Goal: Task Accomplishment & Management: Manage account settings

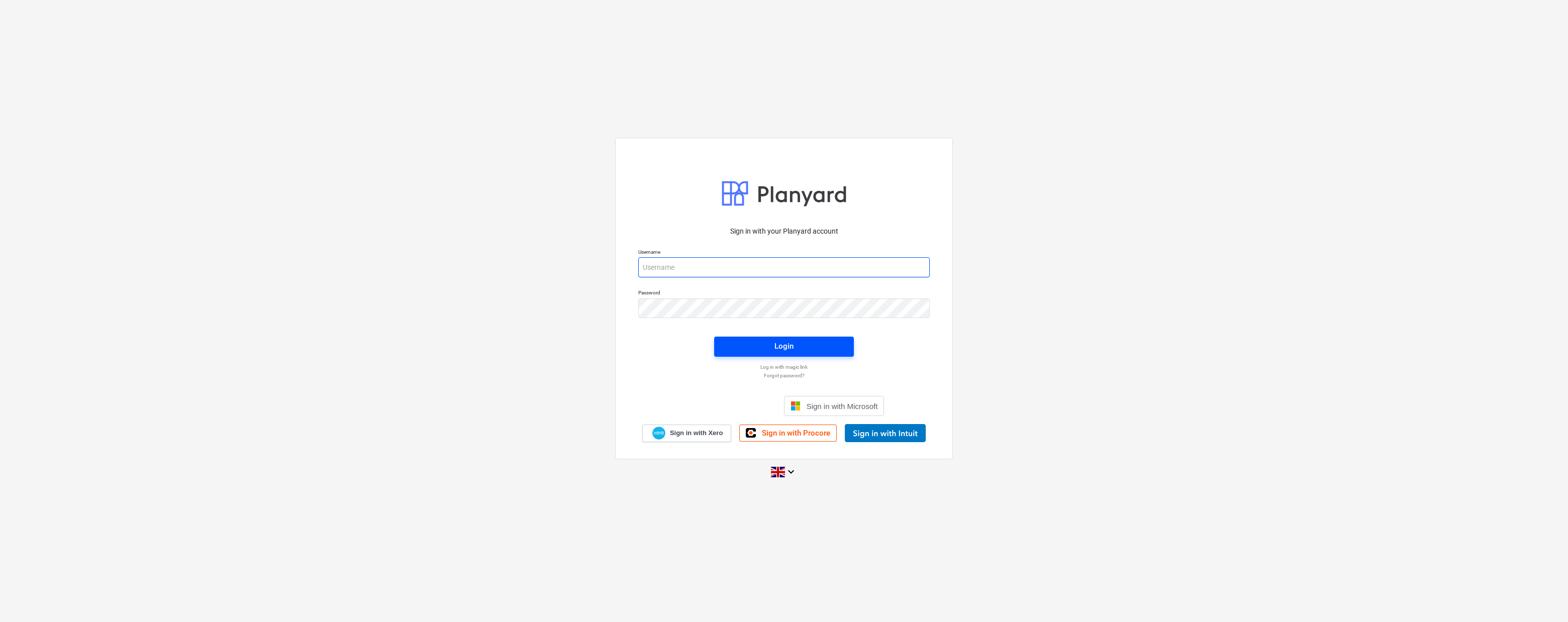
type input "[PERSON_NAME][EMAIL_ADDRESS][DOMAIN_NAME]"
click at [769, 345] on span "Login" at bounding box center [784, 346] width 116 height 13
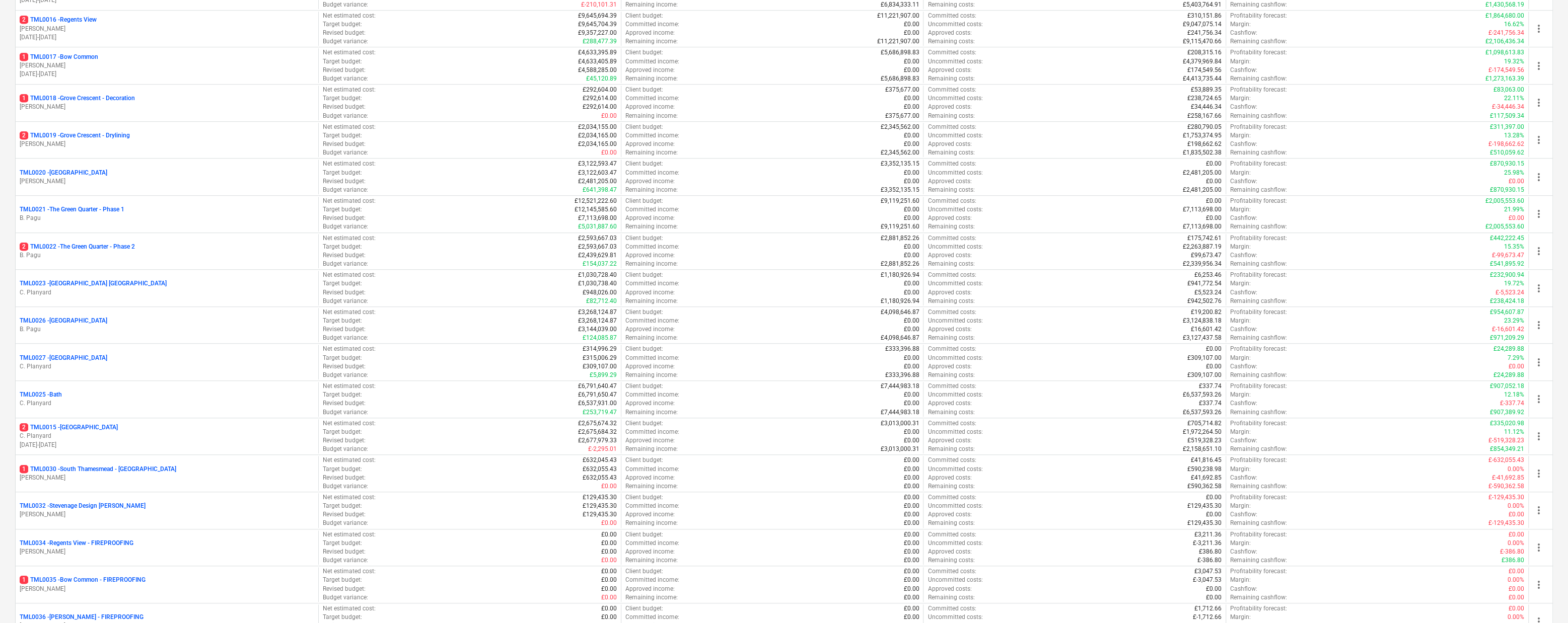
scroll to position [842, 0]
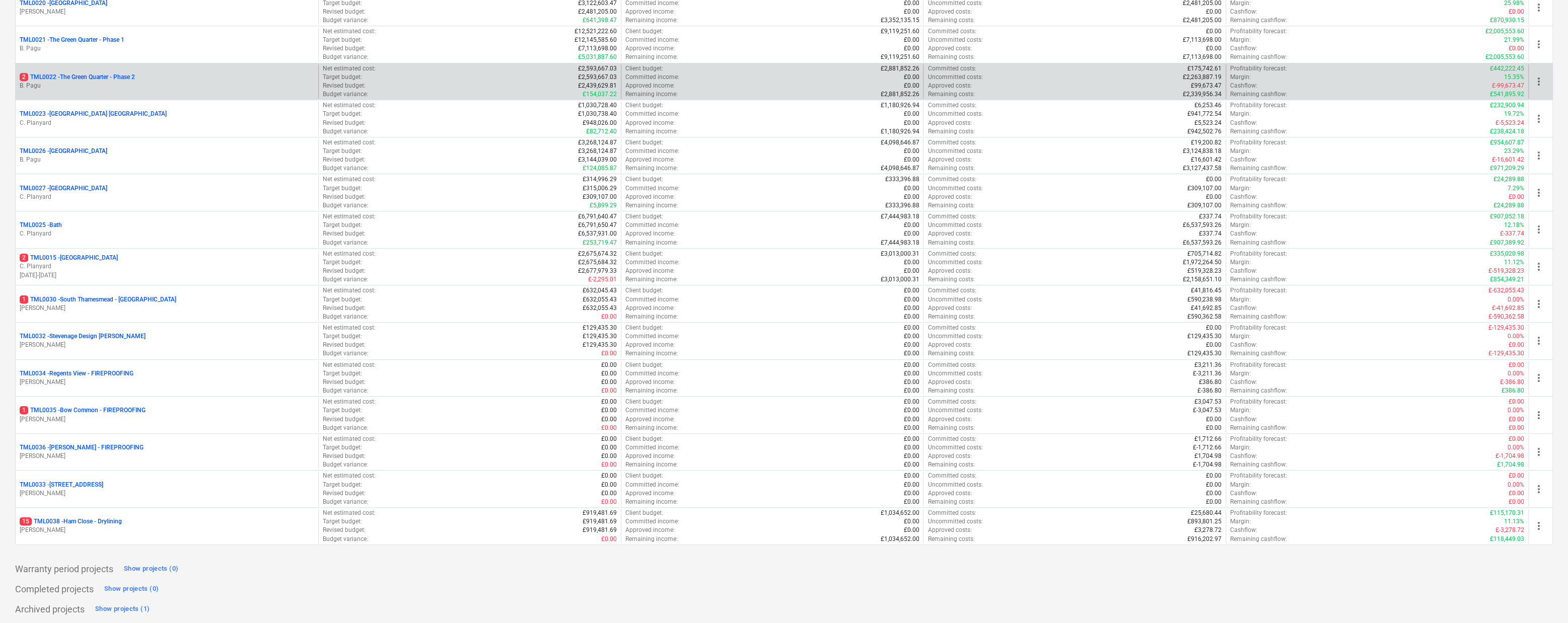
click at [59, 74] on p "2 TML0022 - The Green Quarter - Phase 2" at bounding box center [77, 77] width 115 height 9
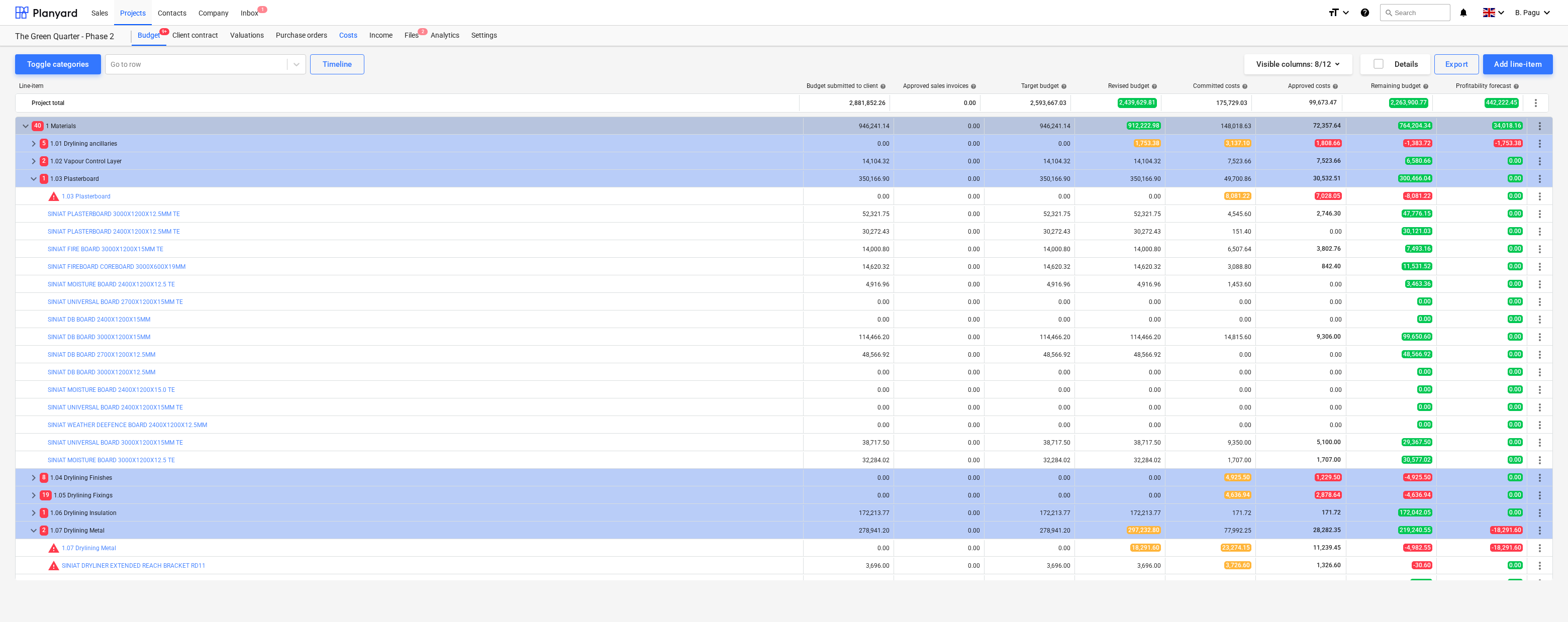
click at [357, 33] on div "Costs" at bounding box center [348, 36] width 30 height 20
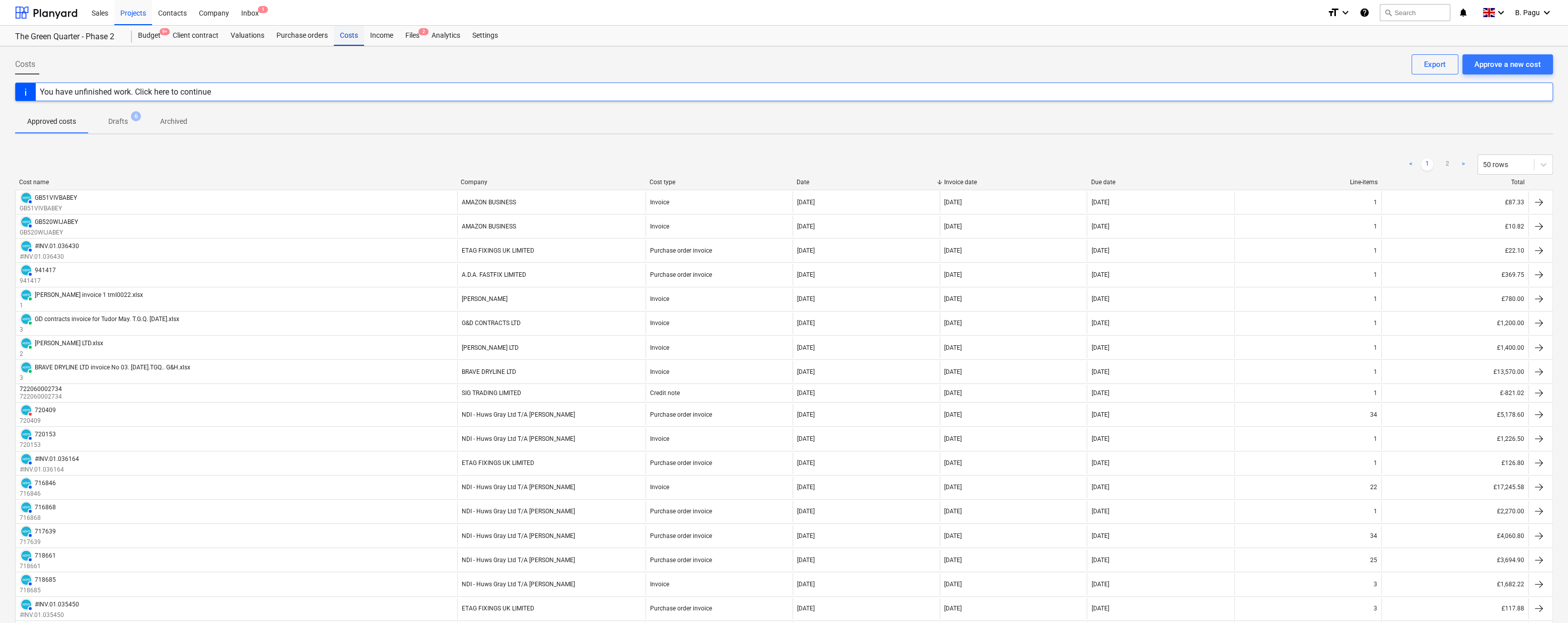
click at [342, 35] on div "Costs" at bounding box center [349, 36] width 30 height 20
click at [355, 32] on div "Costs" at bounding box center [349, 36] width 30 height 20
click at [1518, 60] on div "Approve a new cost" at bounding box center [1507, 64] width 66 height 13
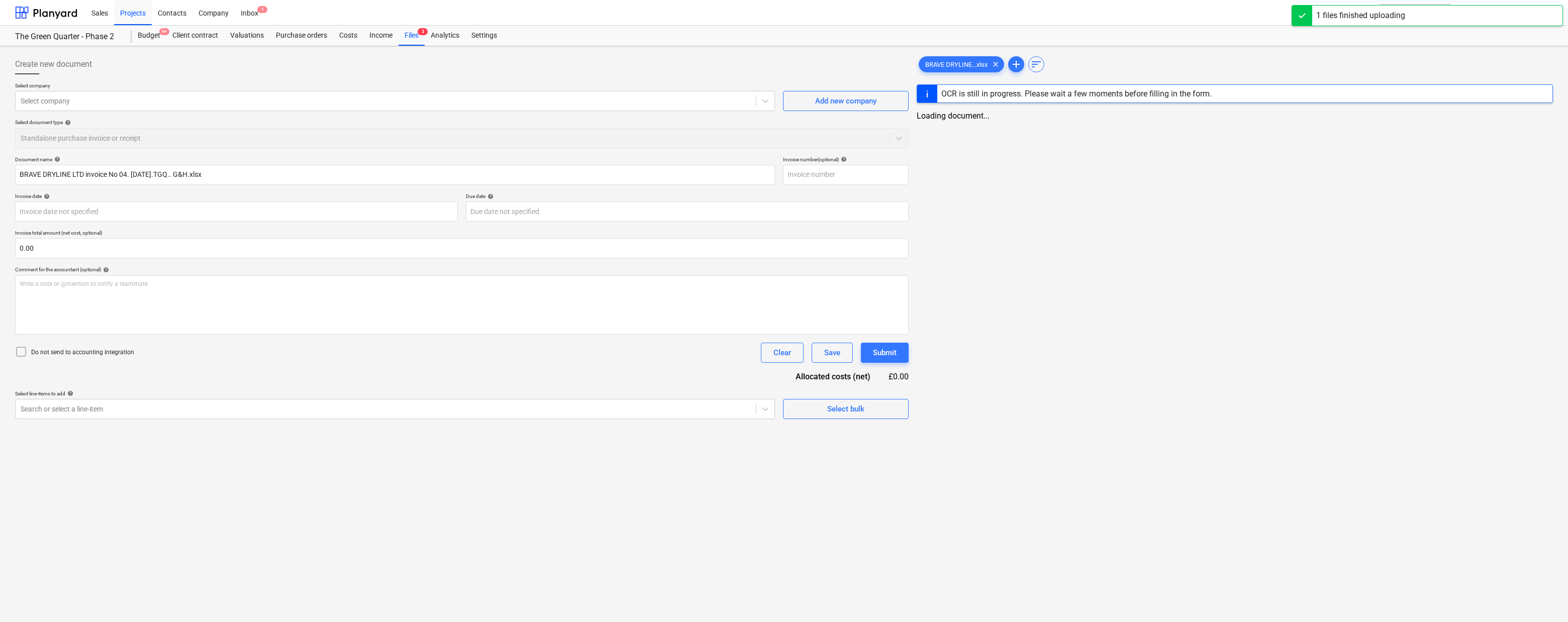
type input "BRAVE DRYLINE LTD invoice No 04. [DATE].TGQ.. G&H.xlsx"
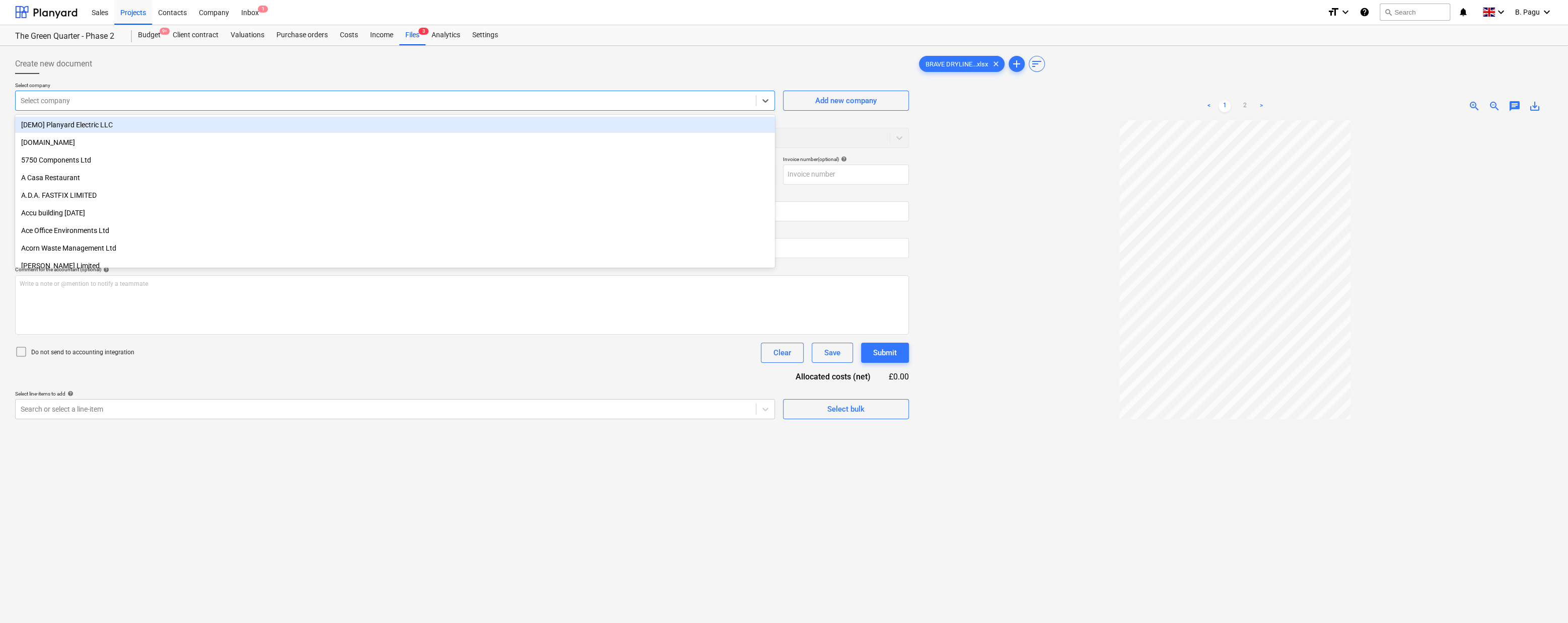
scroll to position [1, 0]
click at [159, 97] on div at bounding box center [385, 100] width 730 height 10
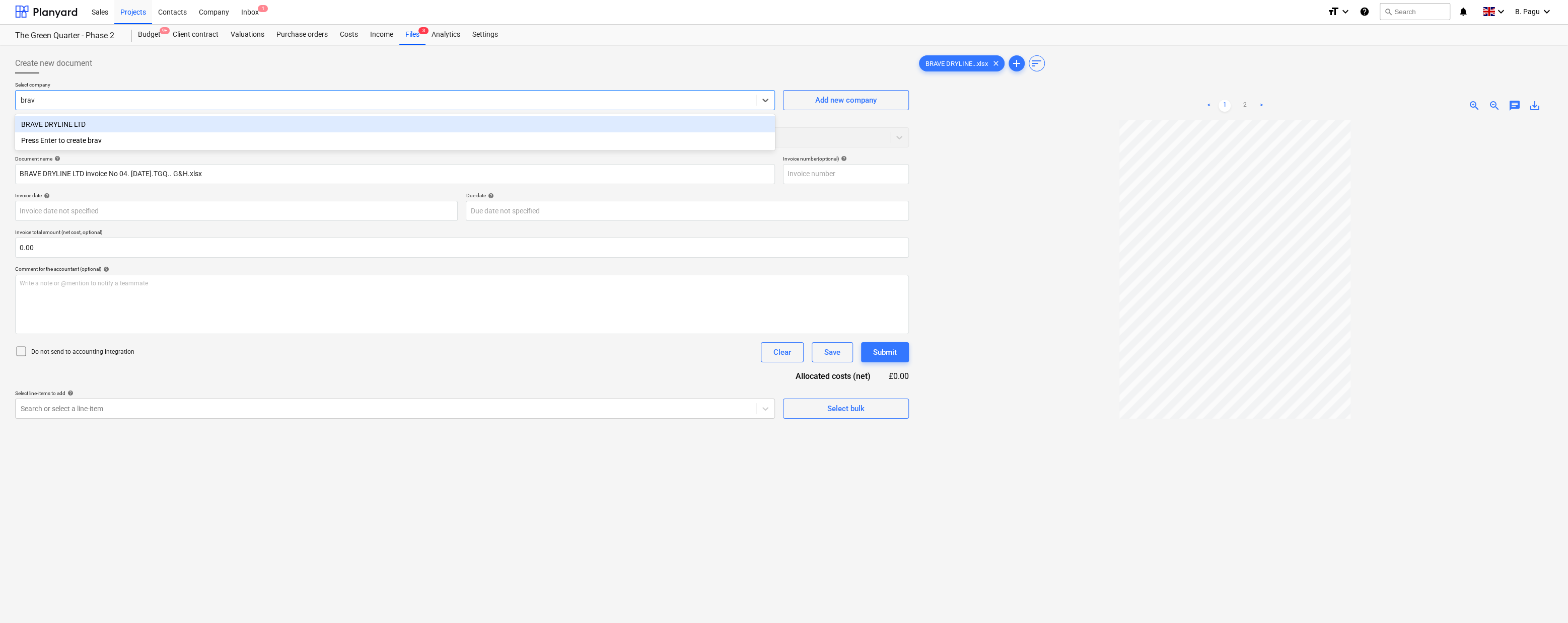
type input "brave"
click at [78, 124] on div "BRAVE DRYLINE LTD" at bounding box center [395, 125] width 759 height 16
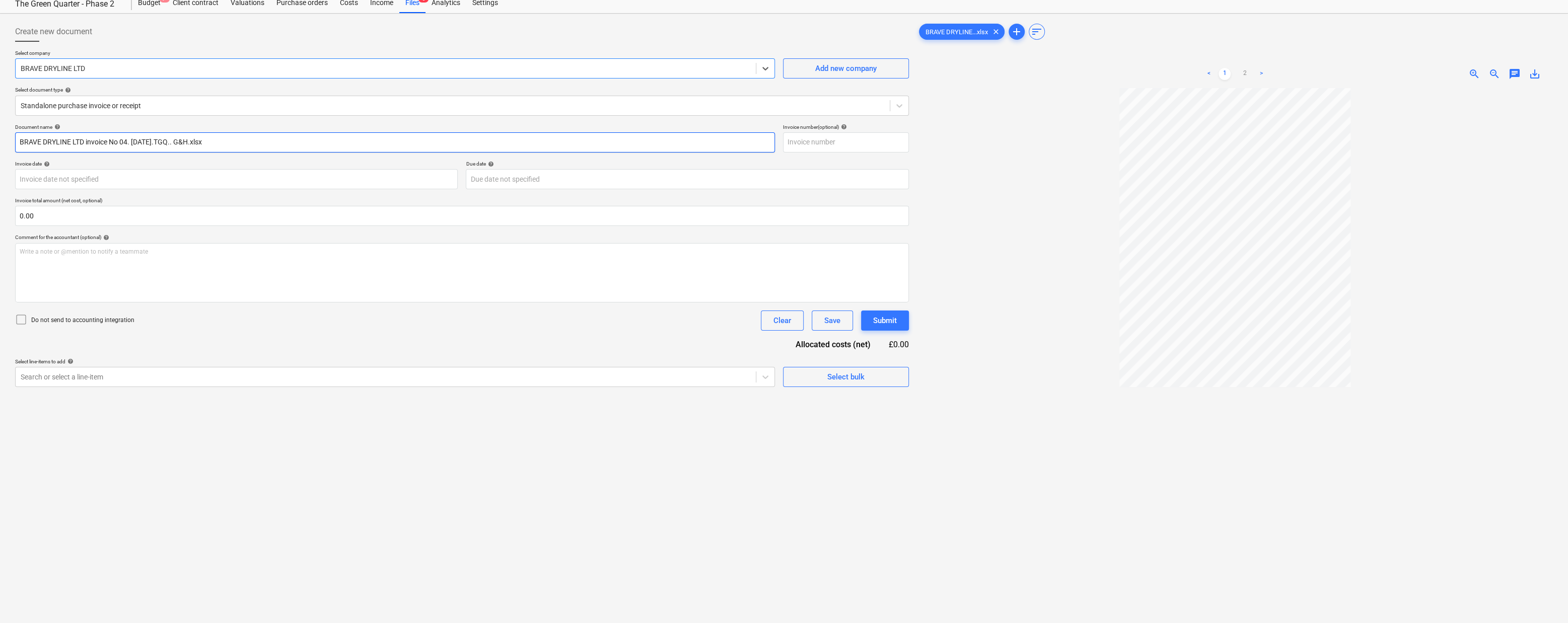
scroll to position [33, 0]
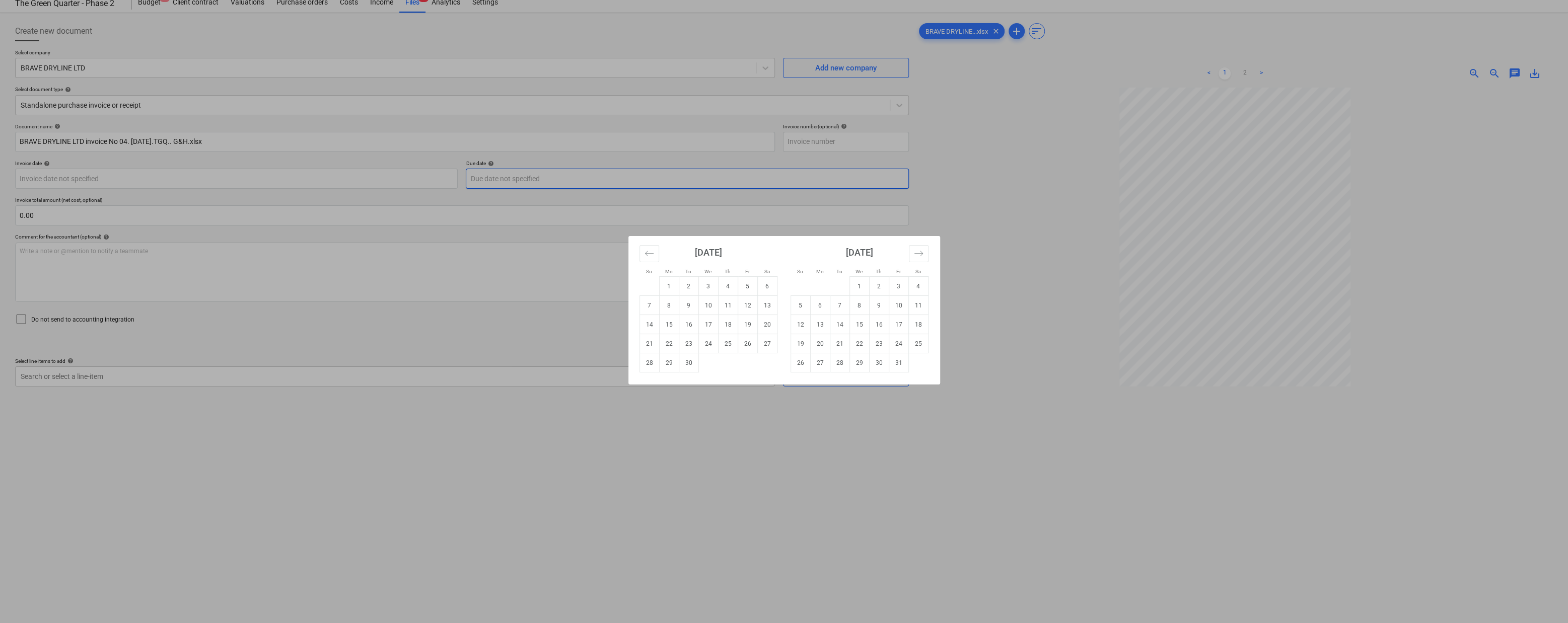
click at [515, 180] on body "Sales Projects Contacts Company Inbox 1 format_size keyboard_arrow_down help se…" at bounding box center [784, 278] width 1568 height 623
click at [896, 288] on td "3" at bounding box center [899, 286] width 20 height 19
type input "[DATE]"
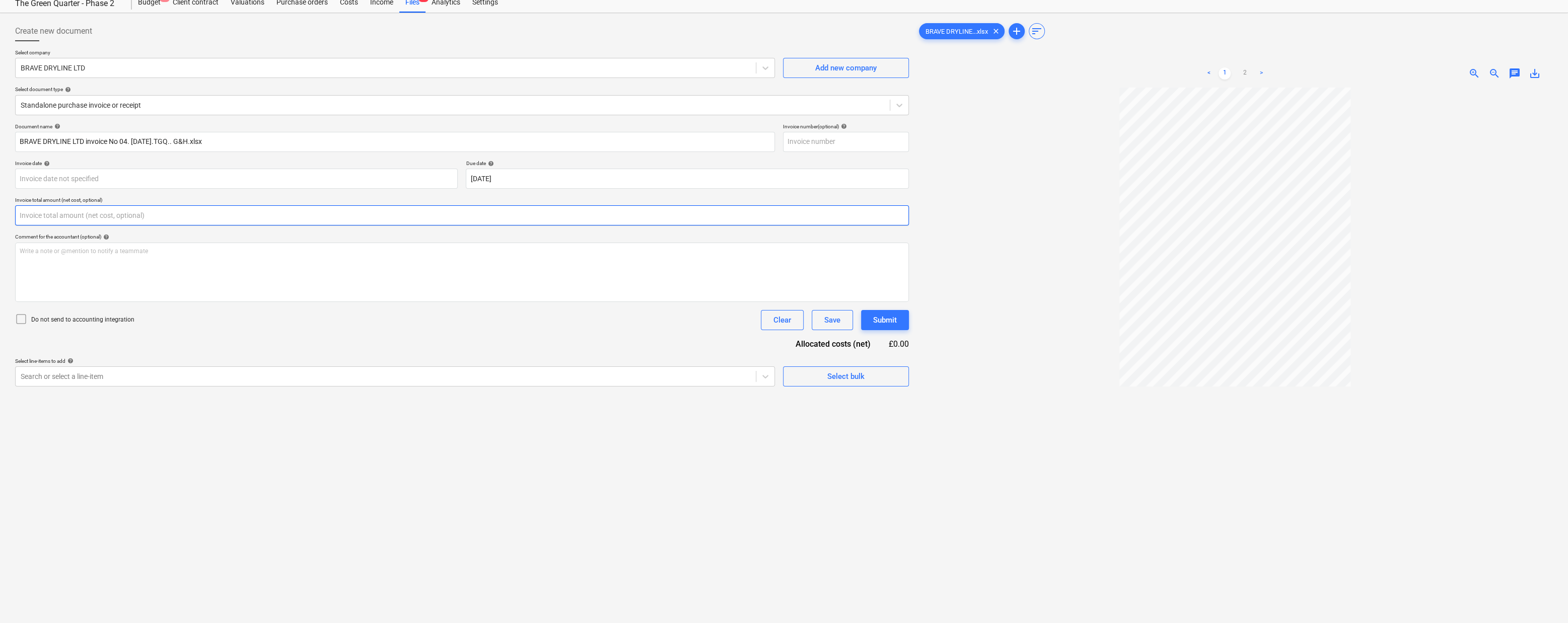
click at [67, 217] on input "text" at bounding box center [462, 215] width 894 height 20
click at [251, 364] on div "Document name help BRAVE DRYLINE LTD invoice No 04. [DATE].TGQ.. G&H.xlsx Invoi…" at bounding box center [462, 267] width 894 height 288
click at [128, 267] on div "Write a note or @mention to notify a teammate [PERSON_NAME]" at bounding box center [462, 272] width 894 height 59
click at [521, 344] on div "Document name help BRAVE DRYLINE LTD invoice No 04. [DATE].TGQ.. G&H.xlsx Invoi…" at bounding box center [462, 267] width 894 height 288
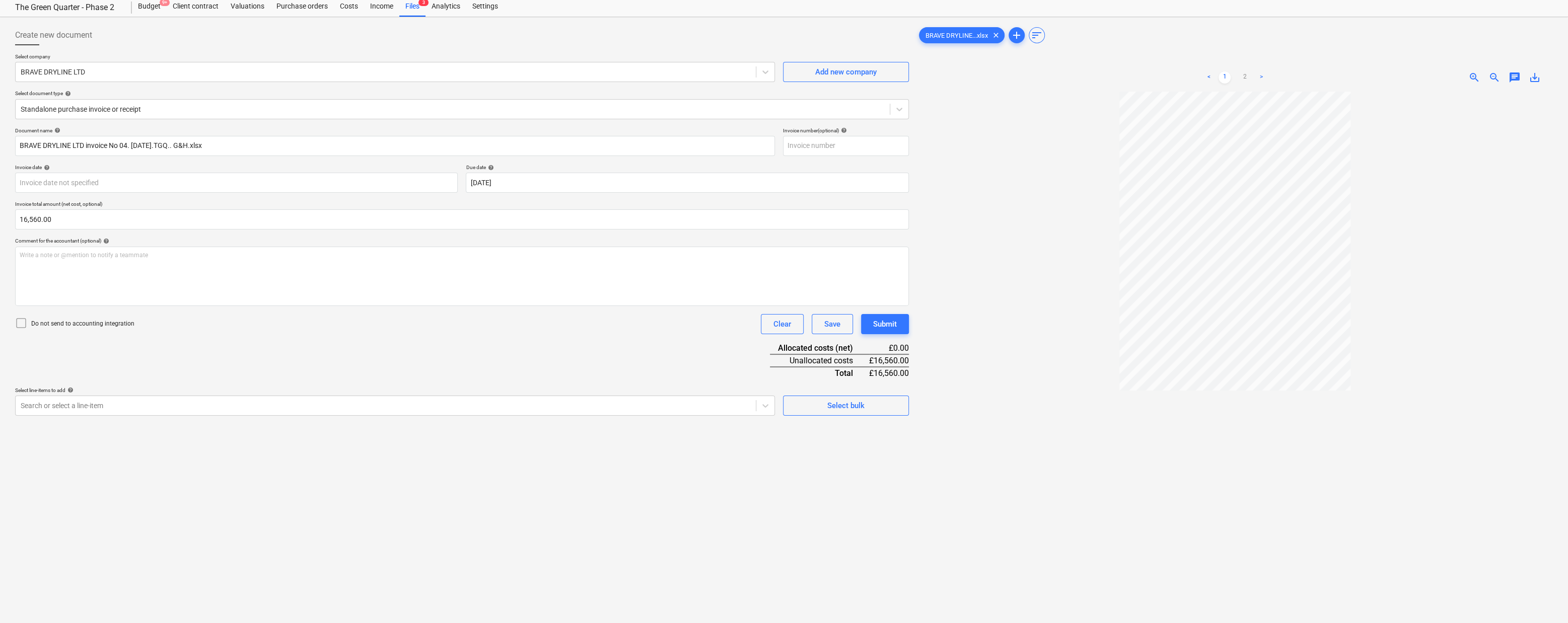
scroll to position [29, 0]
click at [115, 222] on input "16560" at bounding box center [462, 220] width 894 height 20
type input "16,560.00"
click at [248, 359] on div "Document name help BRAVE DRYLINE LTD invoice No 04. [DATE].TGQ.. G&H.xlsx Invoi…" at bounding box center [462, 272] width 894 height 288
click at [303, 468] on div "Create new document Select company BRAVE DRYLINE LTD Add new company Select doc…" at bounding box center [462, 356] width 902 height 669
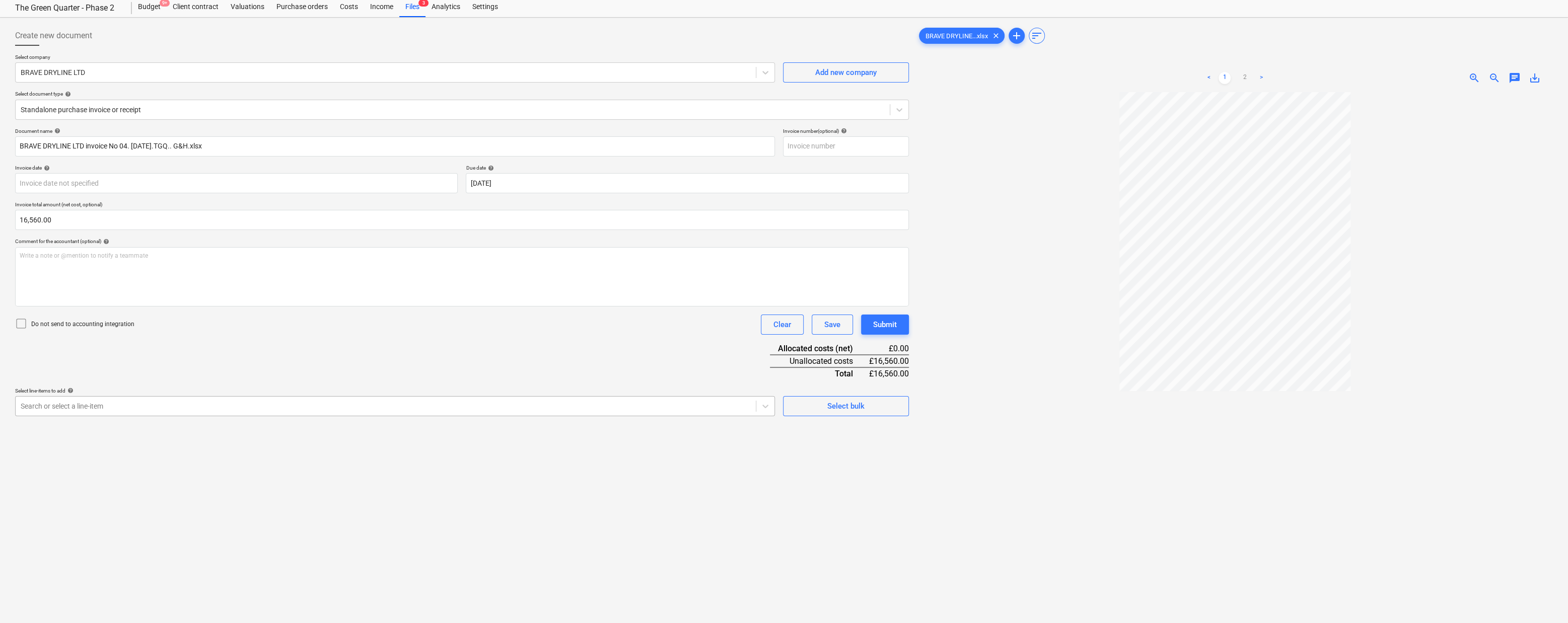
click at [233, 407] on div at bounding box center [385, 406] width 730 height 10
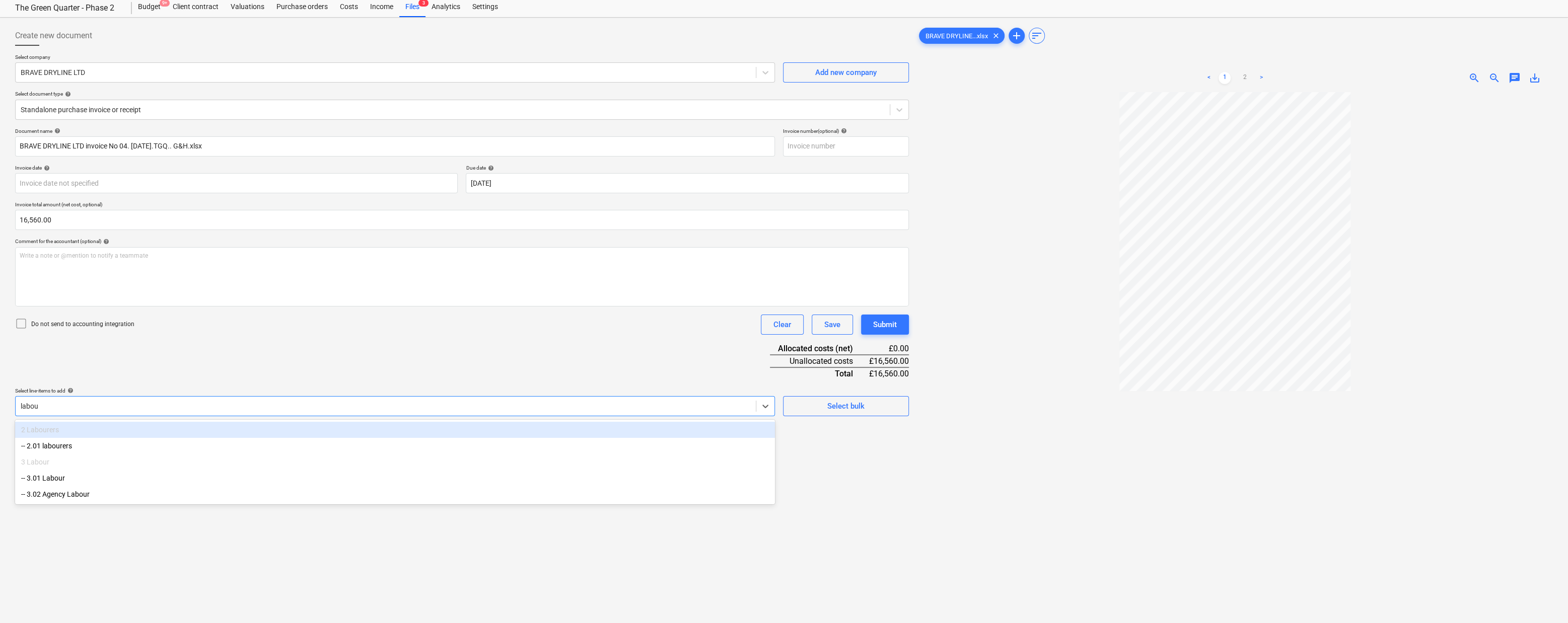
type input "labour"
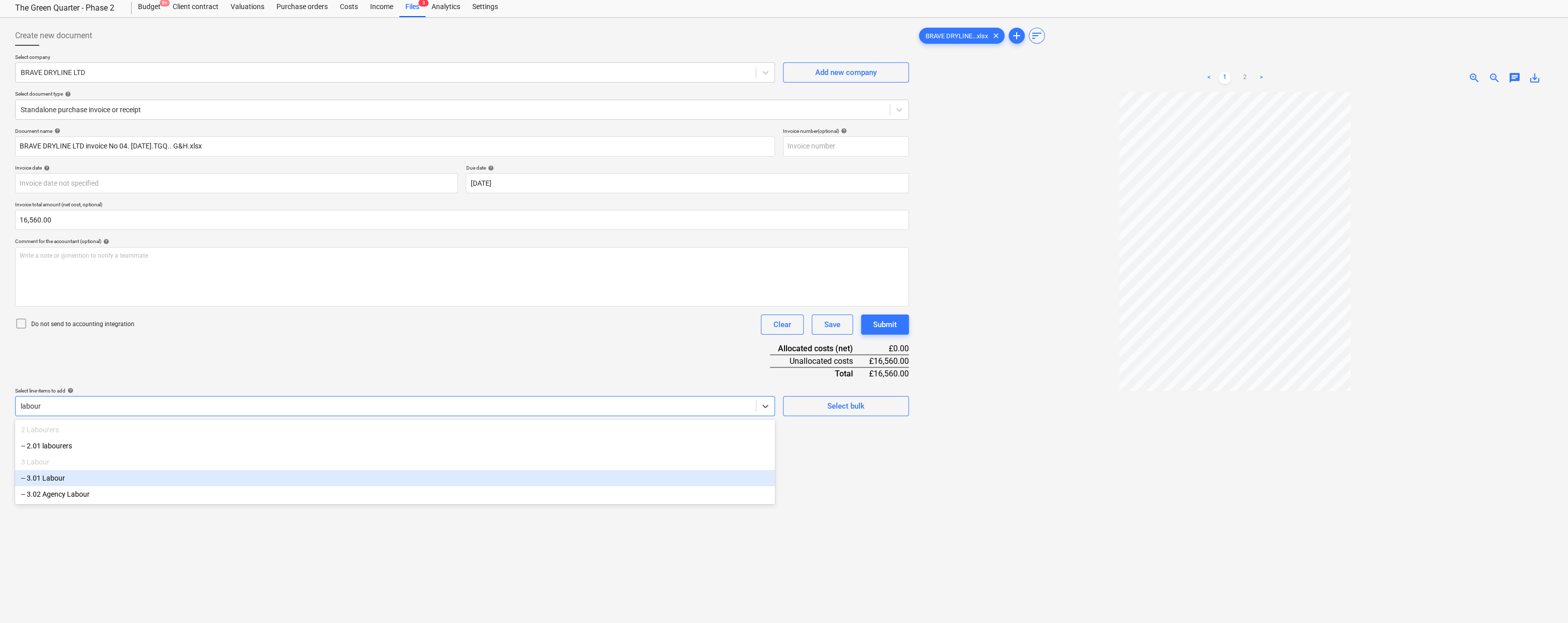
click at [106, 483] on div "-- 3.01 Labour" at bounding box center [395, 478] width 759 height 16
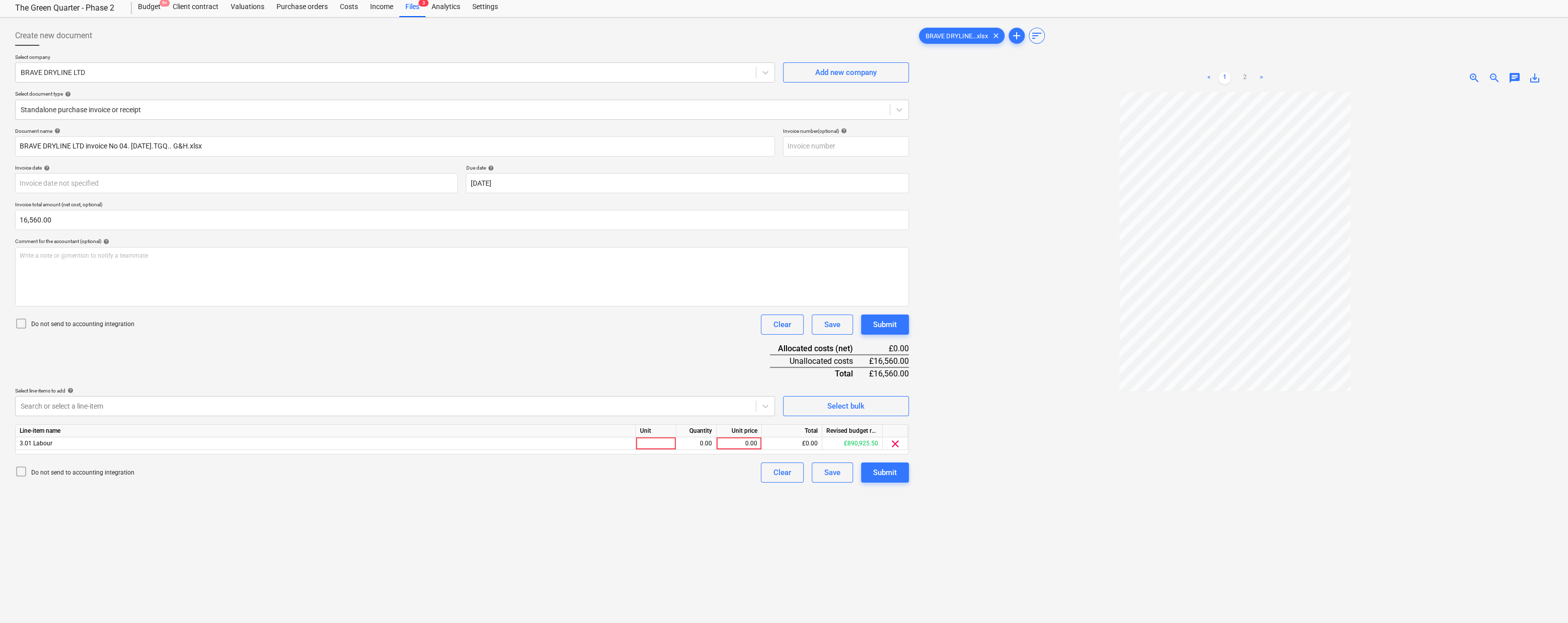
click at [1033, 491] on div at bounding box center [1235, 389] width 636 height 595
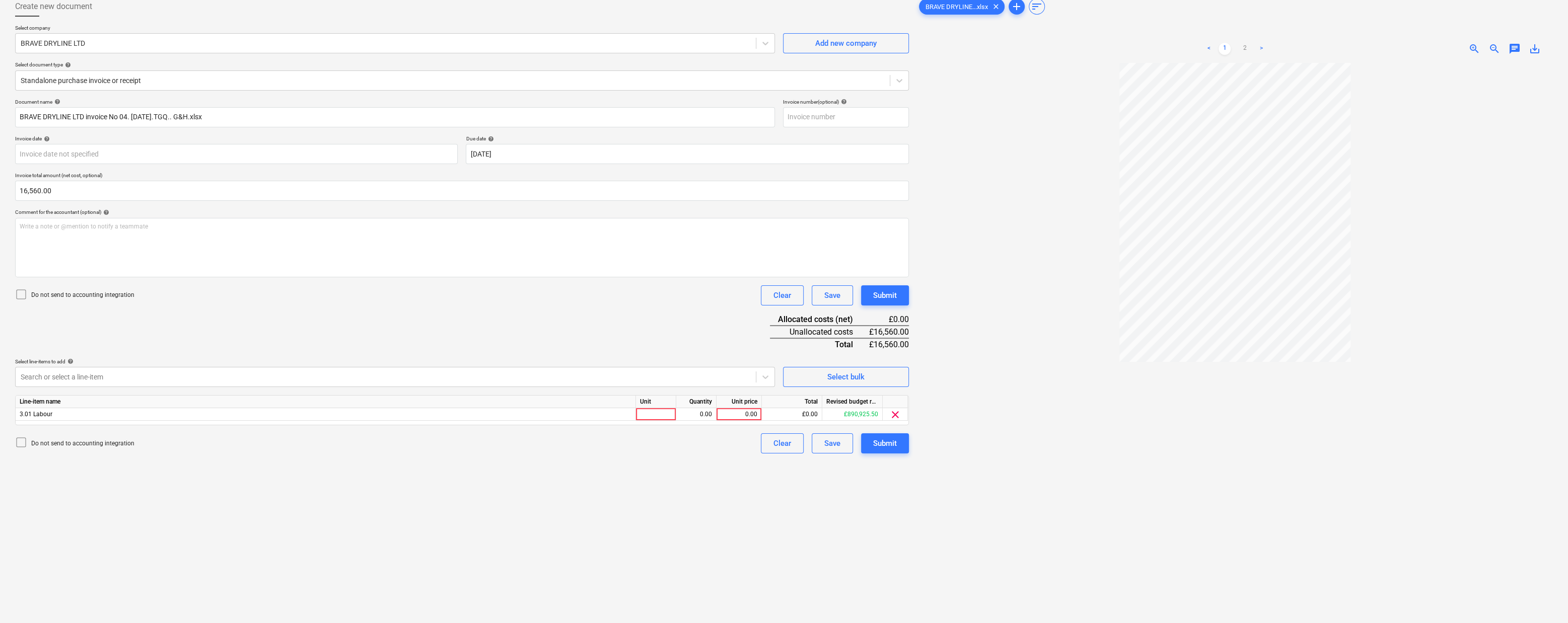
scroll to position [57, 0]
click at [696, 473] on div "Create new document Select company BRAVE DRYLINE LTD Add new company Select doc…" at bounding box center [462, 328] width 902 height 669
click at [747, 417] on div "0.00" at bounding box center [739, 415] width 37 height 12
type input "16500"
click at [702, 521] on div "Create new document Select company BRAVE DRYLINE LTD Add new company Select doc…" at bounding box center [462, 328] width 902 height 669
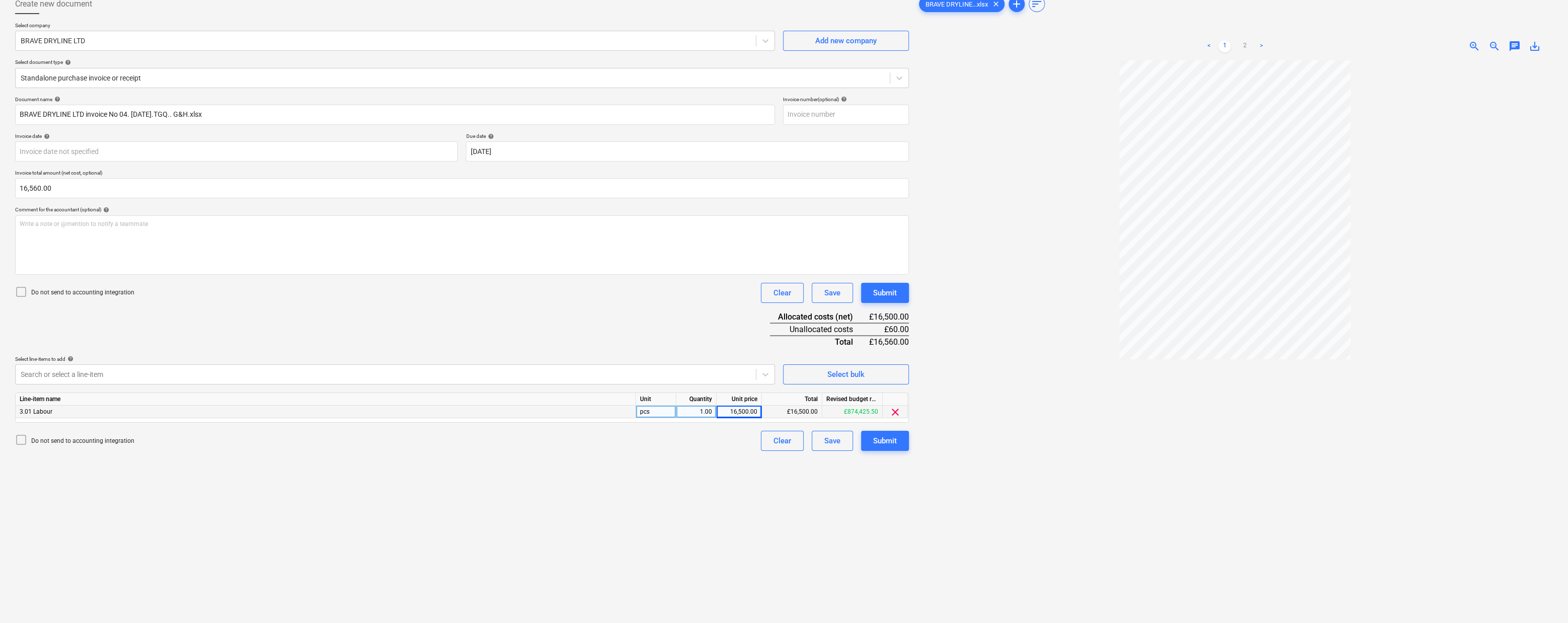
scroll to position [0, 0]
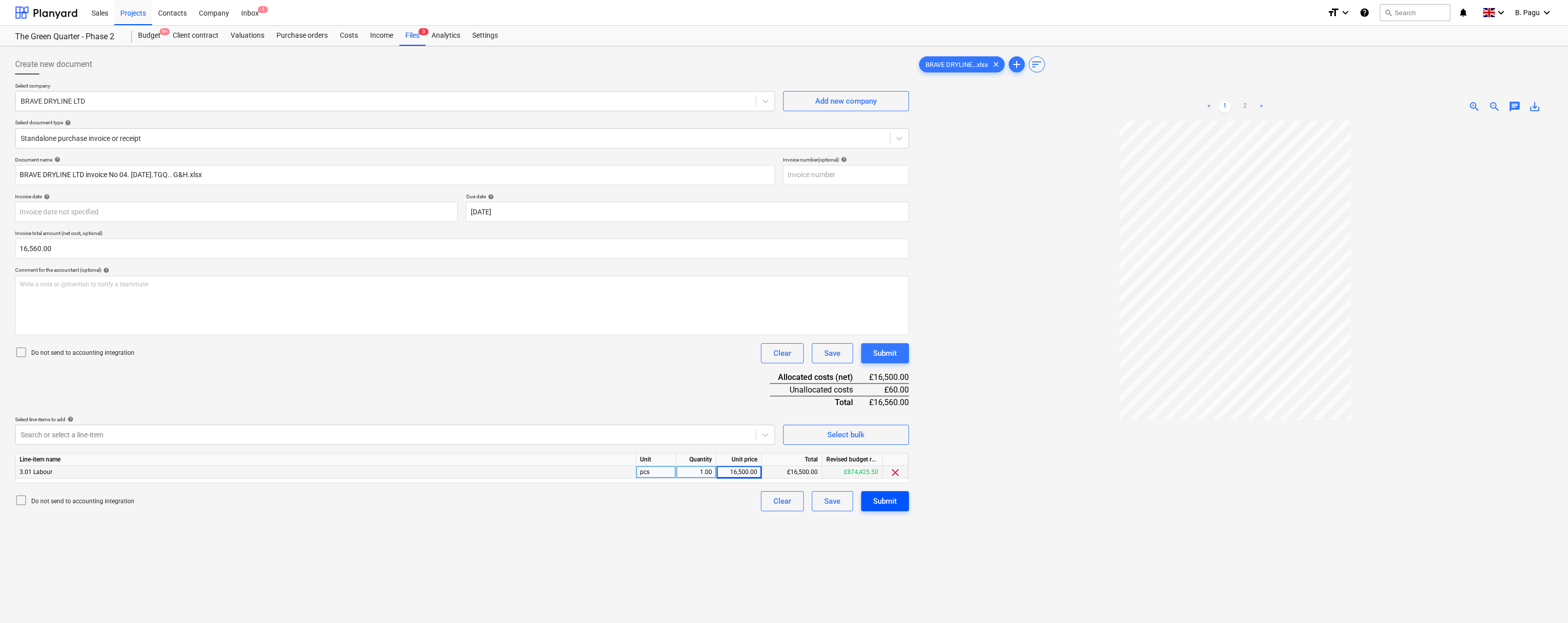
click at [892, 504] on div "Submit" at bounding box center [885, 501] width 24 height 13
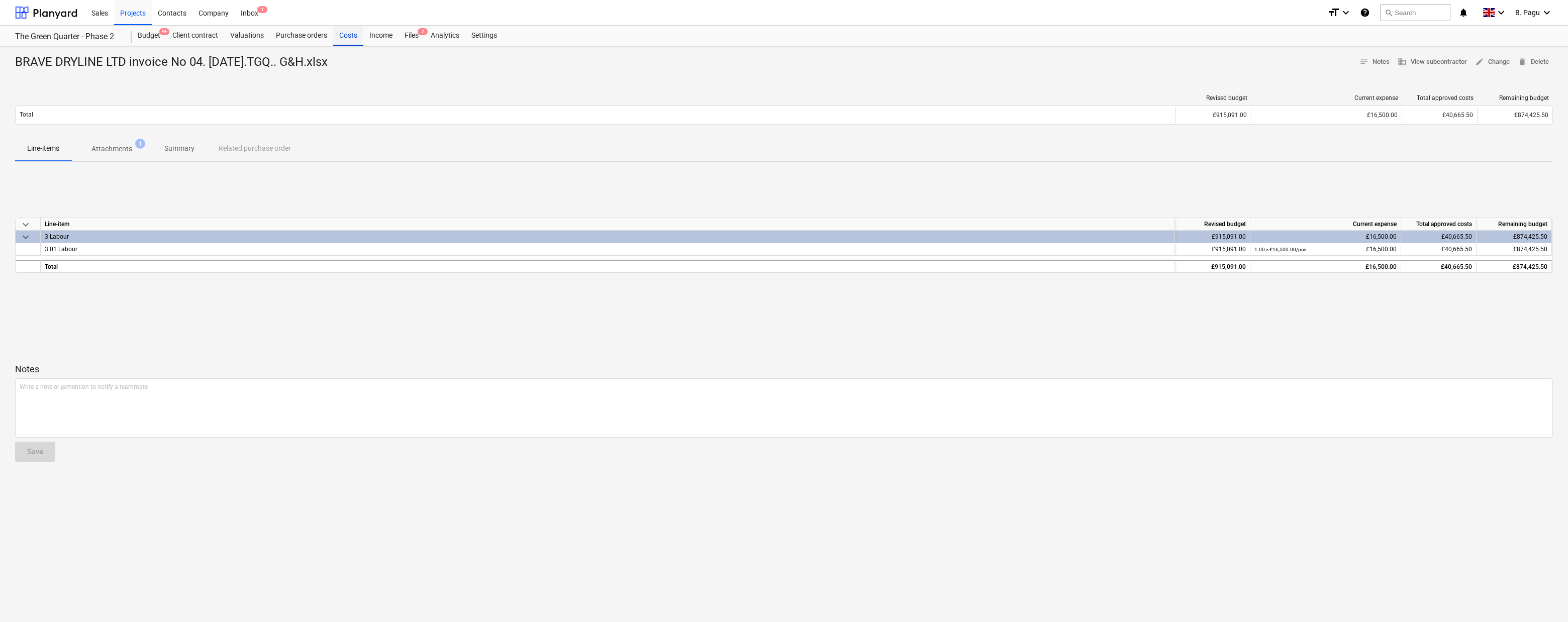
click at [348, 33] on div "Costs" at bounding box center [348, 36] width 30 height 20
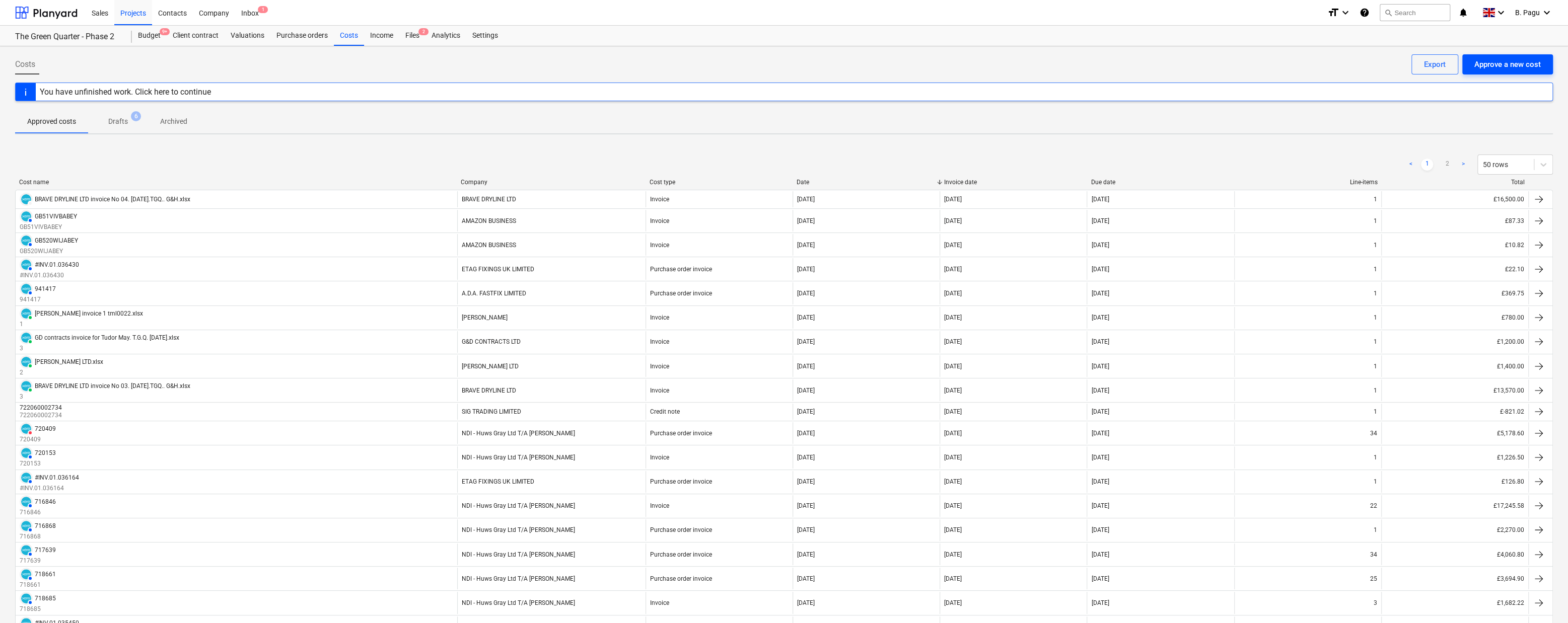
click at [1515, 69] on div "Approve a new cost" at bounding box center [1507, 64] width 66 height 13
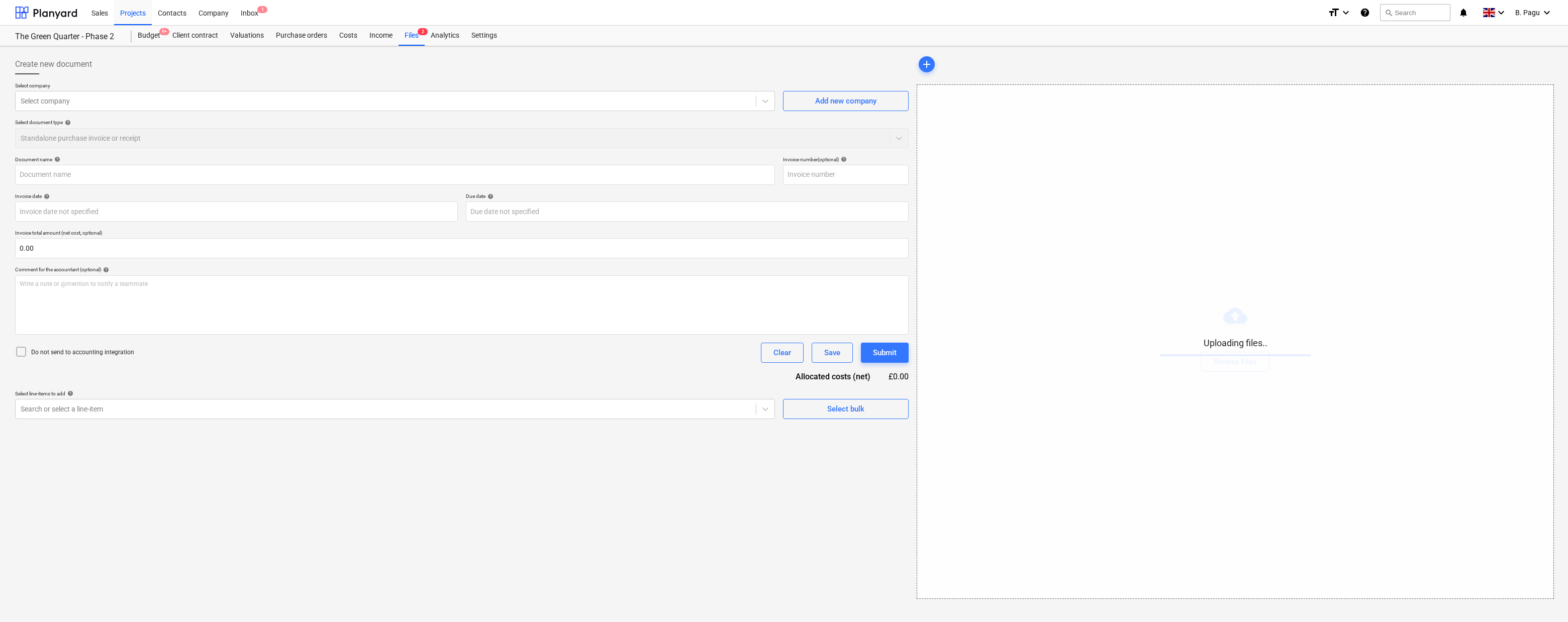
type input "[PERSON_NAME] LTD.xlsx"
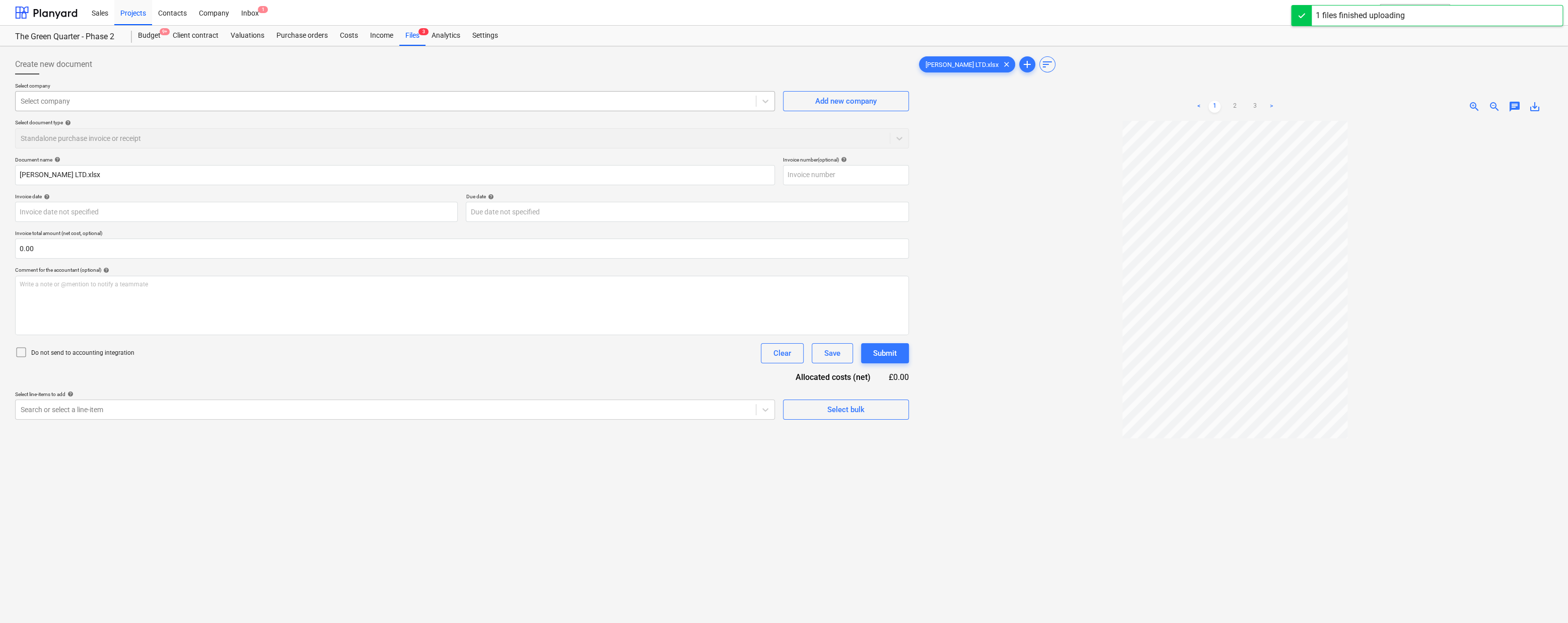
click at [182, 97] on div at bounding box center [385, 101] width 730 height 10
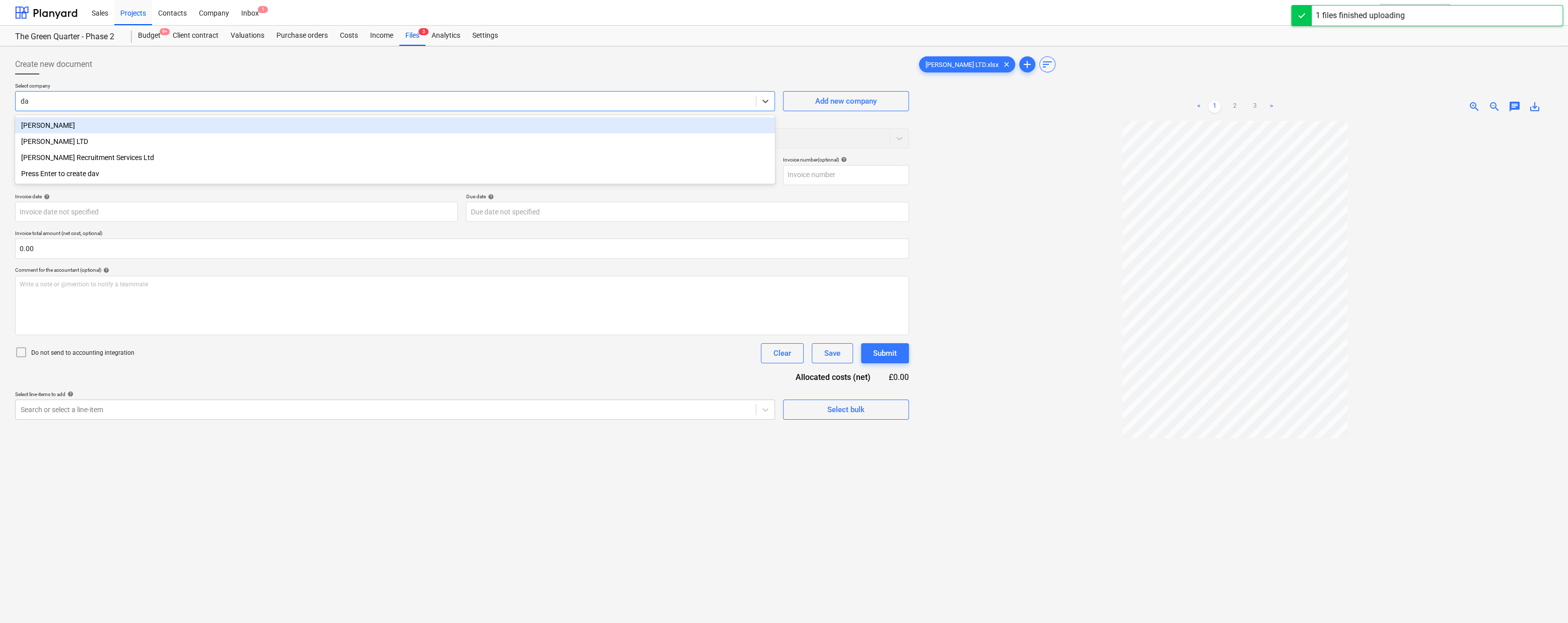
type input "dav"
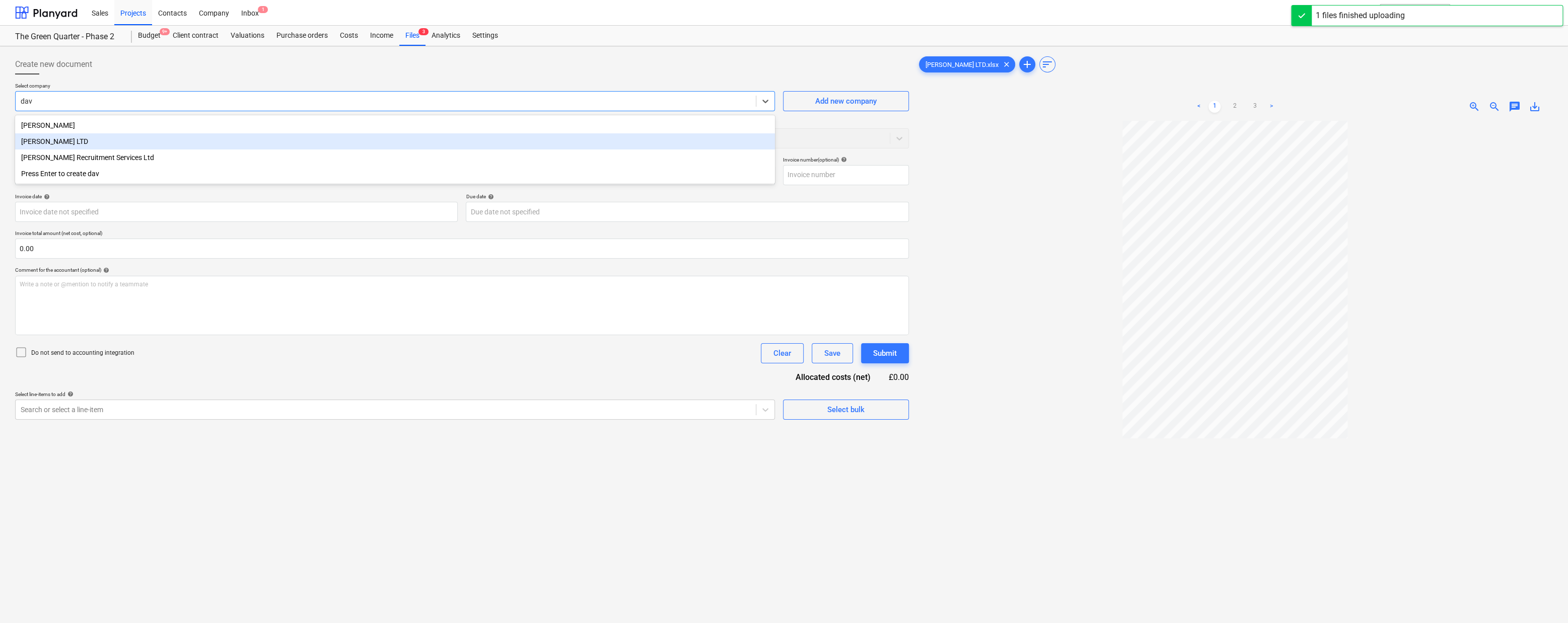
click at [77, 139] on div "[PERSON_NAME] LTD" at bounding box center [395, 142] width 759 height 16
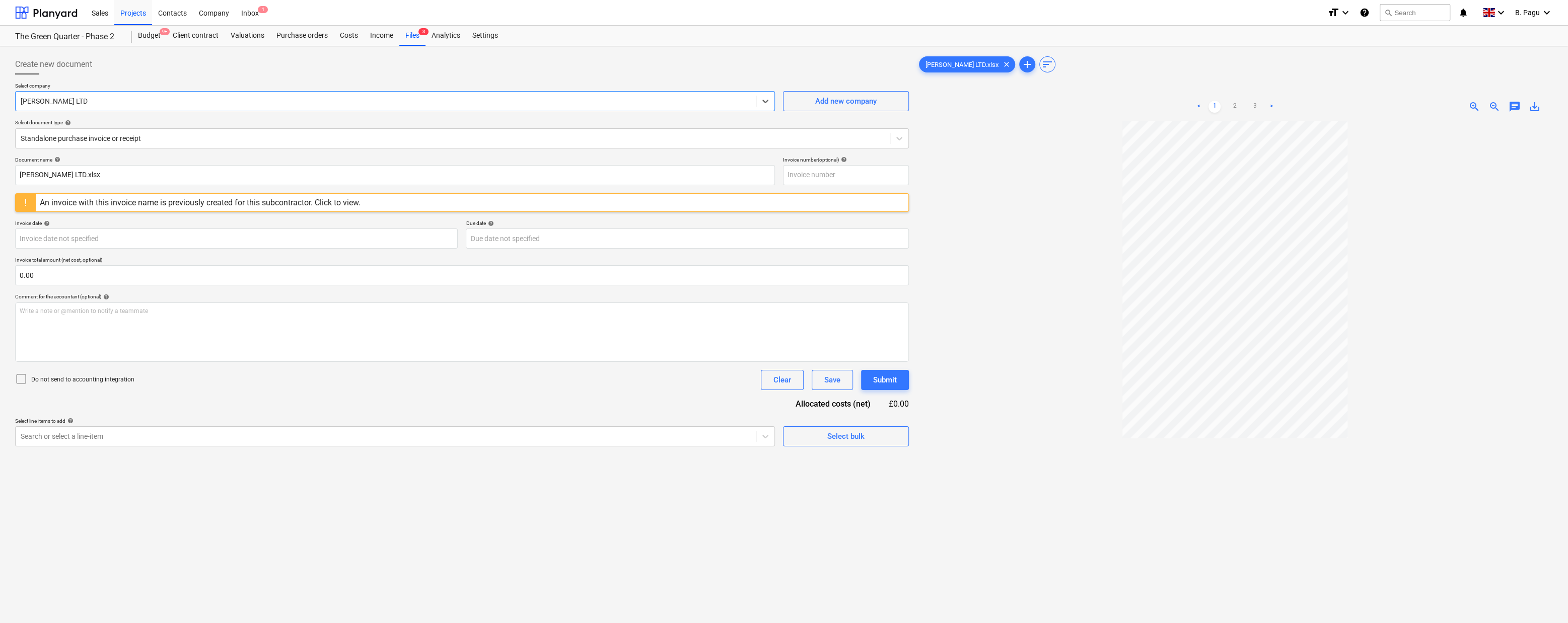
click at [340, 200] on div "An invoice with this invoice name is previously created for this subcontractor.…" at bounding box center [200, 202] width 320 height 10
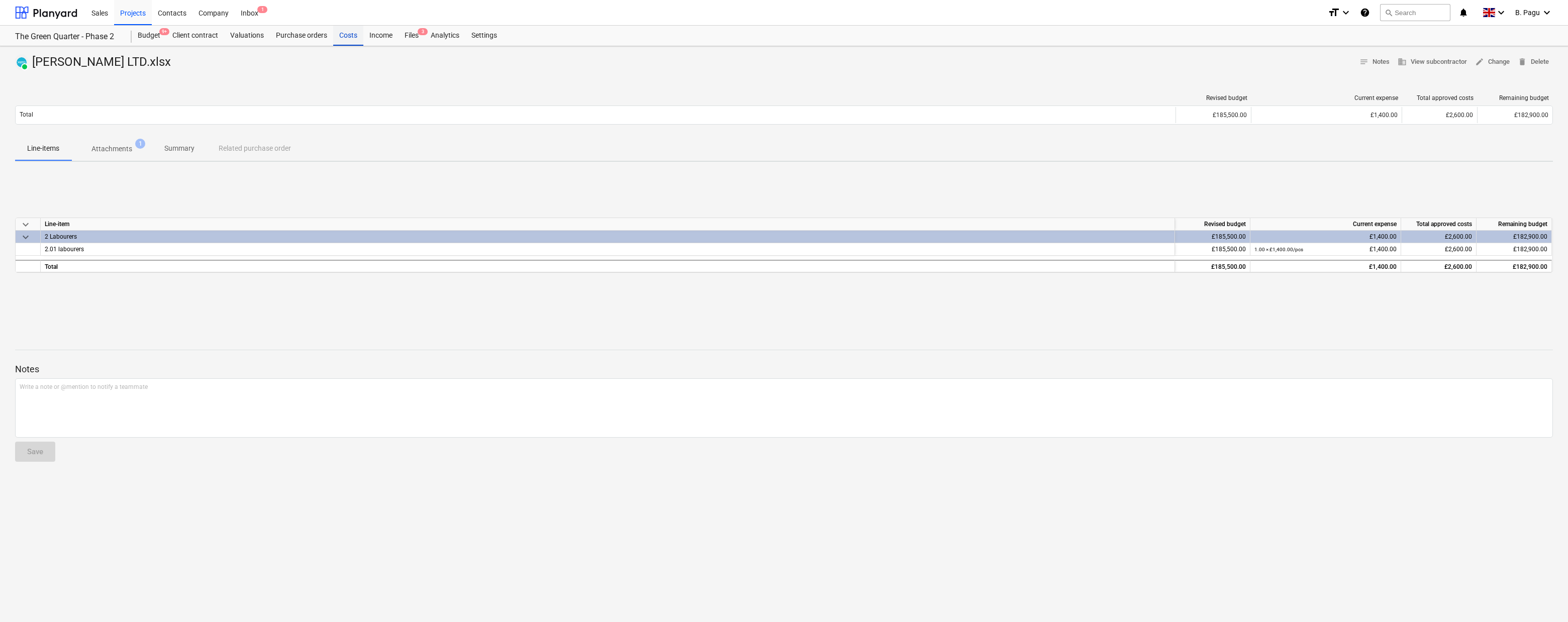
click at [342, 34] on div "Costs" at bounding box center [348, 36] width 30 height 20
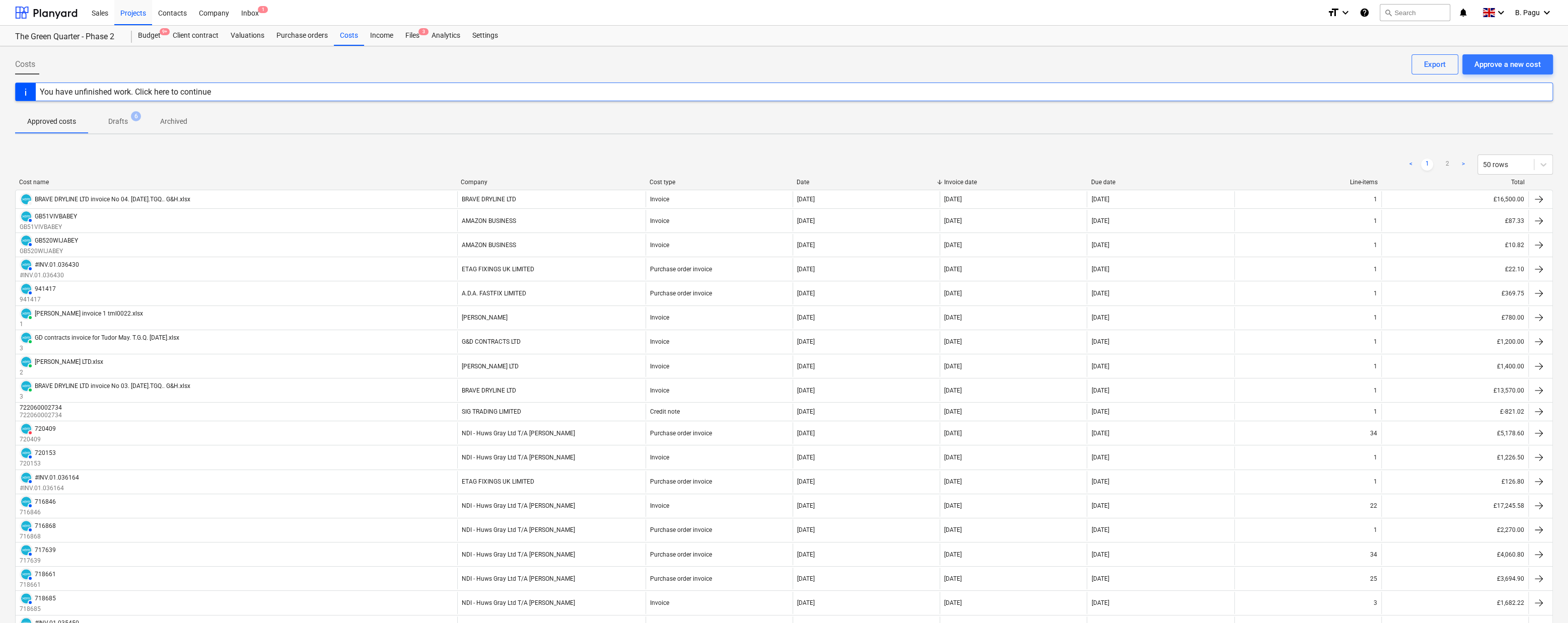
click at [119, 119] on p "Drafts" at bounding box center [118, 122] width 20 height 11
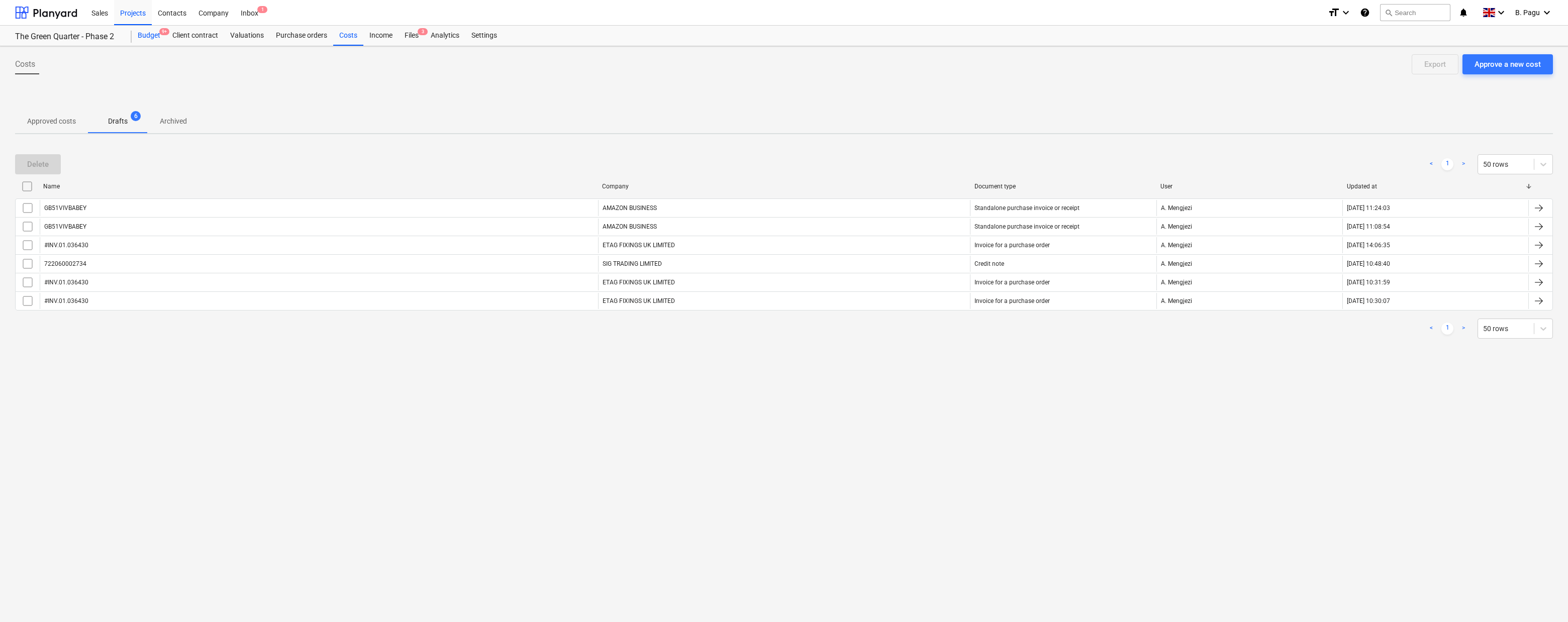
click at [151, 32] on div "Budget 9+" at bounding box center [148, 36] width 35 height 20
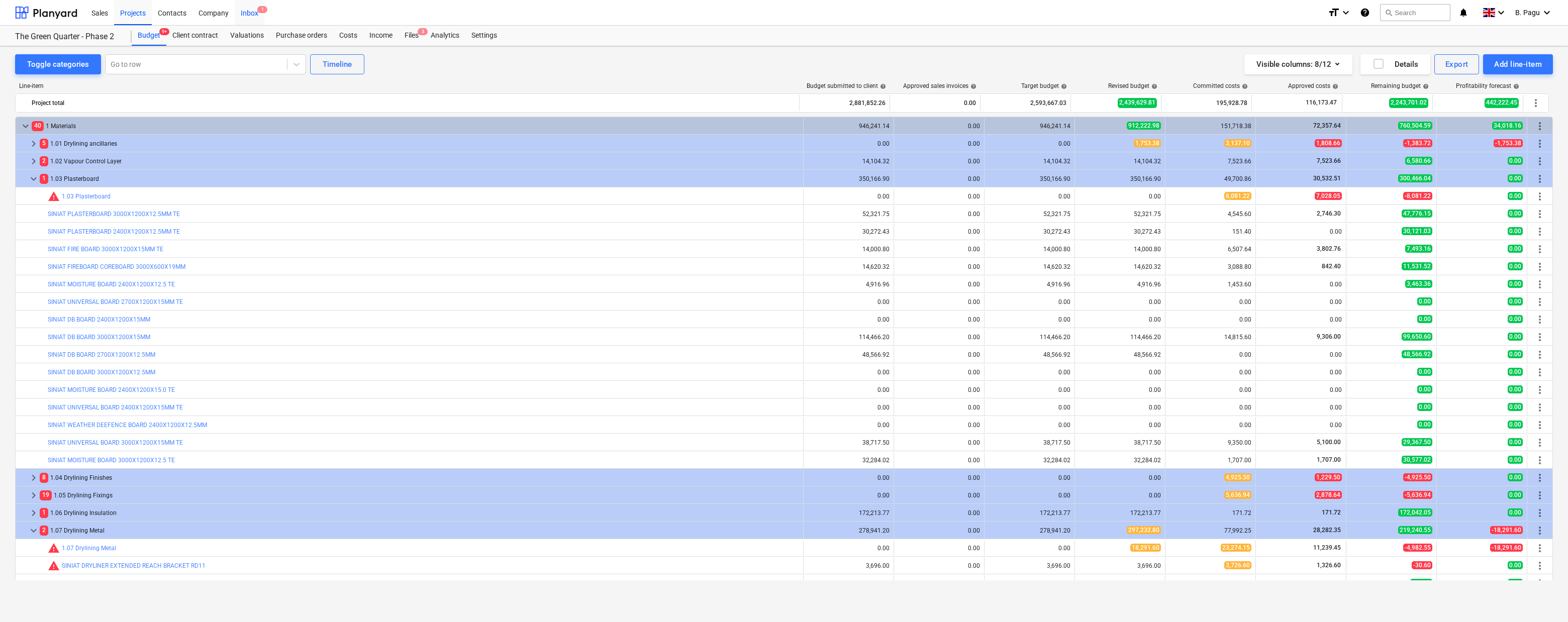
click at [256, 17] on div "Inbox 1" at bounding box center [250, 12] width 30 height 26
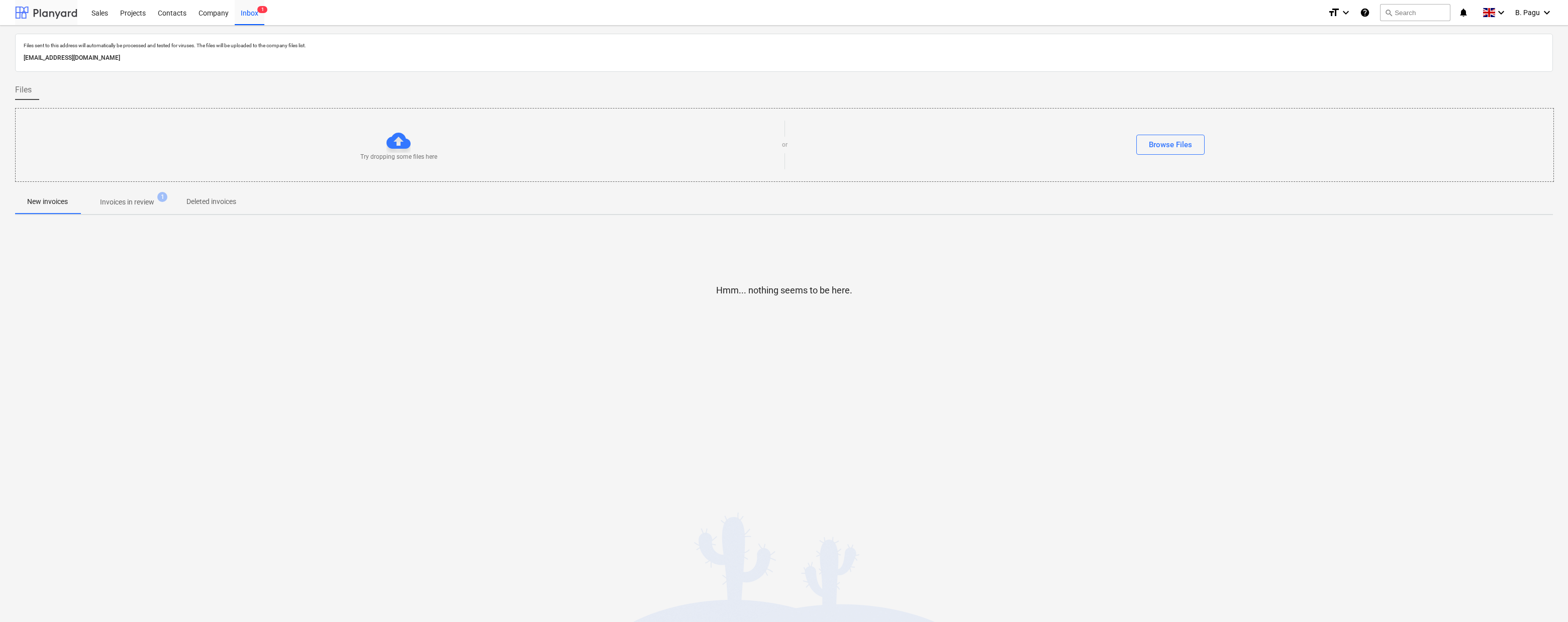
click at [50, 11] on div at bounding box center [46, 12] width 63 height 25
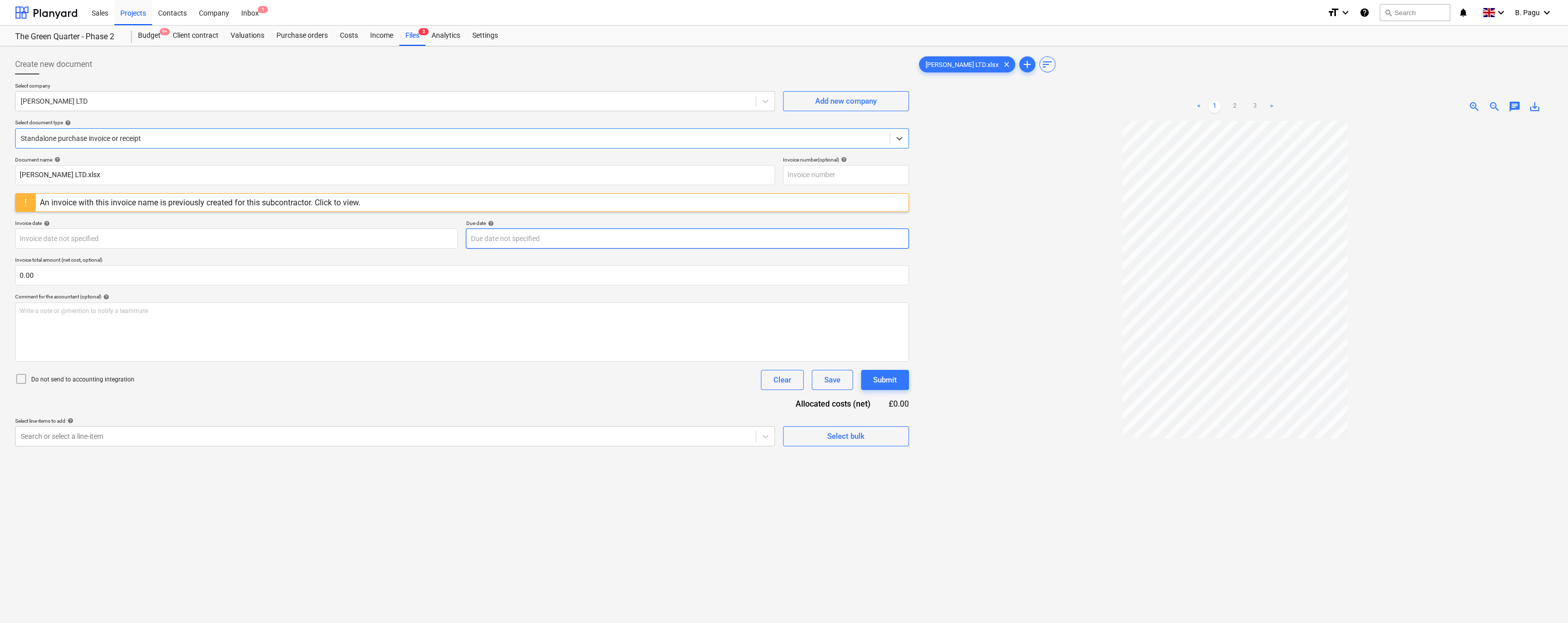
click at [488, 239] on body "Sales Projects Contacts Company Inbox 1 format_size keyboard_arrow_down help se…" at bounding box center [784, 312] width 1568 height 623
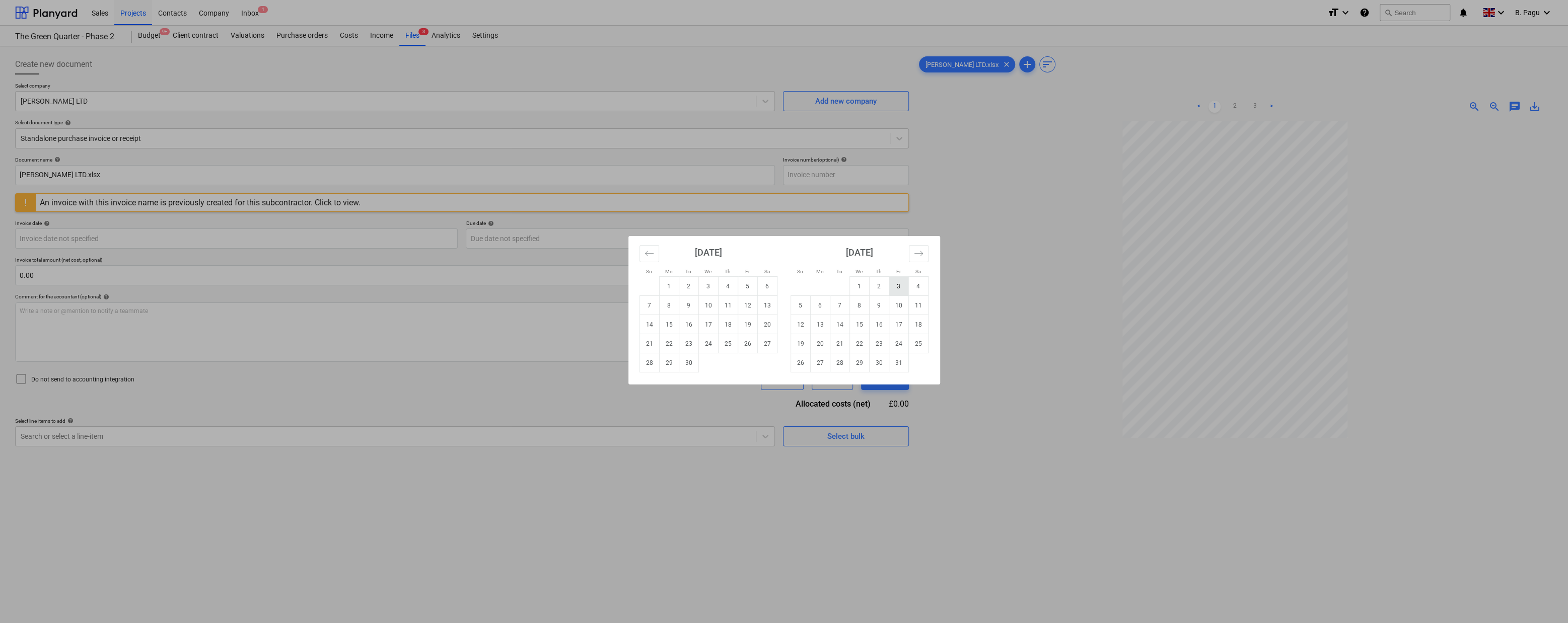
click at [898, 287] on td "3" at bounding box center [899, 286] width 20 height 19
type input "[DATE]"
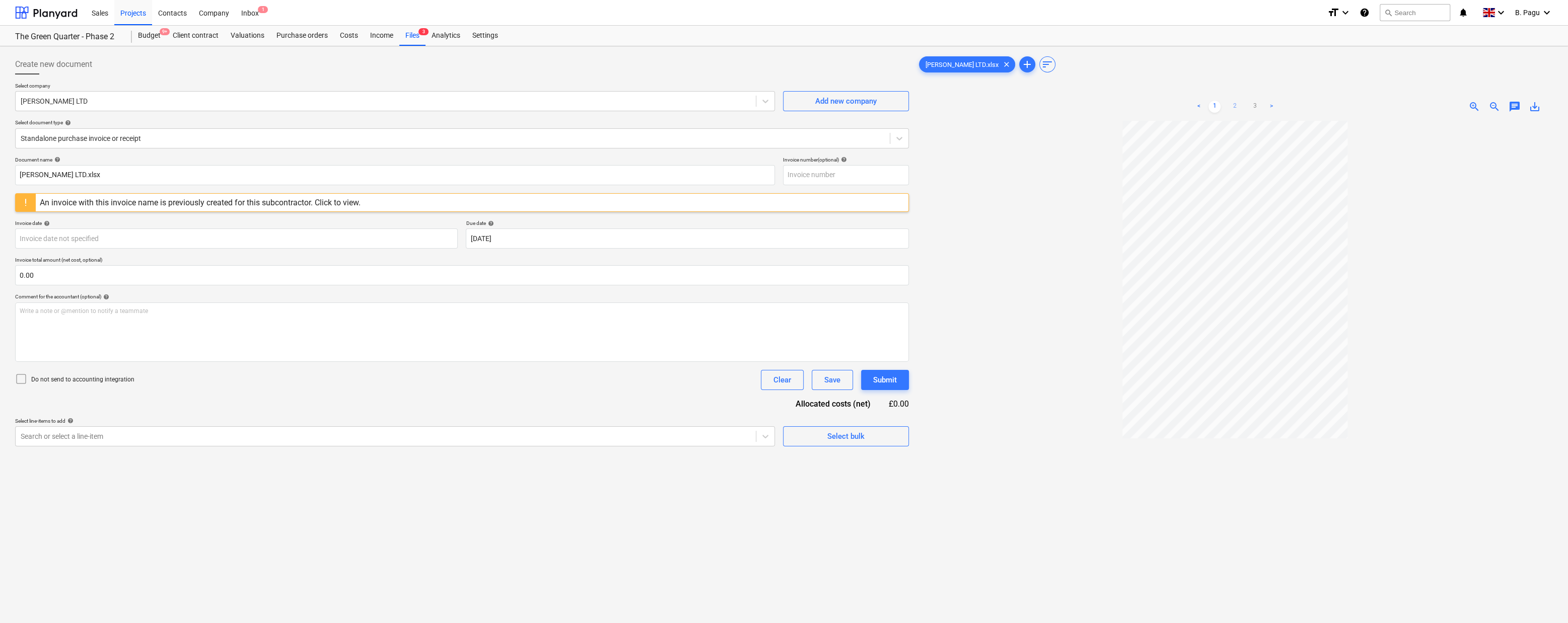
click at [1233, 105] on link "2" at bounding box center [1235, 107] width 12 height 12
click at [1254, 103] on link "3" at bounding box center [1255, 107] width 12 height 12
click at [102, 276] on input "text" at bounding box center [462, 275] width 894 height 20
type input "1,120.00"
click at [231, 396] on div "Document name help [PERSON_NAME] LTD.xlsx Invoice number (optional) help An inv…" at bounding box center [462, 314] width 894 height 315
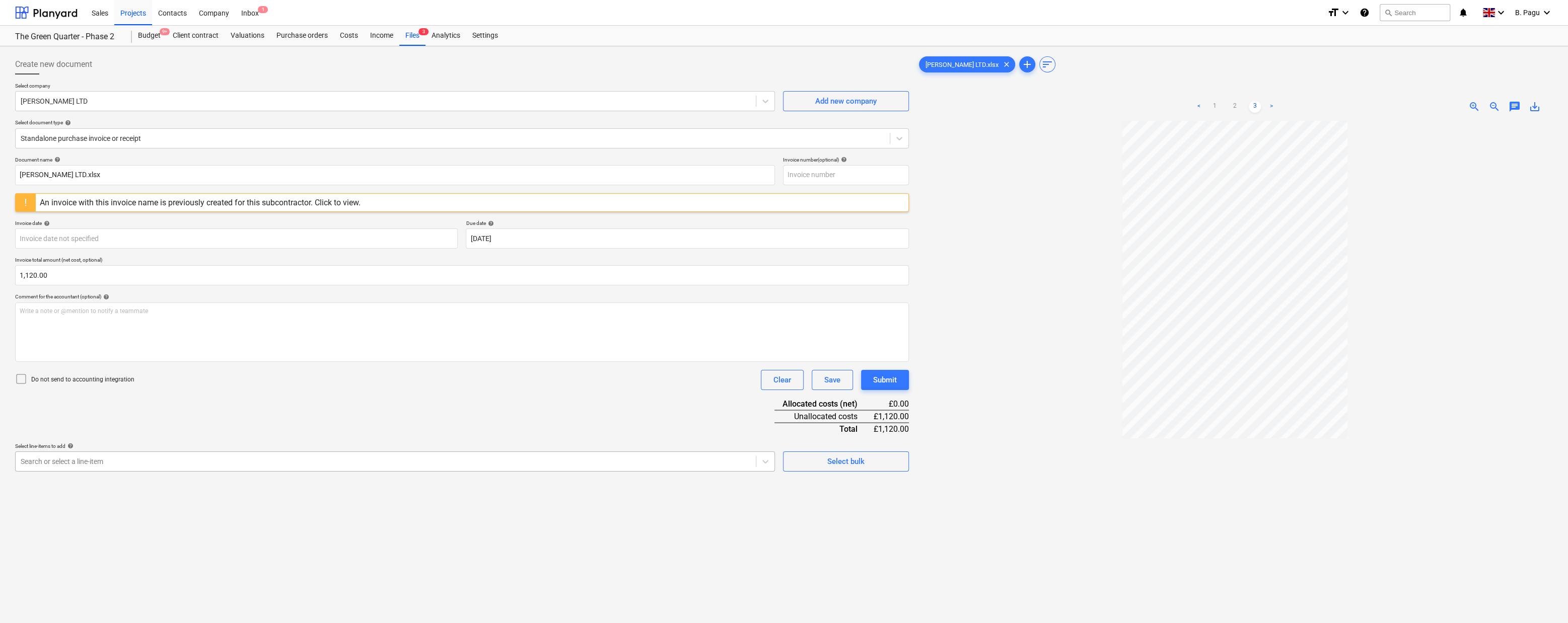
click at [211, 465] on div "Create new document Select company [PERSON_NAME] LTD Add new company Select doc…" at bounding box center [462, 385] width 902 height 669
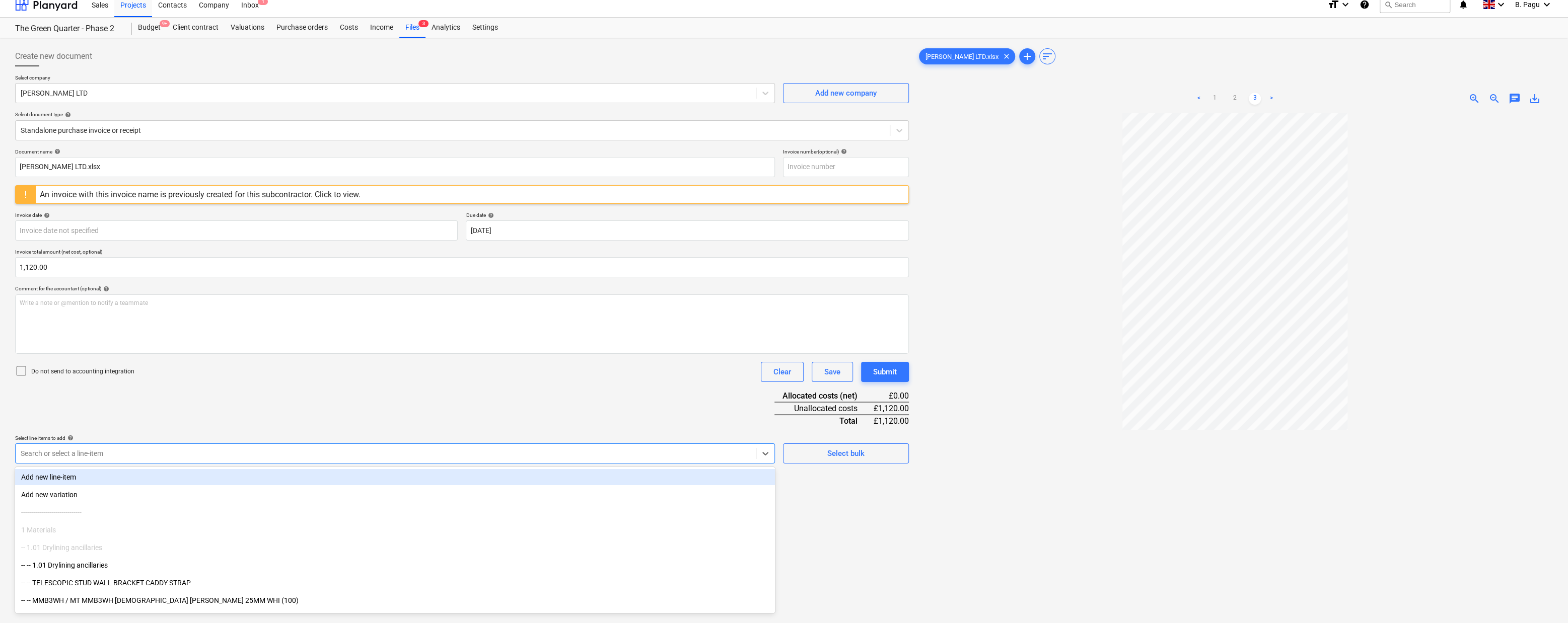
scroll to position [9, 0]
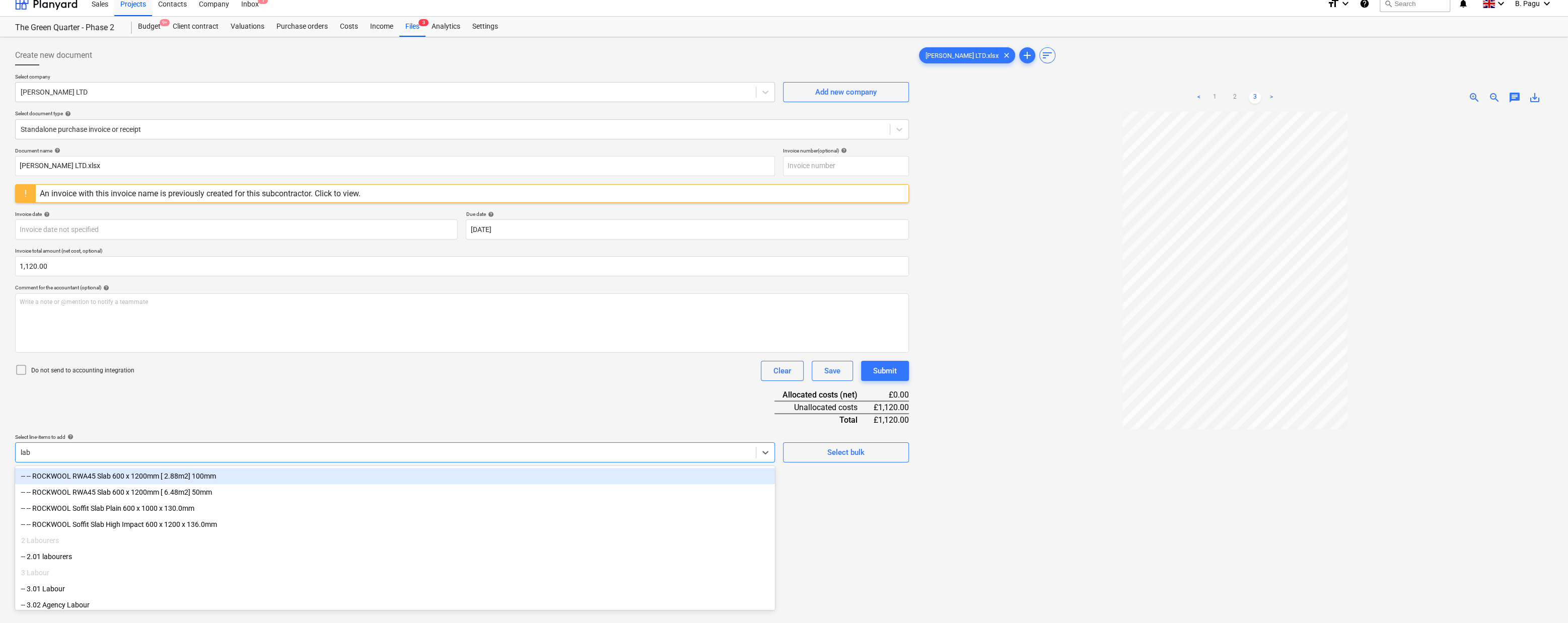
type input "labo"
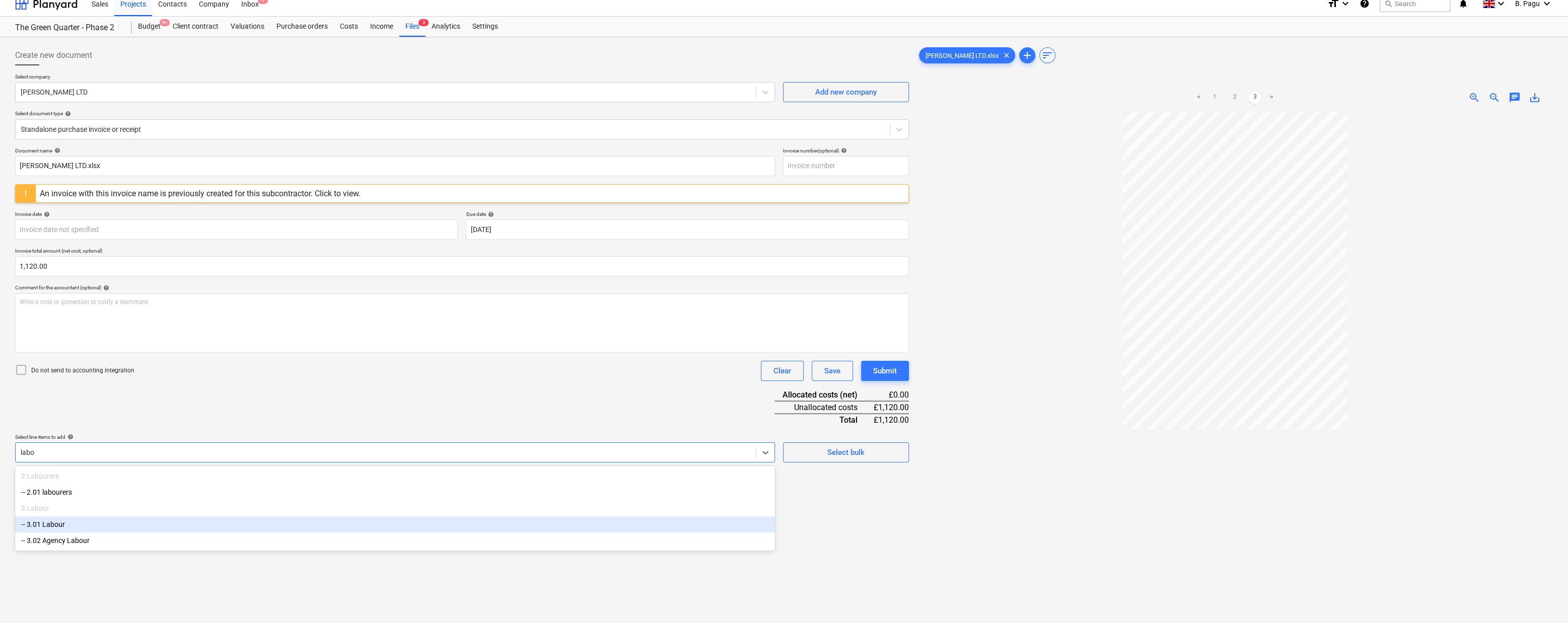
click at [101, 530] on div "-- 3.01 Labour" at bounding box center [395, 525] width 759 height 16
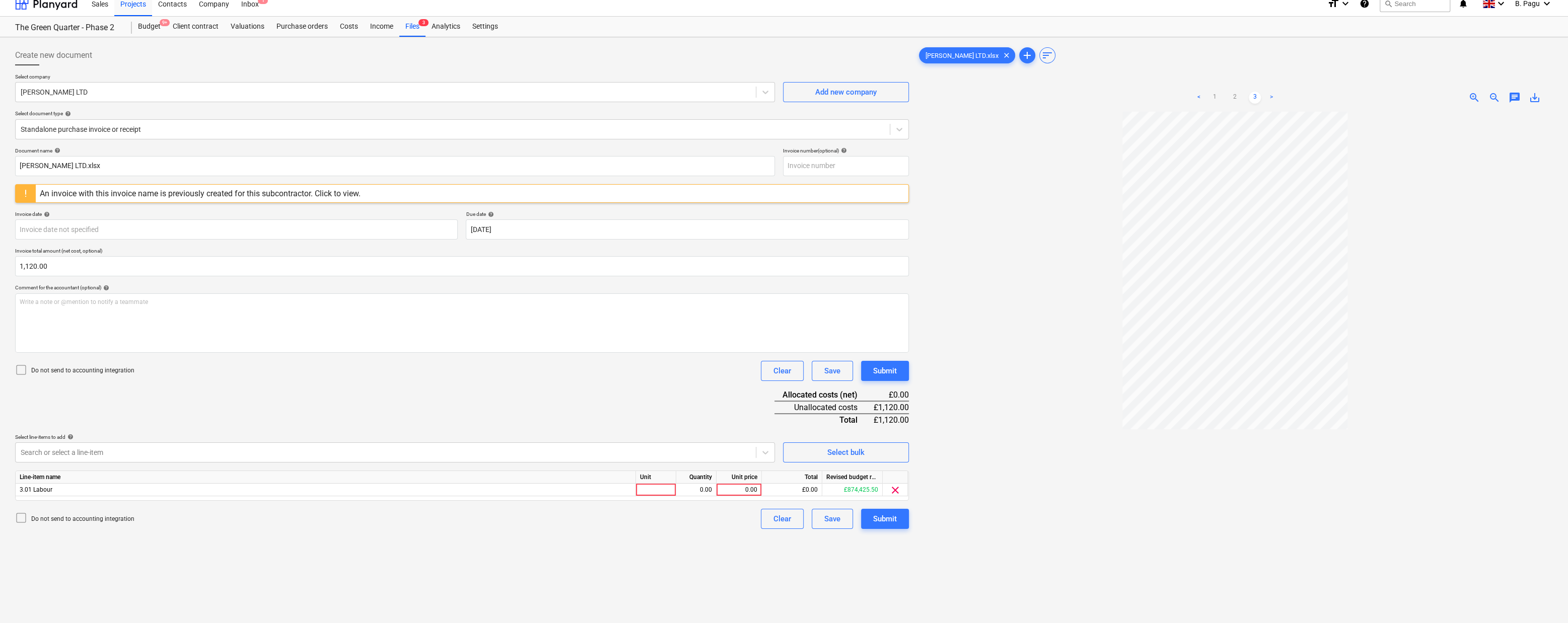
click at [238, 375] on div "Do not send to accounting integration Clear Save Submit" at bounding box center [462, 371] width 894 height 20
click at [752, 491] on div "0.00" at bounding box center [739, 490] width 37 height 12
type input "1120"
click at [896, 489] on span "clear" at bounding box center [895, 490] width 12 height 12
click at [532, 455] on div at bounding box center [385, 453] width 730 height 10
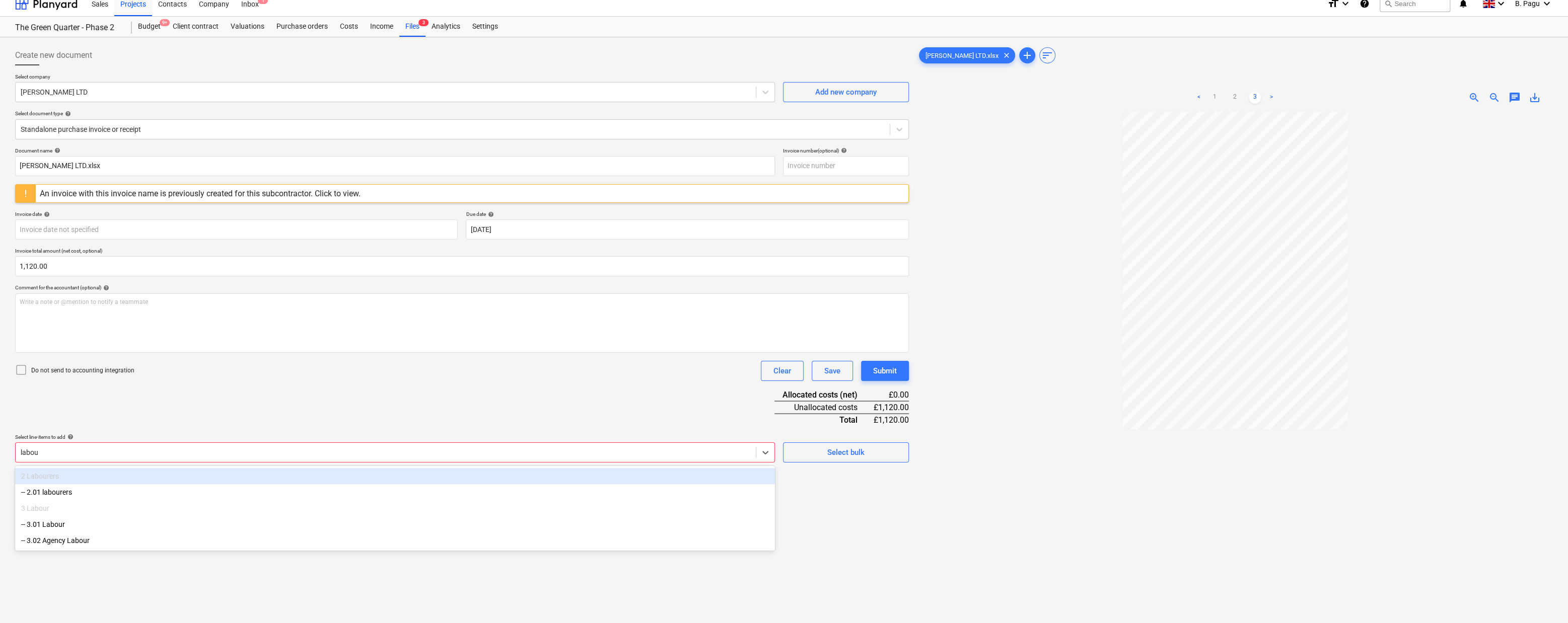
type input "labour"
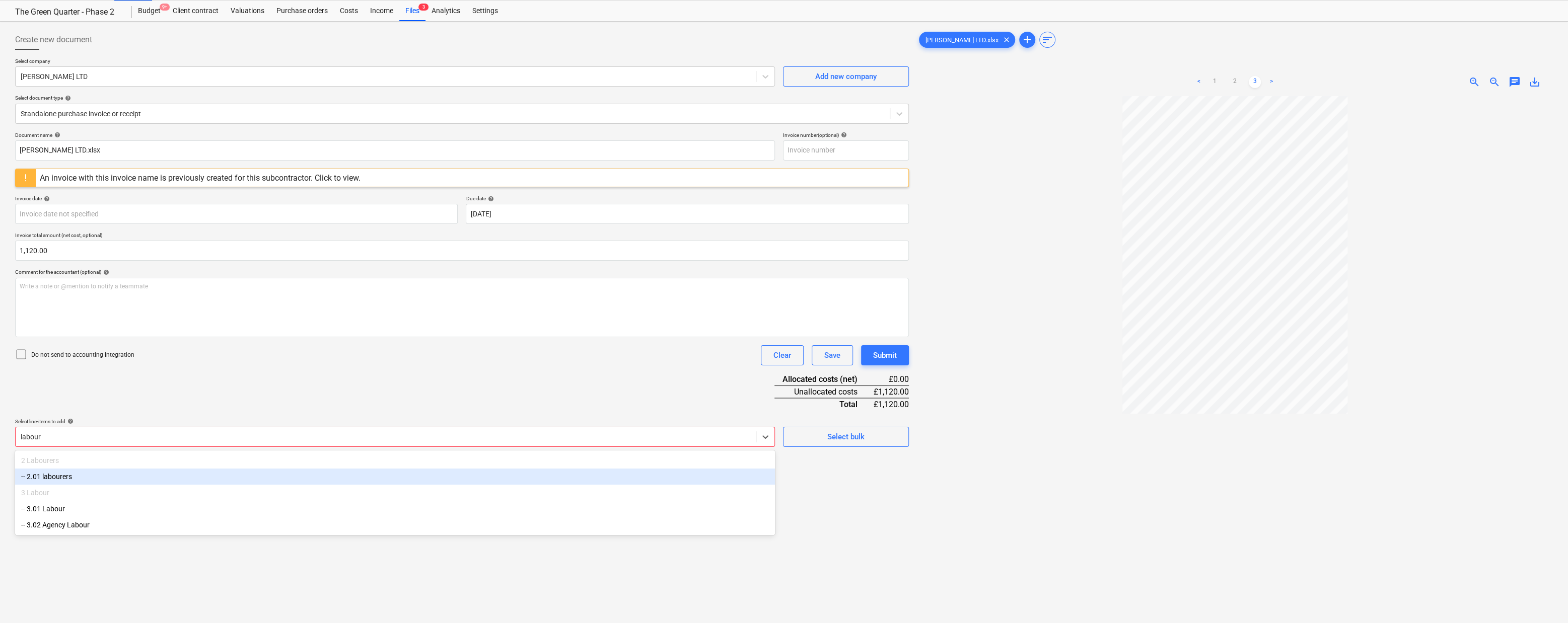
scroll to position [26, 0]
click at [75, 476] on div "-- 2.01 labourers" at bounding box center [395, 475] width 759 height 16
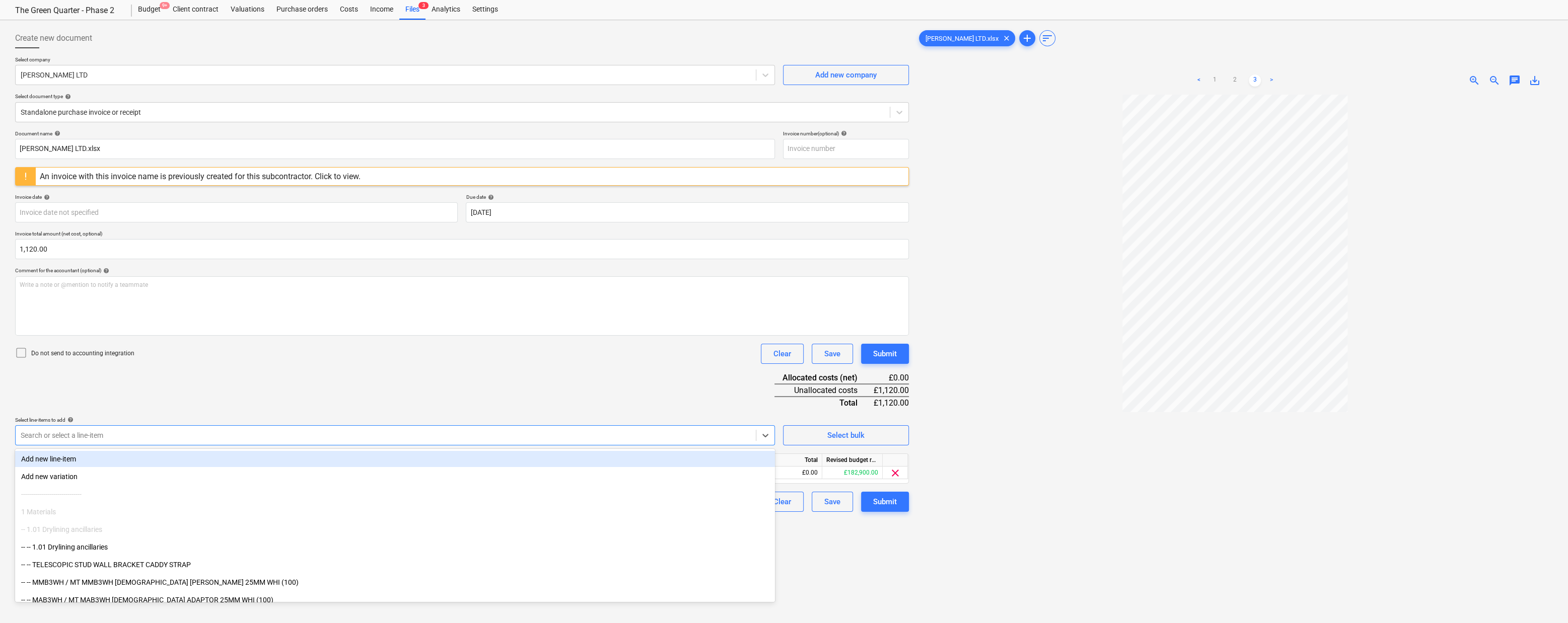
click at [1053, 443] on div at bounding box center [1235, 392] width 636 height 595
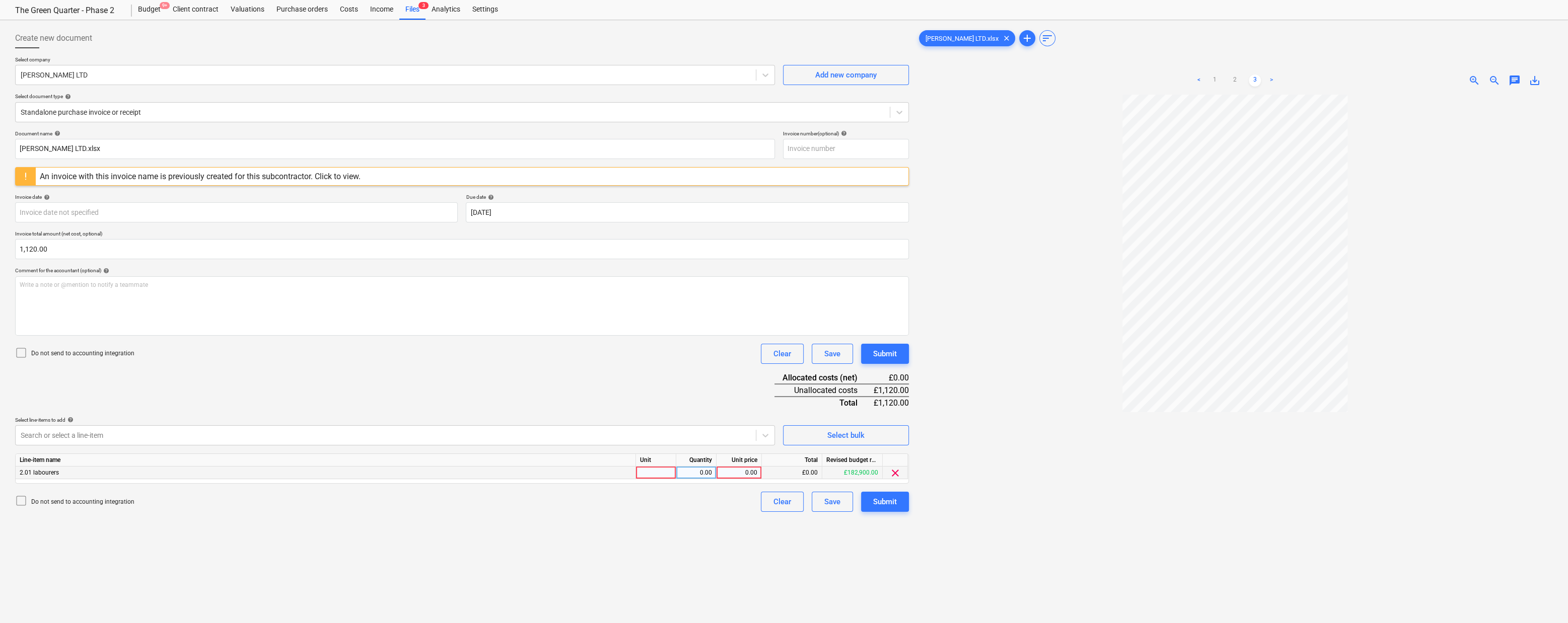
click at [738, 473] on div "0.00" at bounding box center [739, 473] width 37 height 12
type input "1120"
click at [683, 567] on div "Create new document Select company [PERSON_NAME] LTD Add new company Select doc…" at bounding box center [462, 359] width 902 height 669
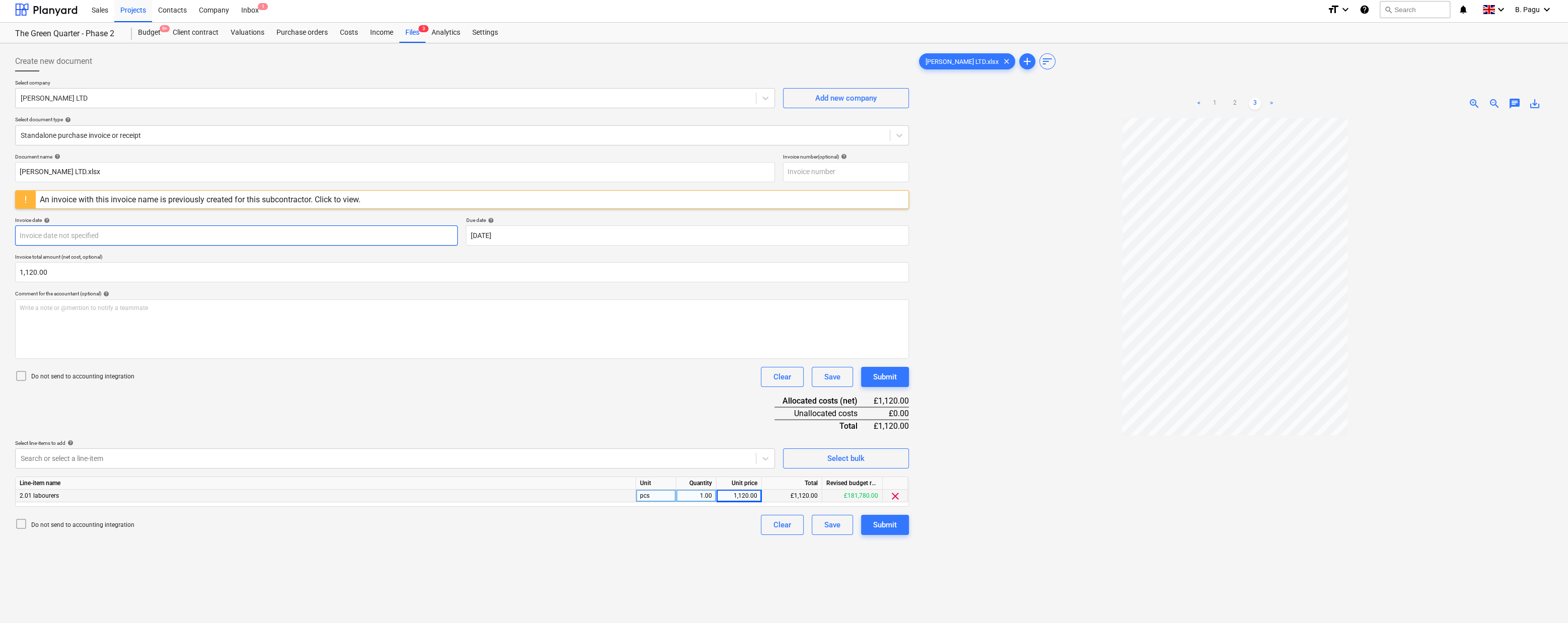
scroll to position [3, 0]
click at [235, 234] on body "Sales Projects Contacts Company Inbox 1 format_size keyboard_arrow_down help se…" at bounding box center [784, 308] width 1568 height 623
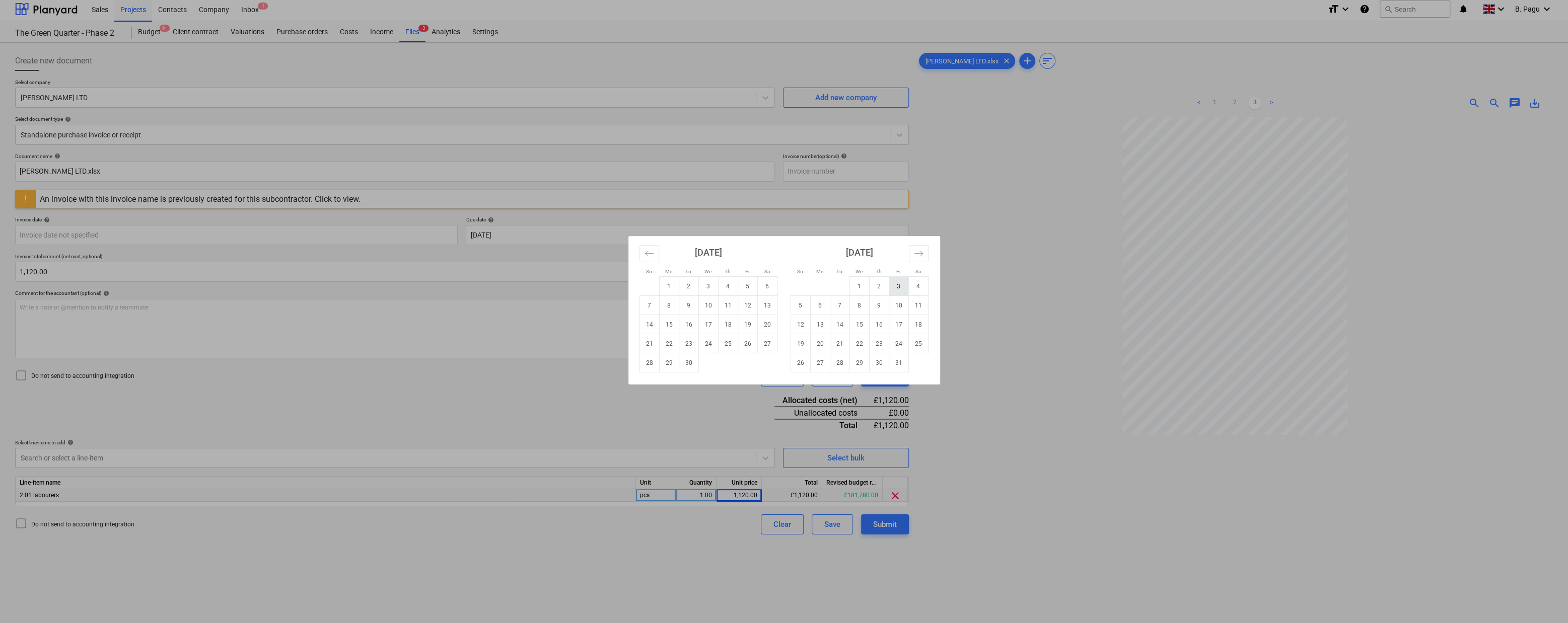
click at [899, 286] on td "3" at bounding box center [899, 286] width 20 height 19
type input "[DATE]"
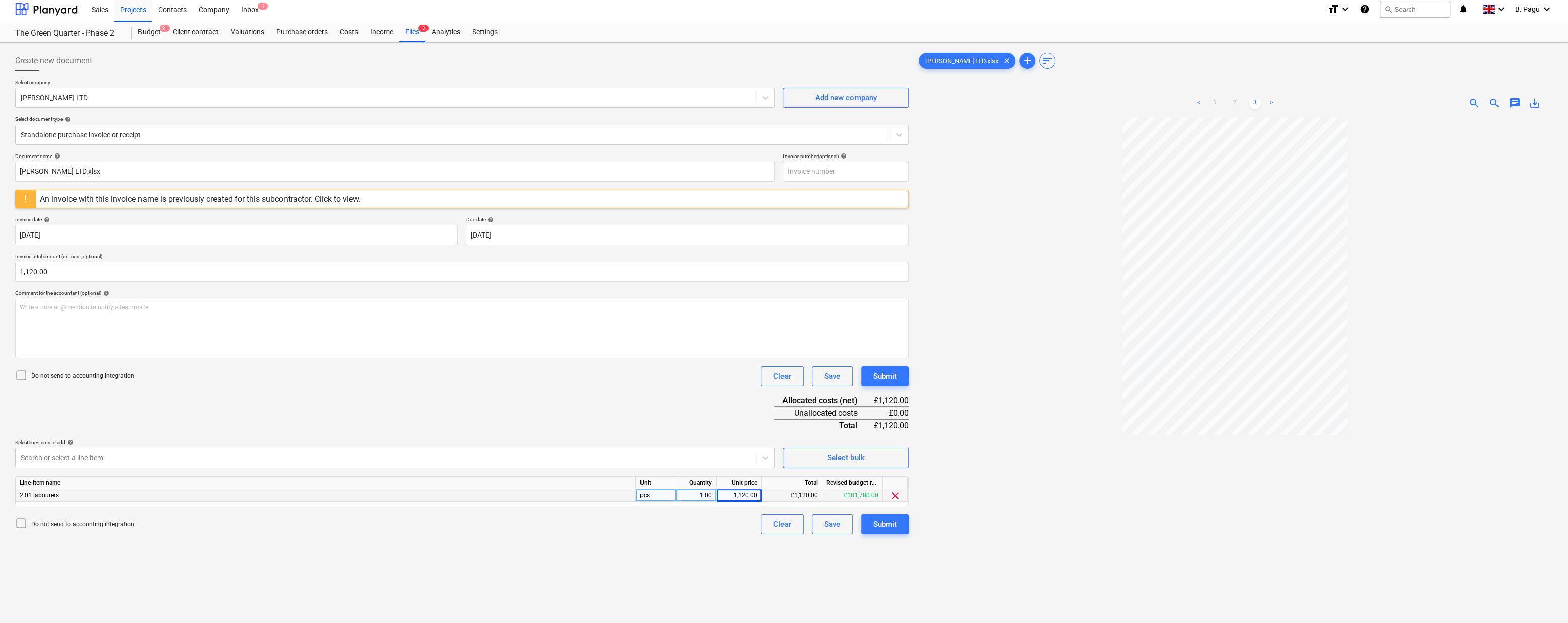
scroll to position [0, 0]
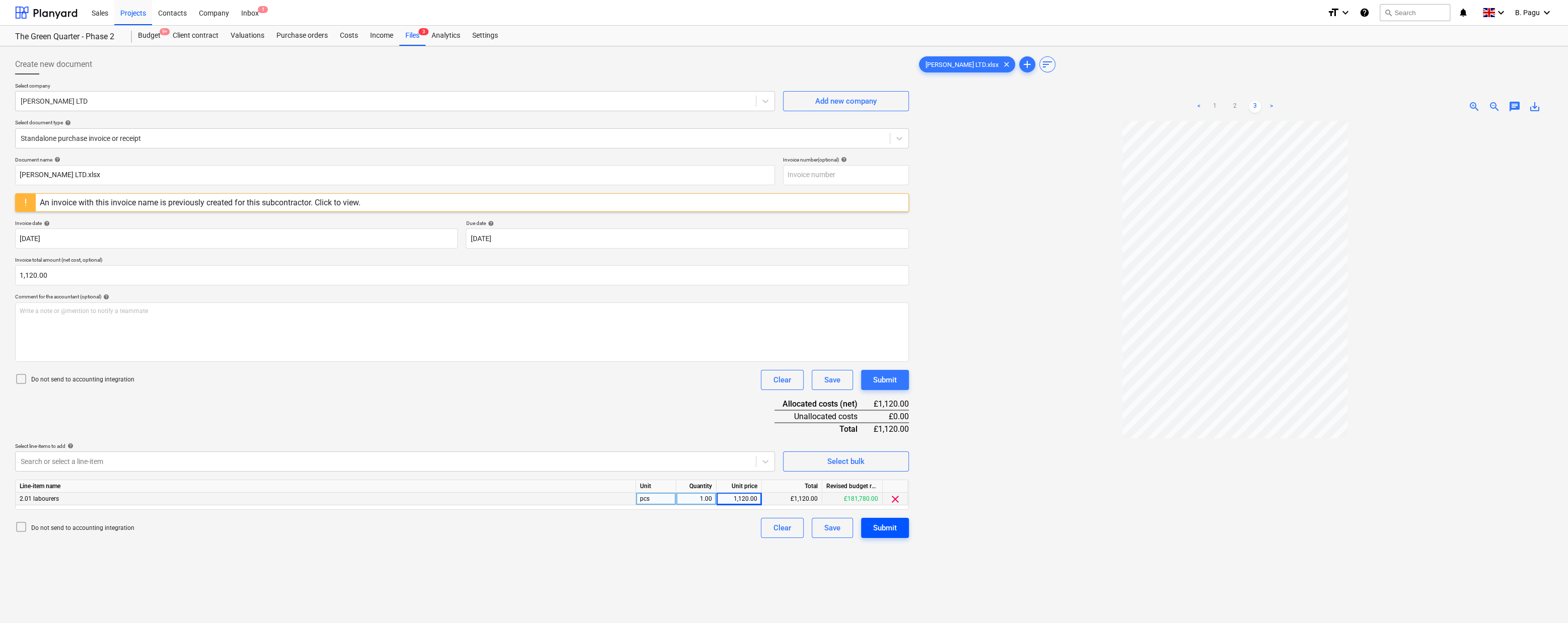
click at [883, 528] on div "Submit" at bounding box center [885, 528] width 24 height 13
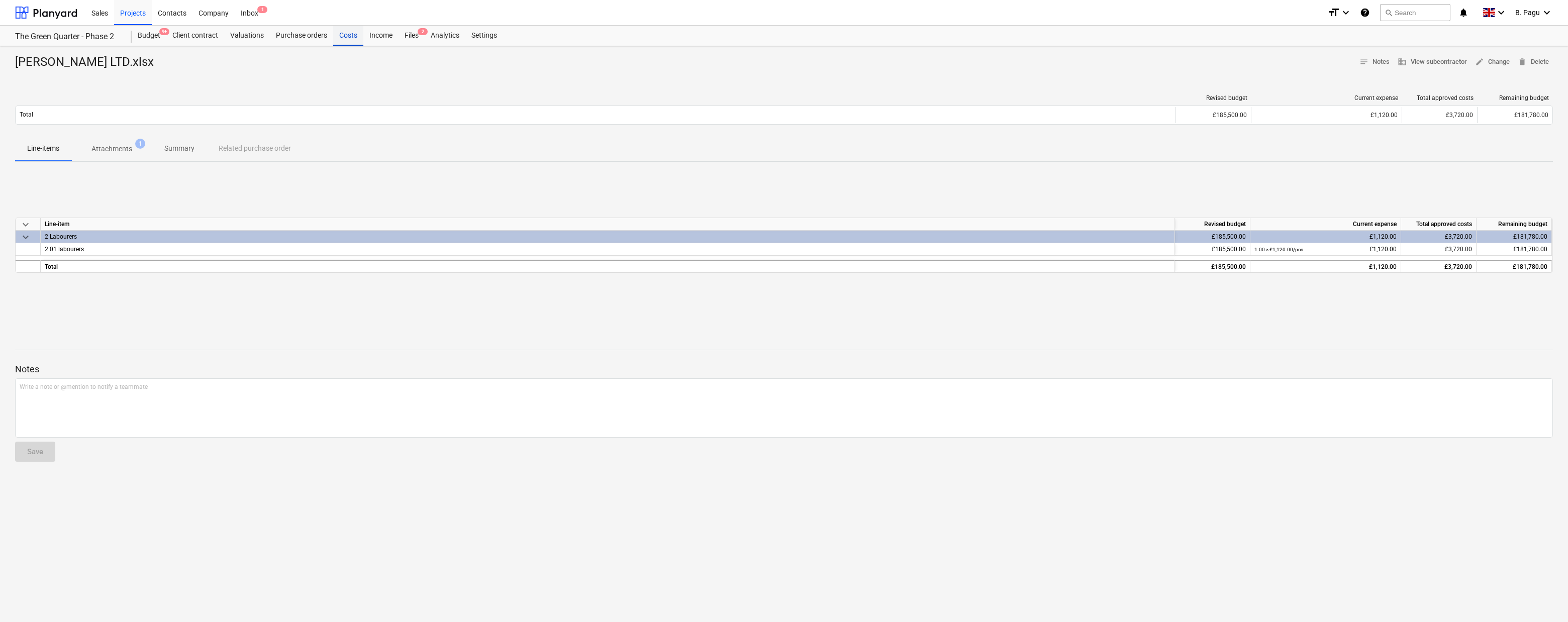
click at [344, 35] on div "Costs" at bounding box center [348, 36] width 30 height 20
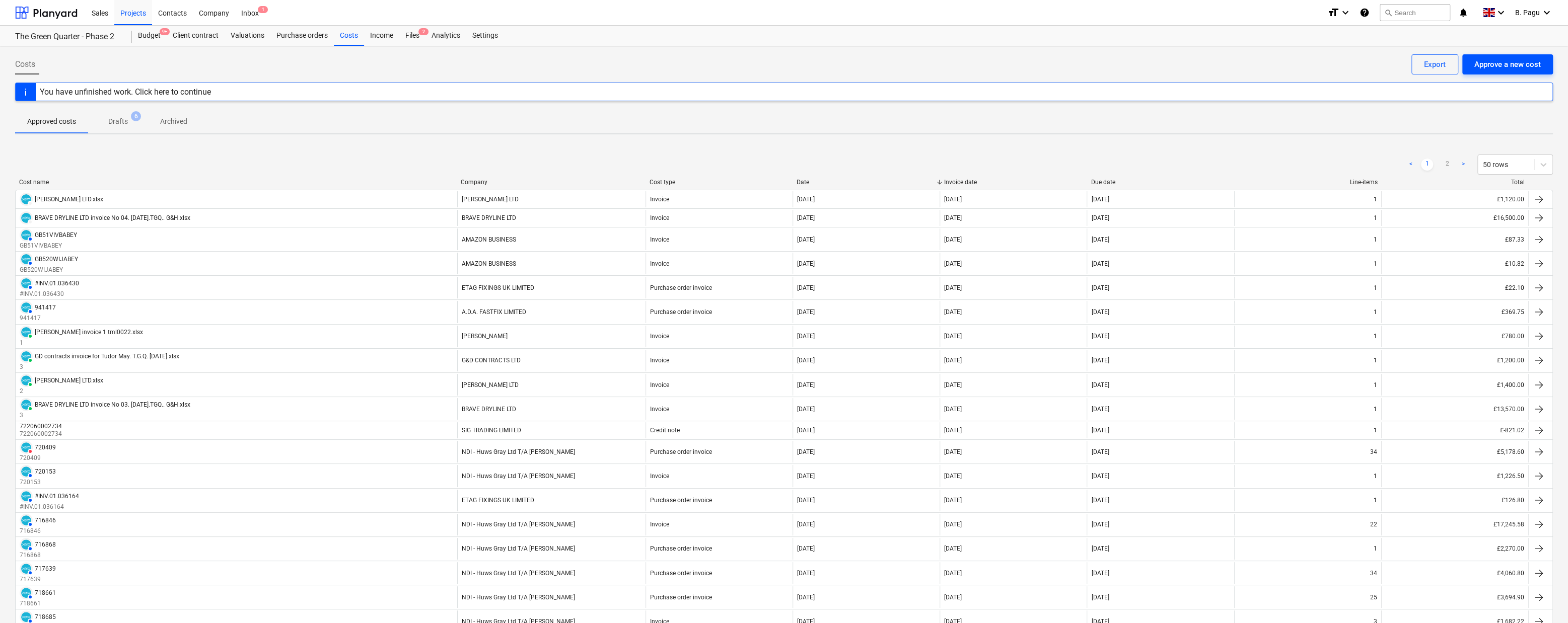
click at [1497, 63] on div "Approve a new cost" at bounding box center [1507, 64] width 66 height 13
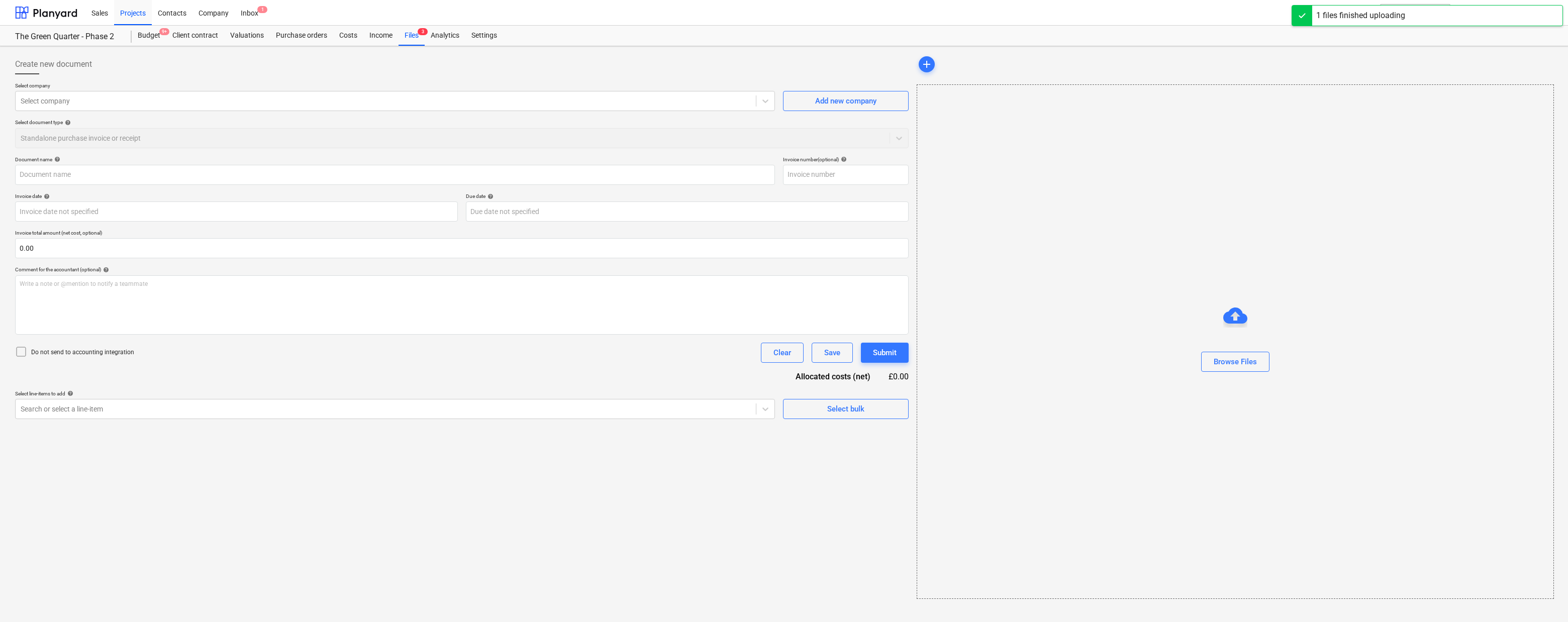
type input "GD contracts invoice for Tudor May. T.G.Q. [DATE].xlsx"
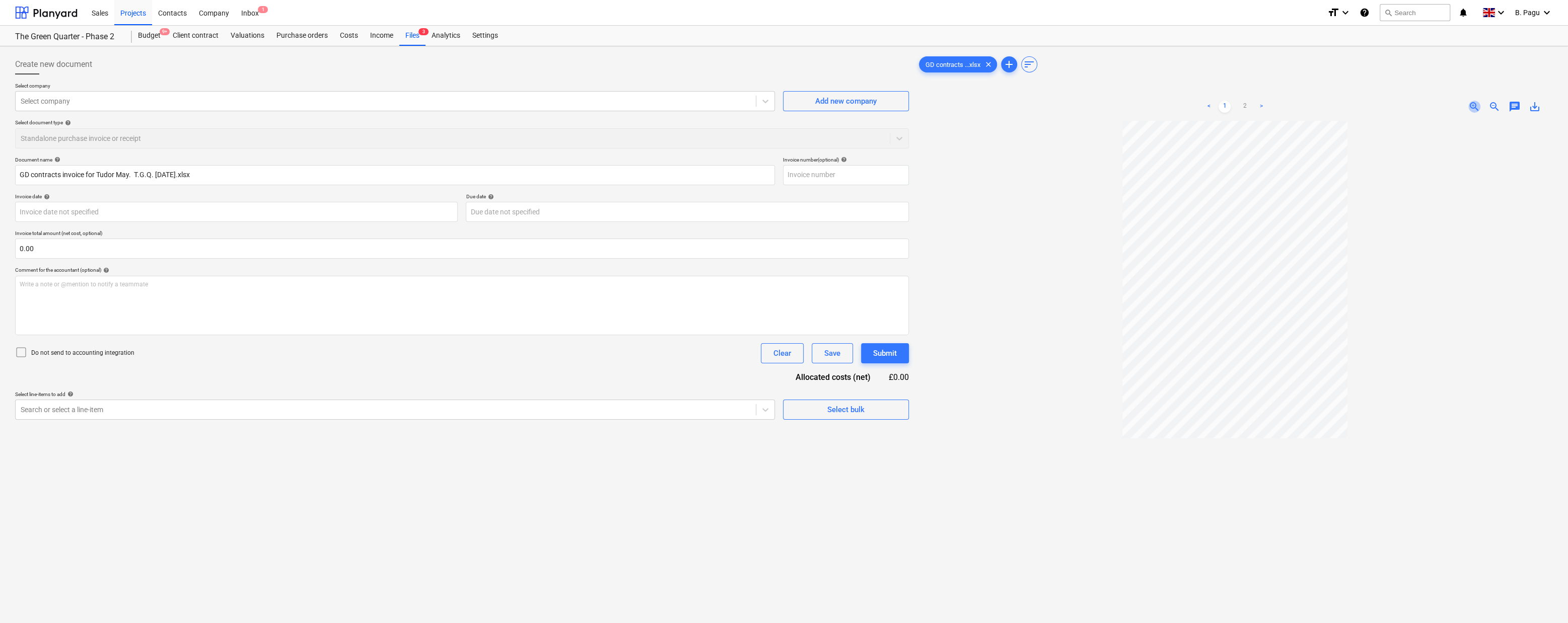
click at [1473, 105] on span "zoom_in" at bounding box center [1475, 107] width 12 height 12
click at [1245, 105] on link "2" at bounding box center [1245, 107] width 12 height 12
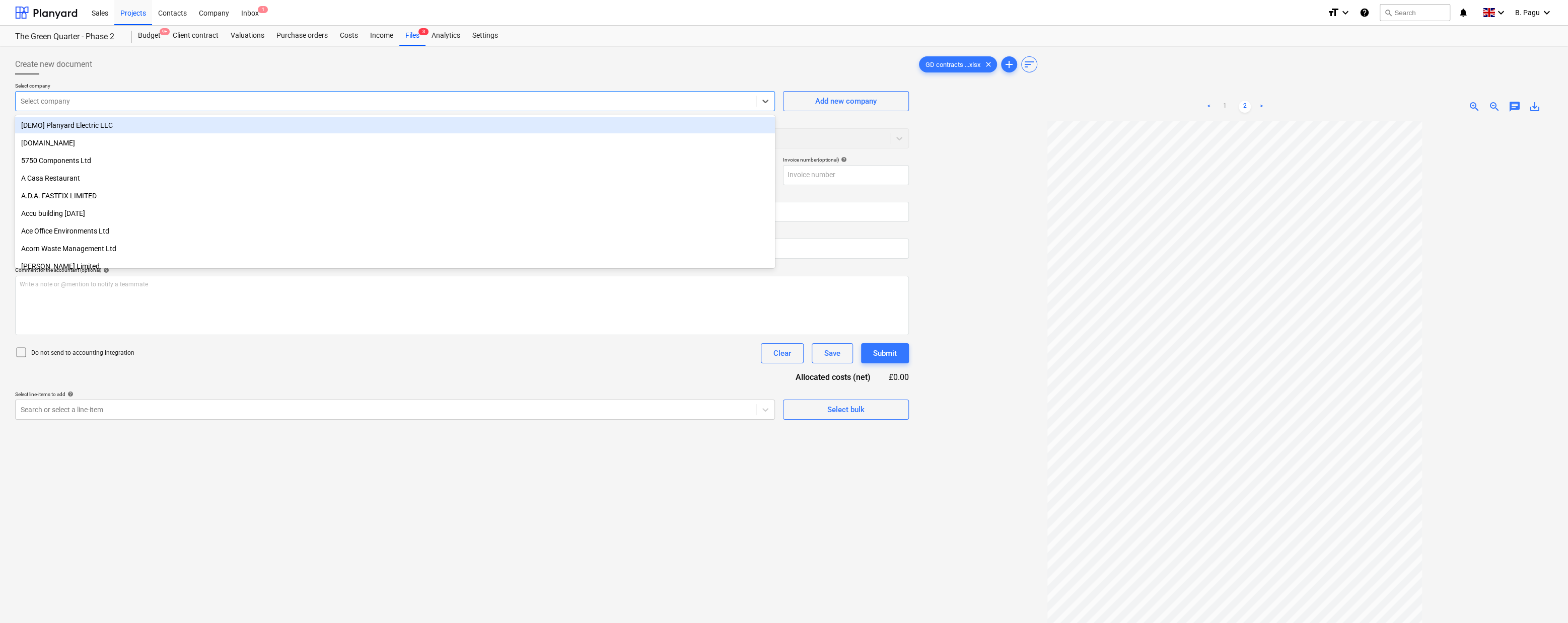
click at [63, 102] on div at bounding box center [385, 101] width 730 height 10
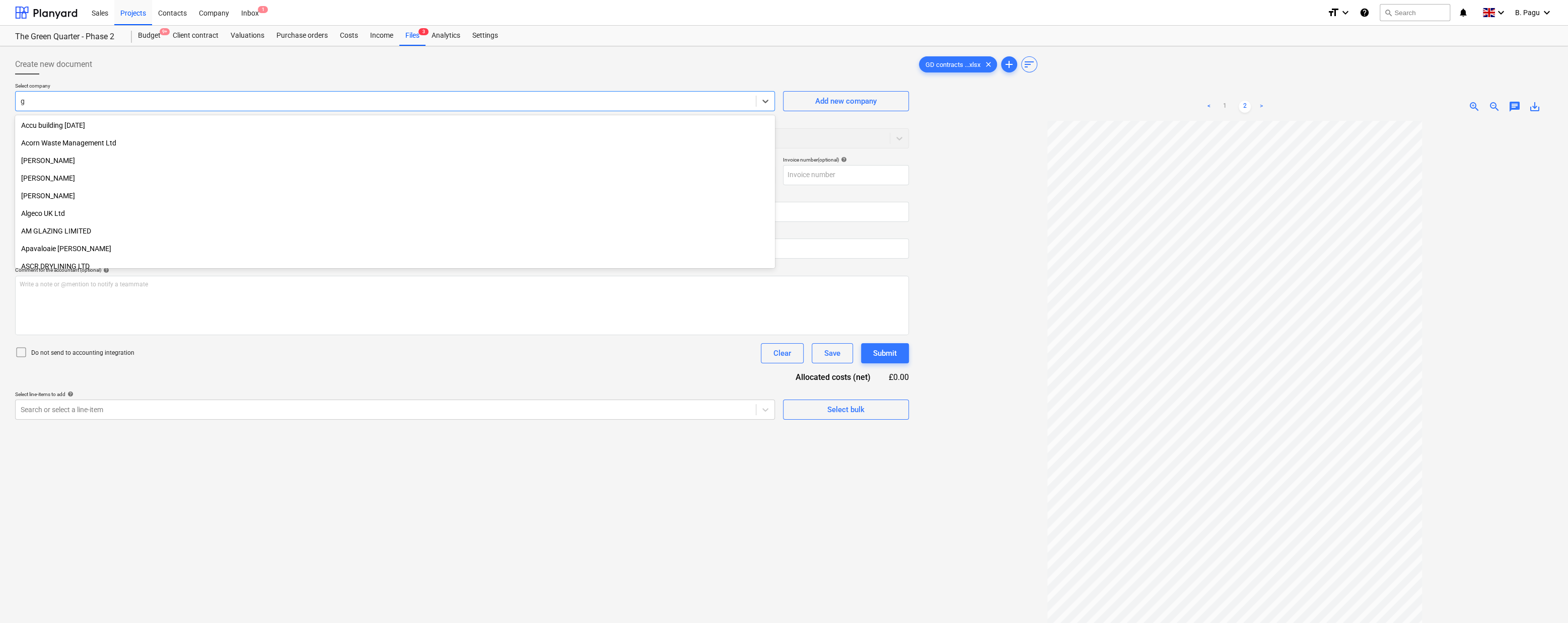
type input "g&"
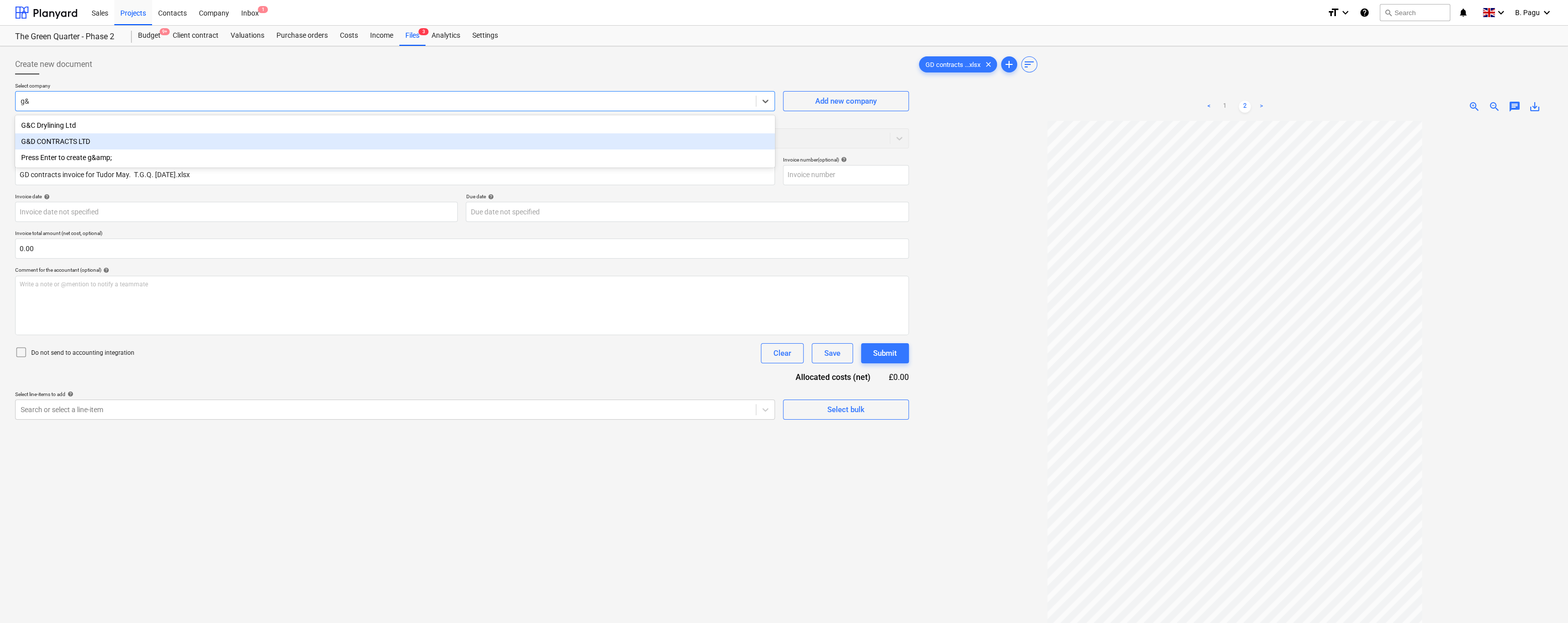
click at [65, 143] on div "G&D CONTRACTS LTD" at bounding box center [395, 142] width 759 height 16
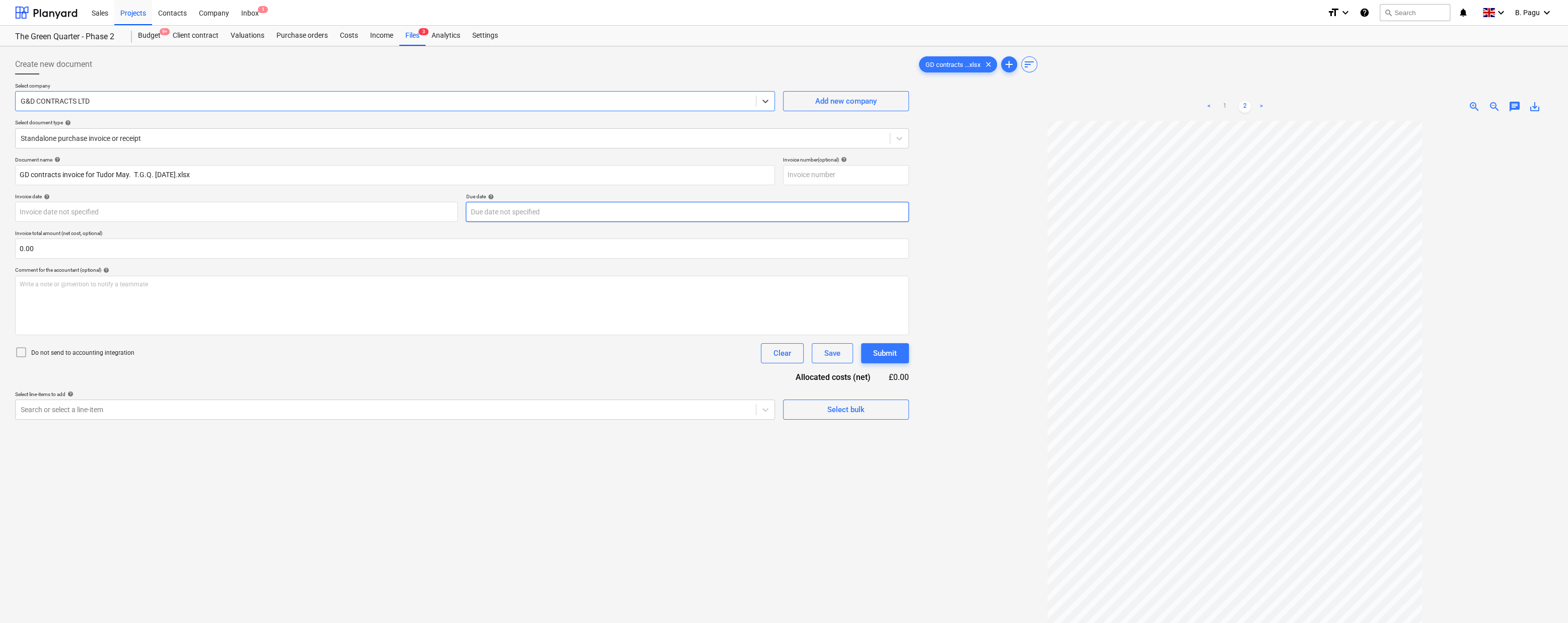
click at [502, 211] on body "Sales Projects Contacts Company Inbox 1 format_size keyboard_arrow_down help se…" at bounding box center [784, 312] width 1568 height 623
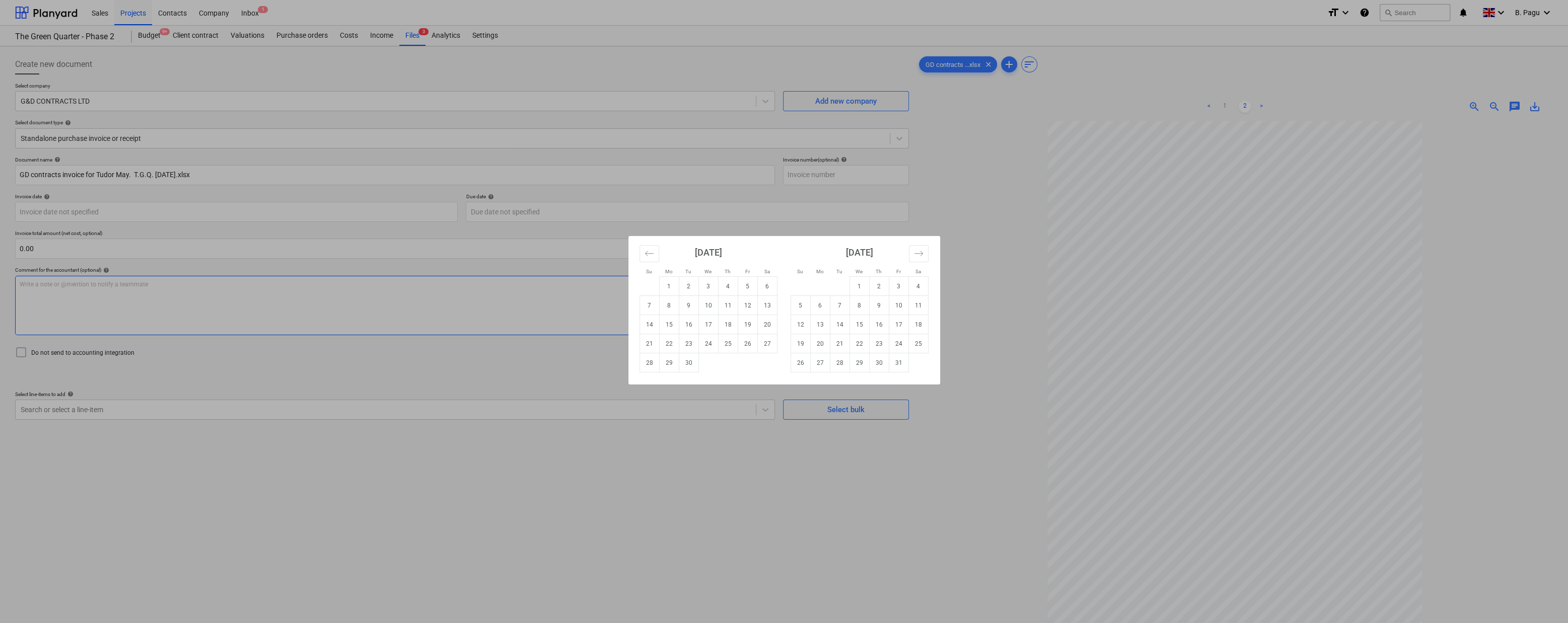
drag, startPoint x: 894, startPoint y: 283, endPoint x: 851, endPoint y: 276, distance: 43.6
click at [895, 284] on td "3" at bounding box center [899, 286] width 20 height 19
type input "[DATE]"
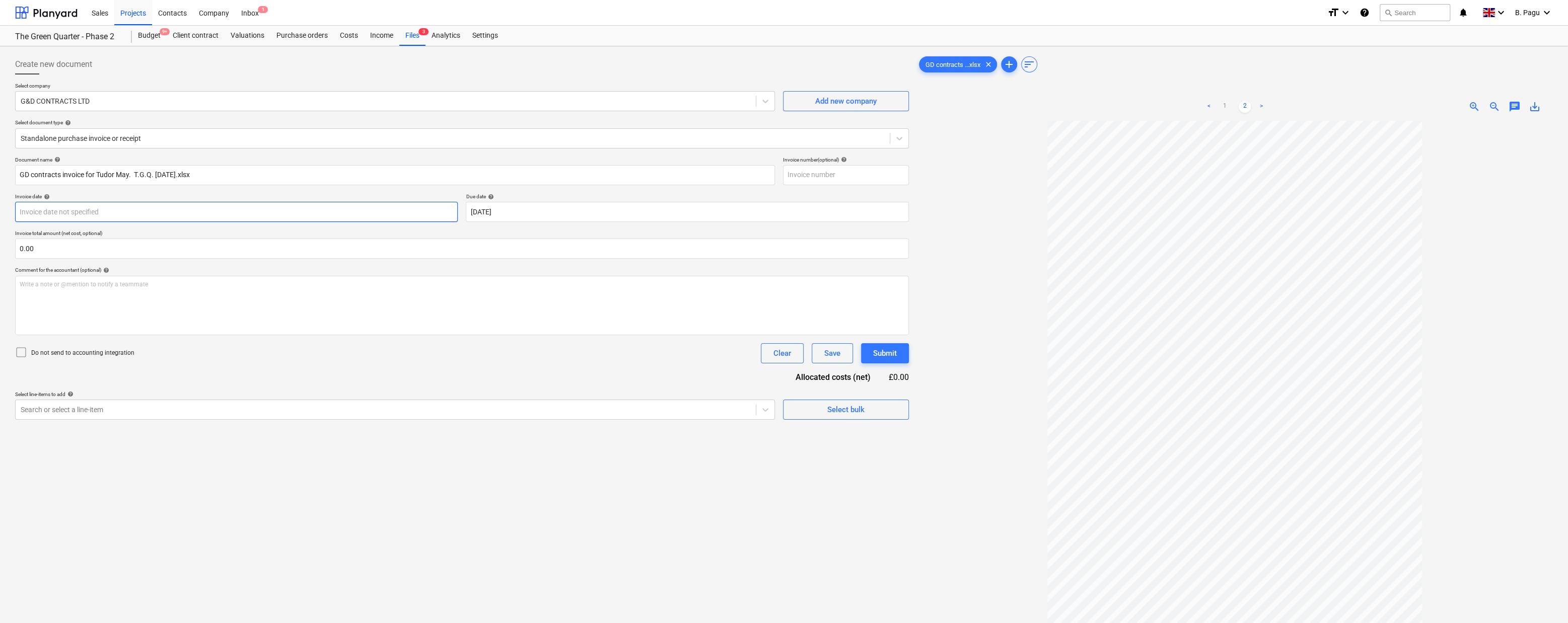
click at [295, 215] on body "Sales Projects Contacts Company Inbox 1 format_size keyboard_arrow_down help se…" at bounding box center [784, 312] width 1568 height 623
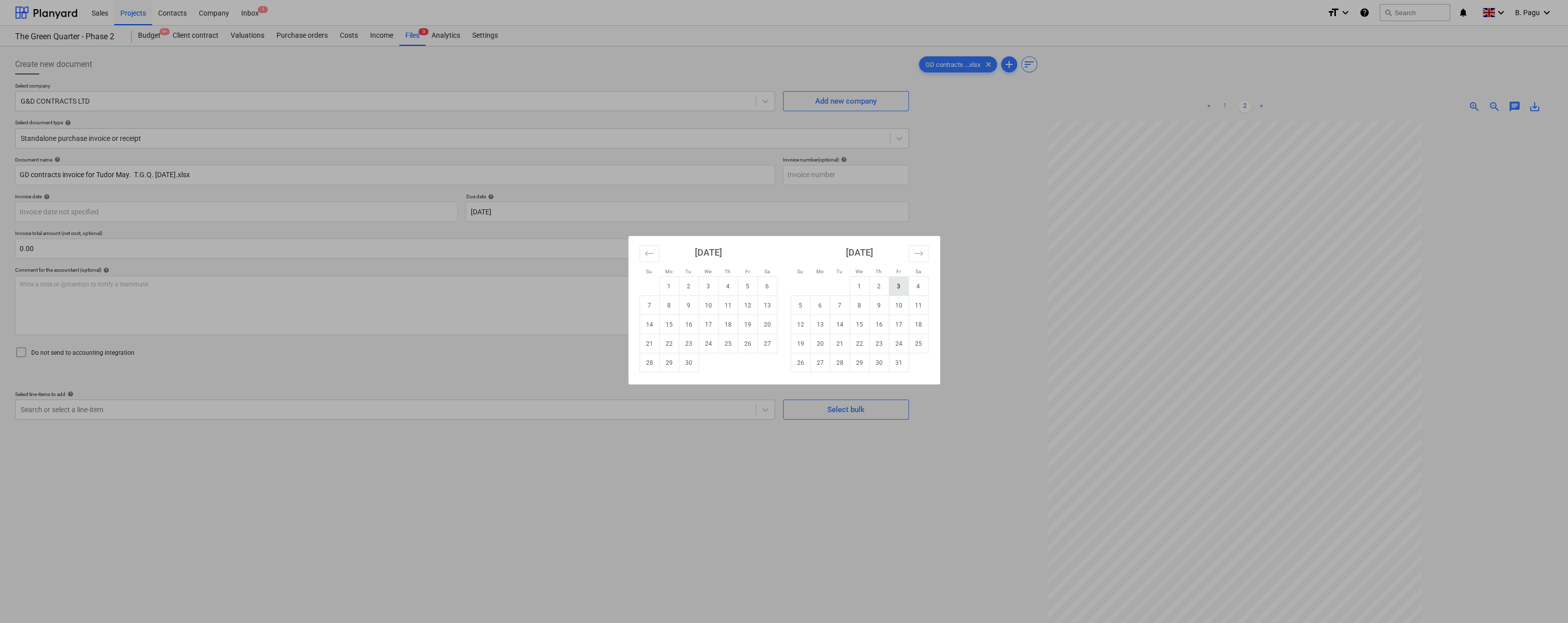
click at [899, 287] on td "3" at bounding box center [899, 286] width 20 height 19
type input "[DATE]"
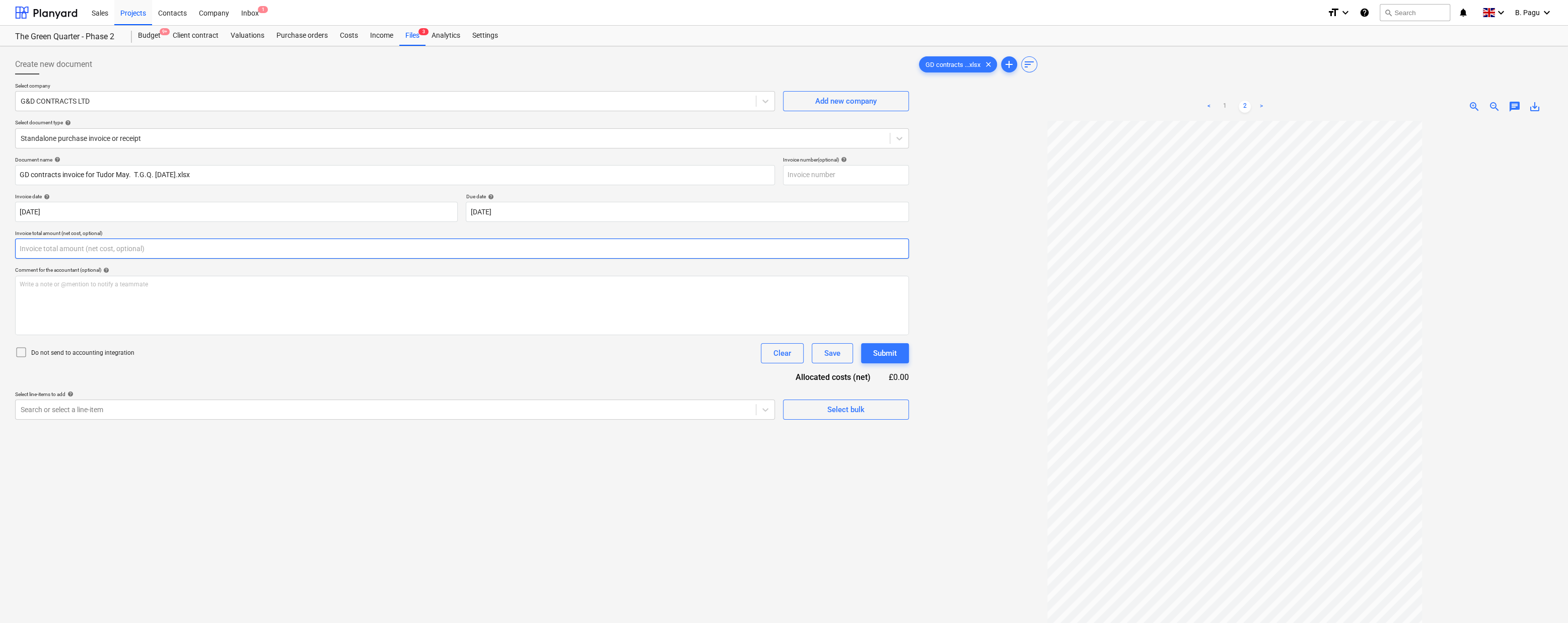
click at [70, 253] on input "text" at bounding box center [462, 249] width 894 height 20
type input "600.00"
click at [170, 388] on div "Document name help GD contracts invoice for [PERSON_NAME]. T.G.Q. [DATE].xlsx I…" at bounding box center [462, 301] width 894 height 288
click at [180, 435] on div at bounding box center [385, 435] width 730 height 10
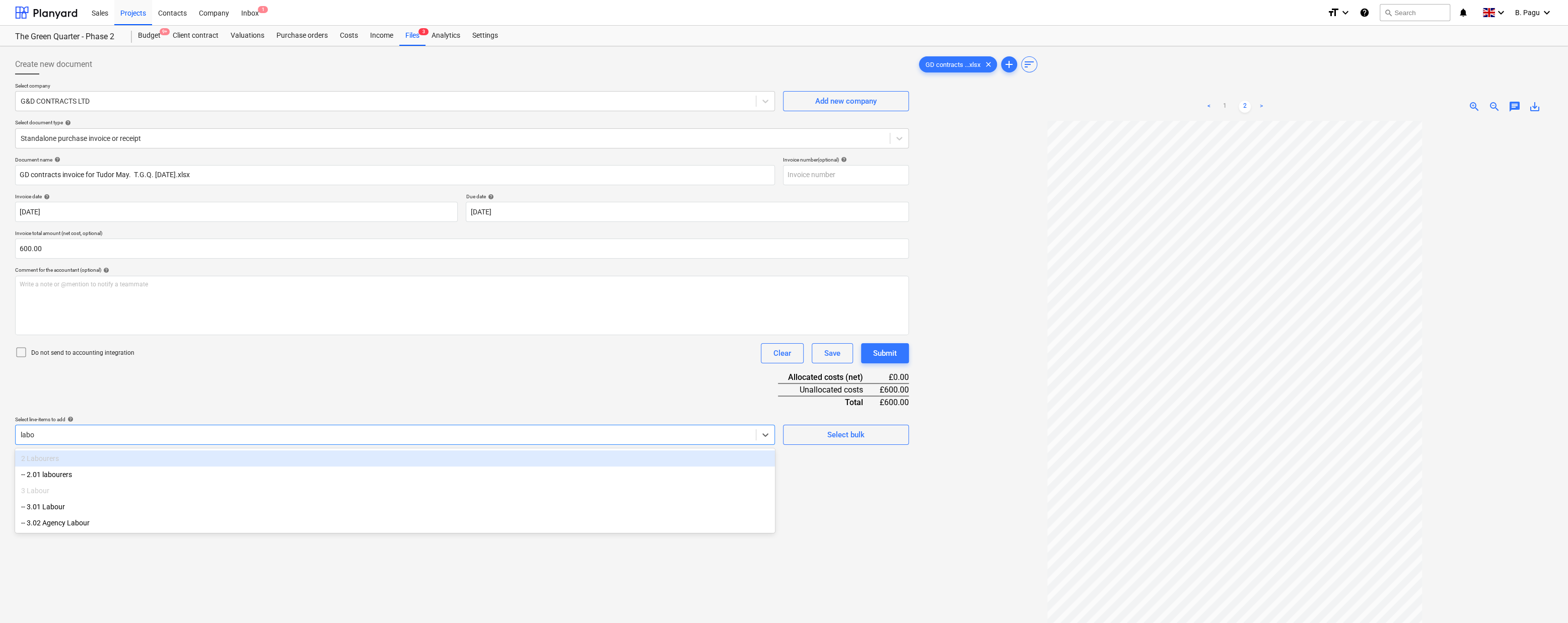
type input "labou"
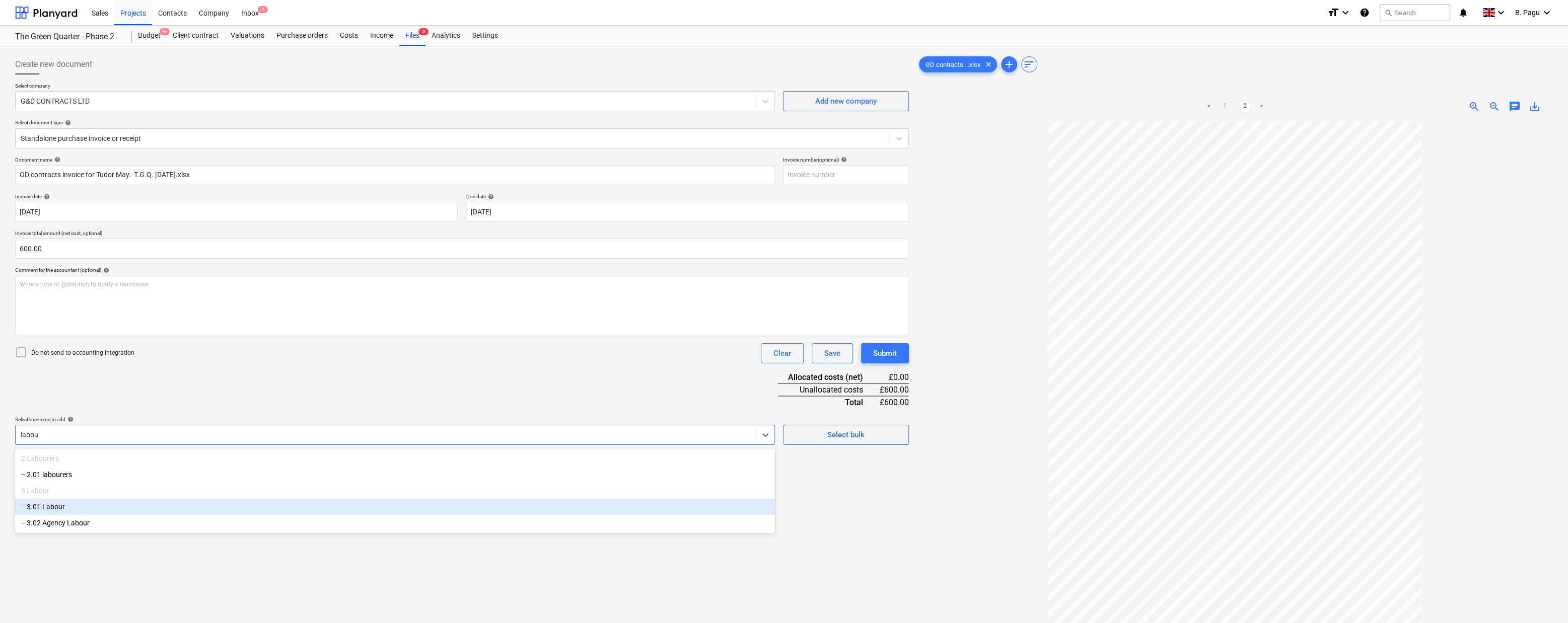
click at [84, 511] on div "-- 3.01 Labour" at bounding box center [395, 507] width 759 height 16
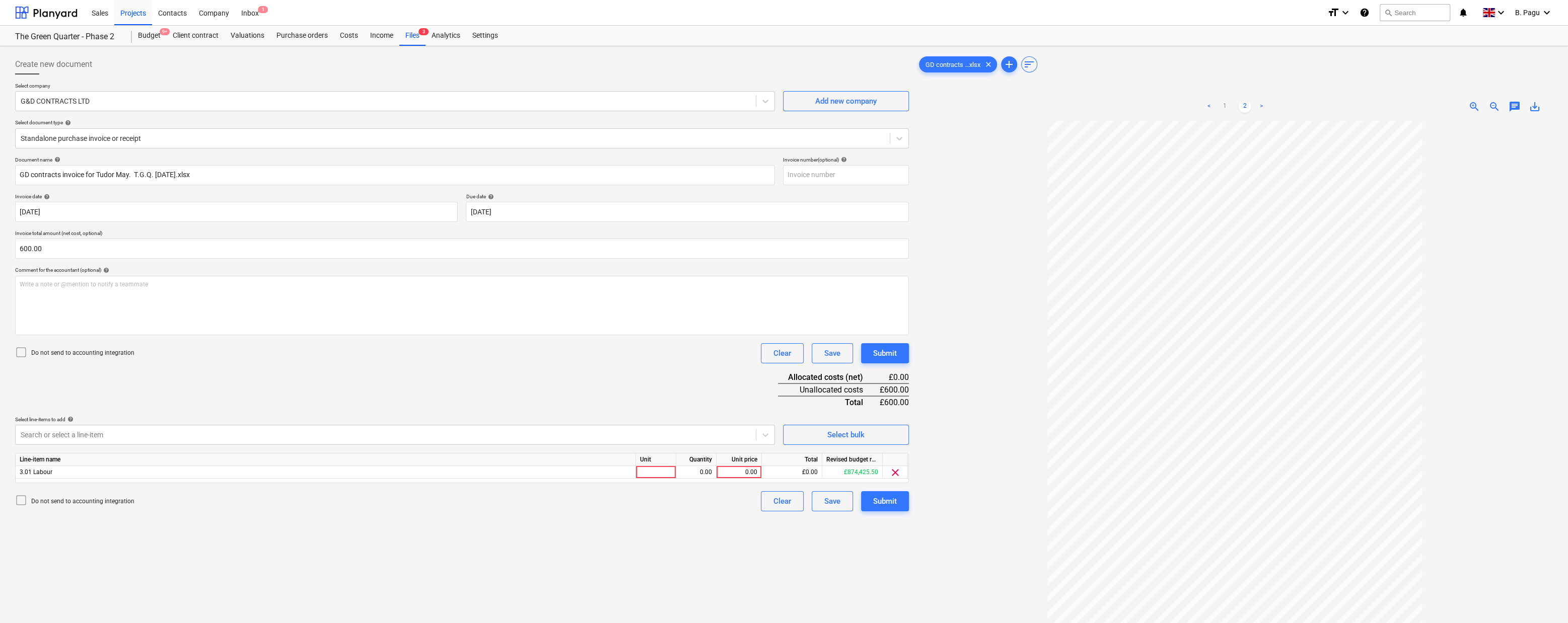
click at [590, 364] on div "Document name help GD contracts invoice for [PERSON_NAME]. T.G.Q. [DATE].xlsx I…" at bounding box center [462, 334] width 894 height 355
click at [740, 471] on div "0.00" at bounding box center [739, 472] width 37 height 12
type input "600"
click at [701, 545] on div "Create new document Select company G&D CONTRACTS LTD Add new company Select doc…" at bounding box center [462, 385] width 902 height 669
click at [890, 506] on div "Submit" at bounding box center [885, 501] width 24 height 13
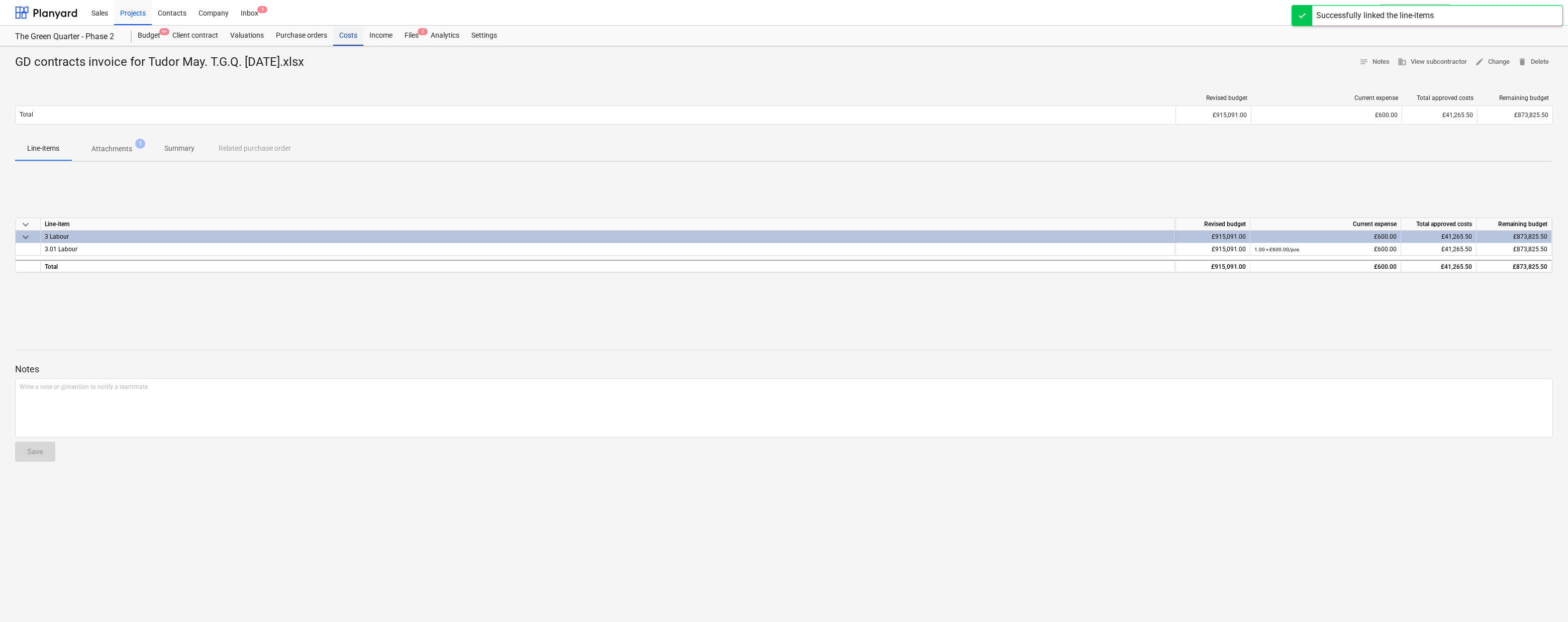
click at [354, 35] on div "Costs" at bounding box center [348, 36] width 30 height 20
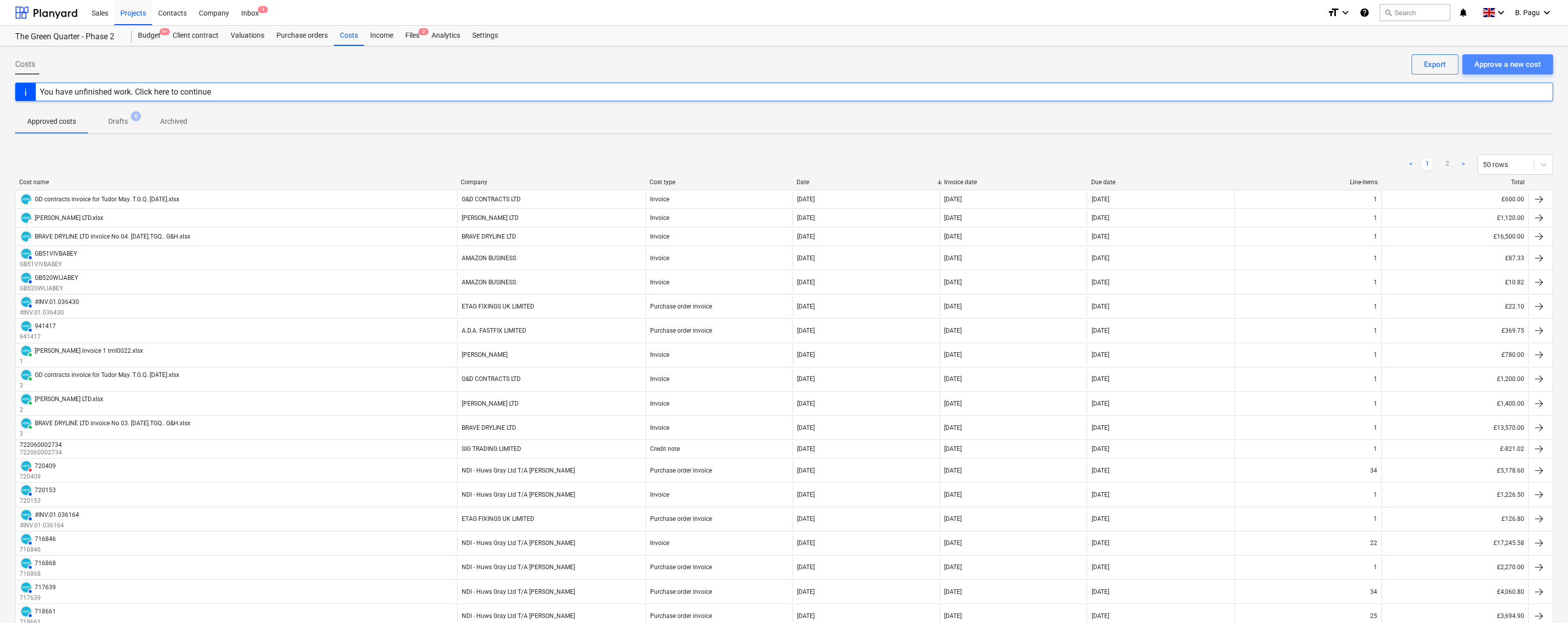
click at [1516, 60] on div "Approve a new cost" at bounding box center [1507, 64] width 66 height 13
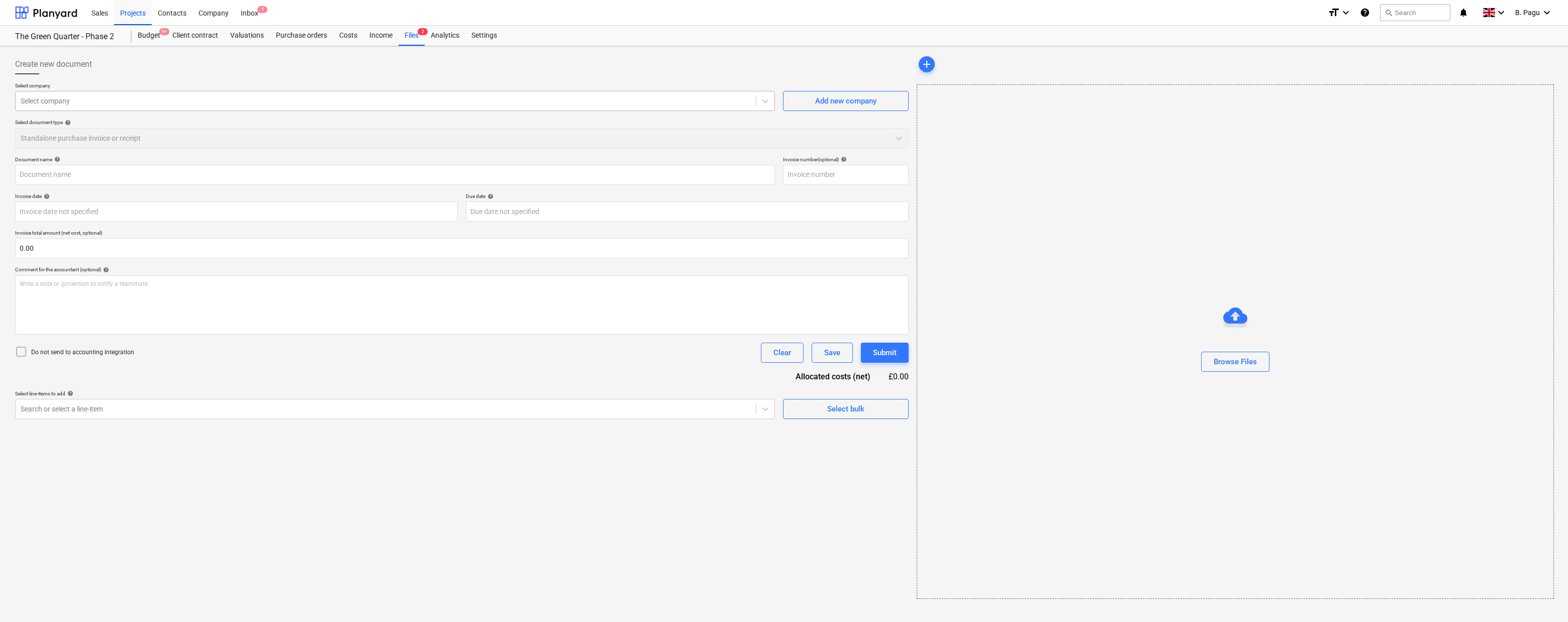
click at [200, 96] on div at bounding box center [385, 101] width 730 height 10
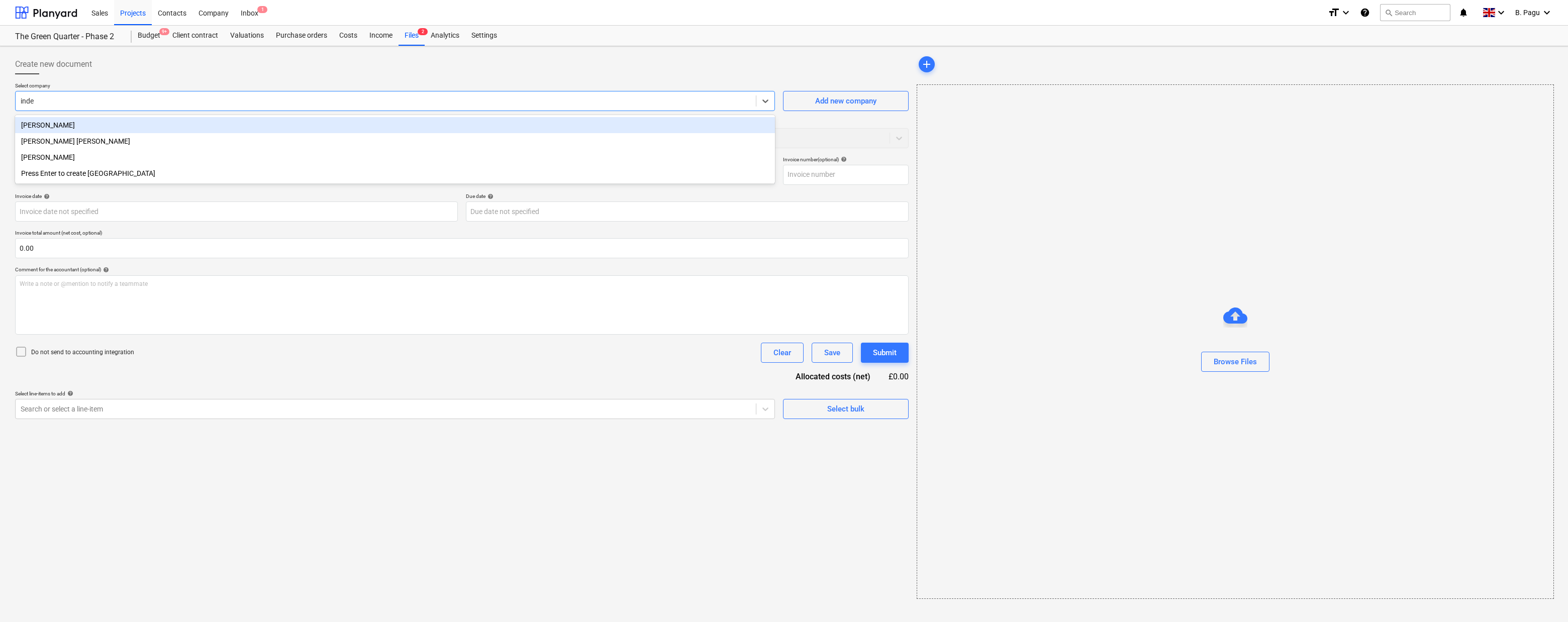
type input "[PERSON_NAME]"
click at [77, 122] on div "[PERSON_NAME]" at bounding box center [395, 125] width 760 height 16
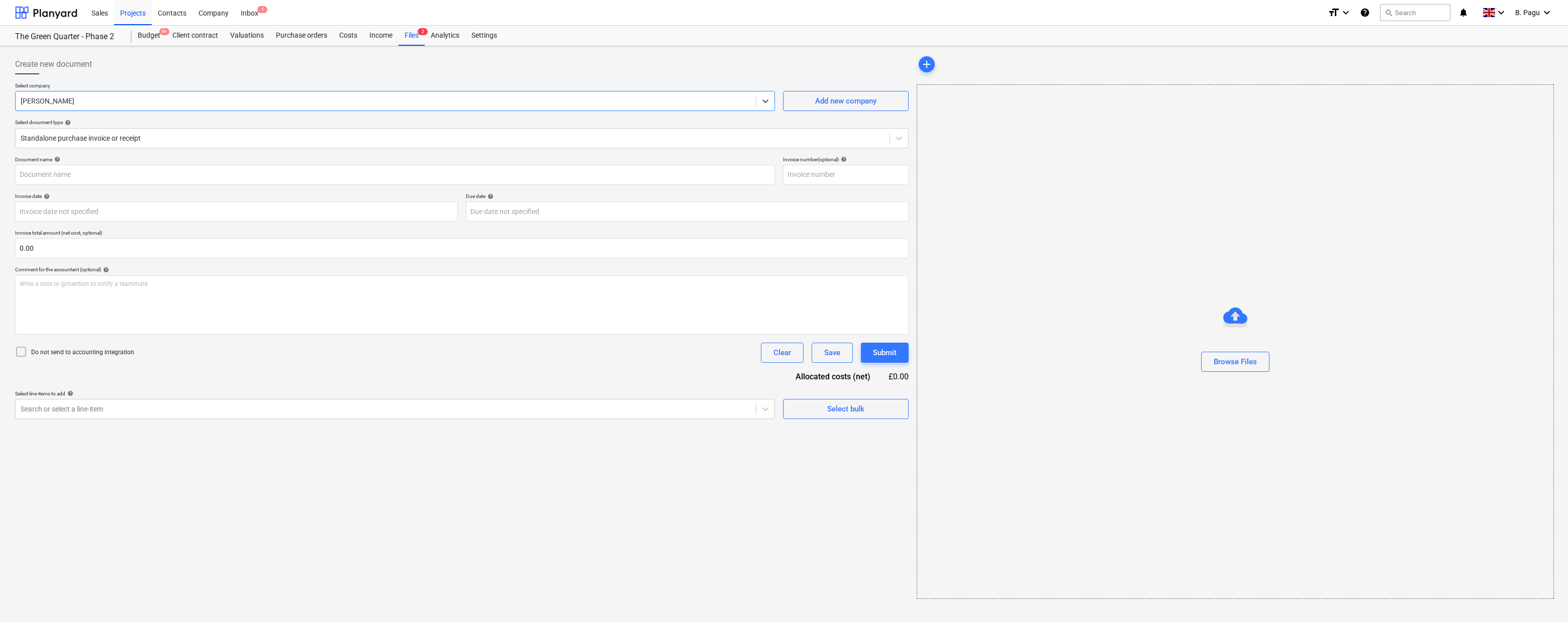
type input "[PERSON_NAME] [DATE] to [DATE] Sept invoice.xlsx"
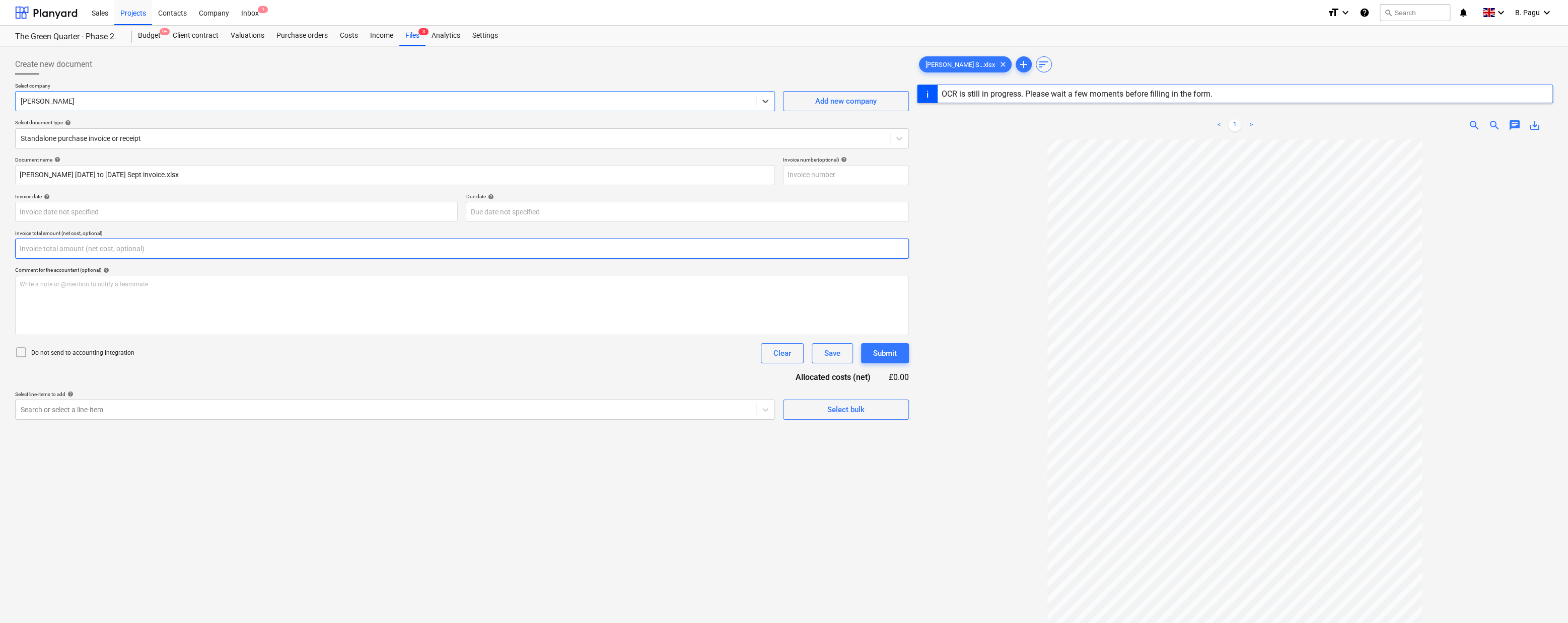
click at [72, 251] on input "text" at bounding box center [462, 249] width 894 height 20
type input "1,300.00"
click at [200, 354] on div "Do not send to accounting integration Clear Save Submit" at bounding box center [462, 354] width 894 height 20
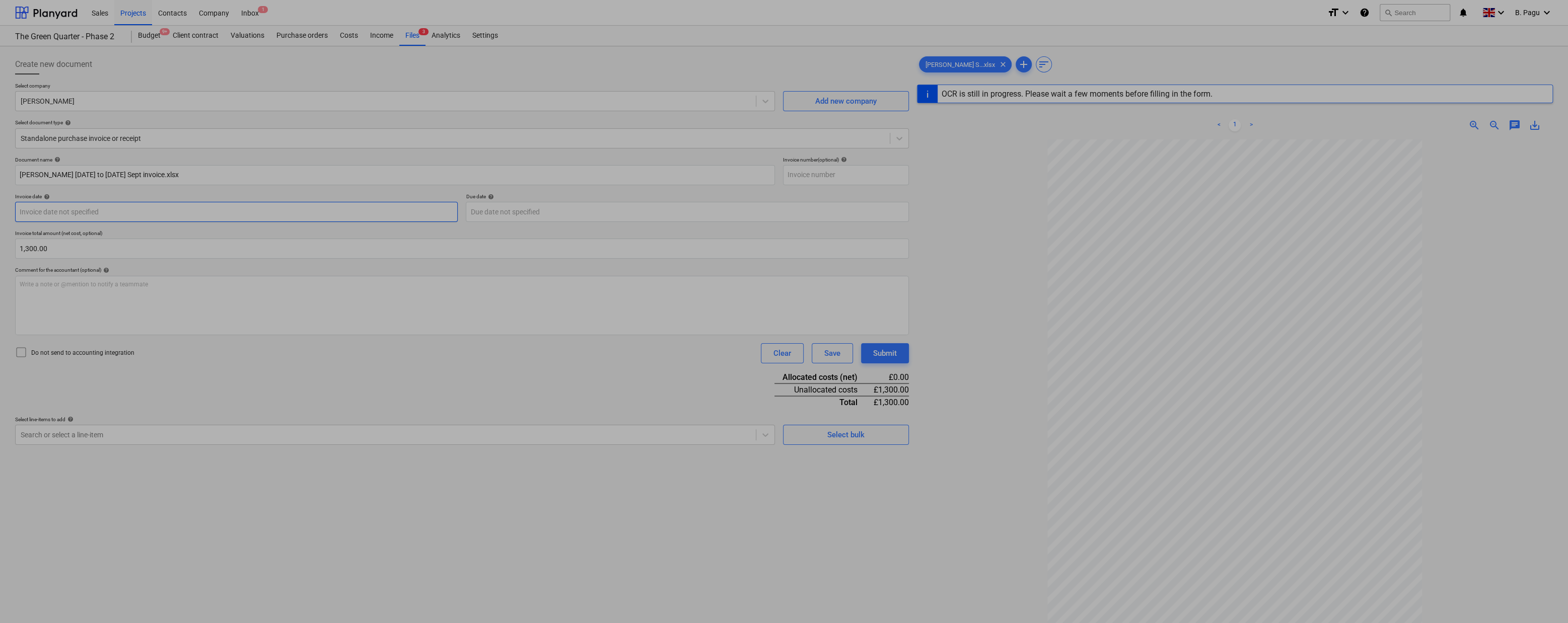
click at [419, 209] on body "Sales Projects Contacts Company Inbox 1 format_size keyboard_arrow_down help se…" at bounding box center [784, 312] width 1568 height 623
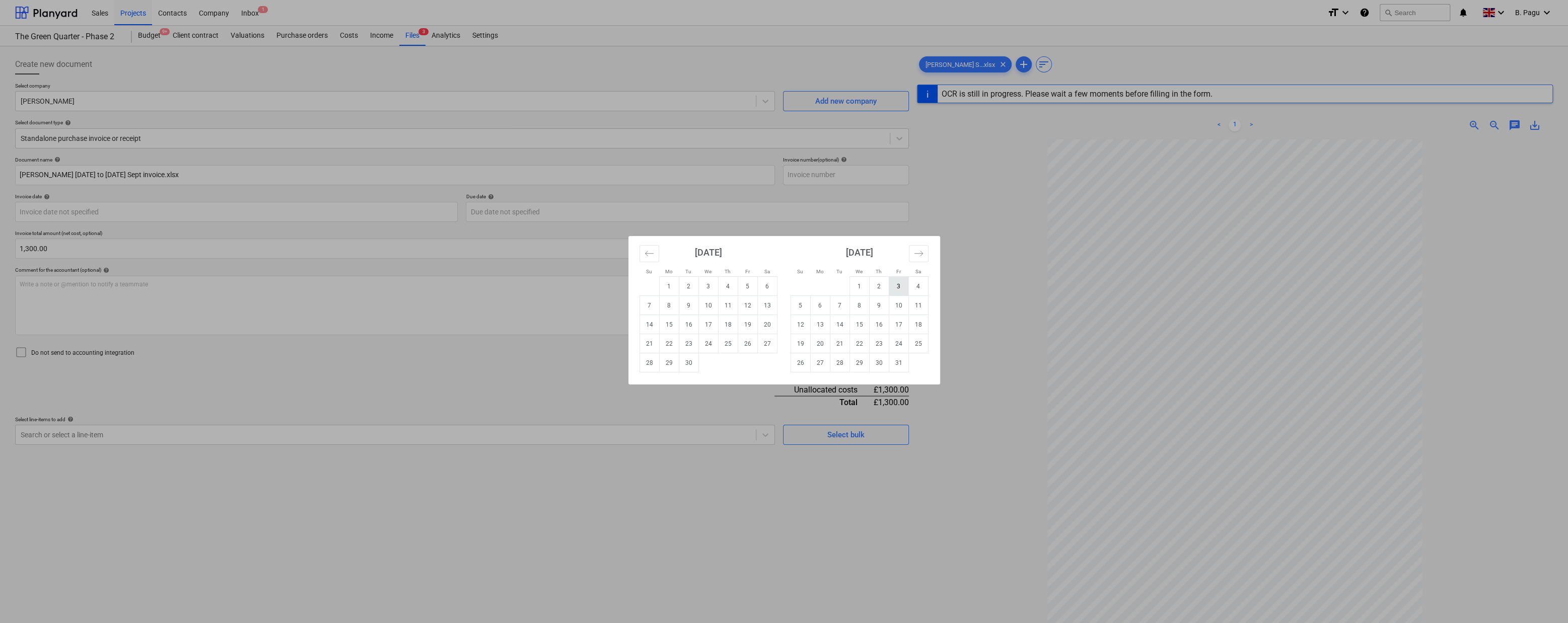
click at [896, 288] on td "3" at bounding box center [899, 286] width 20 height 19
type input "[DATE]"
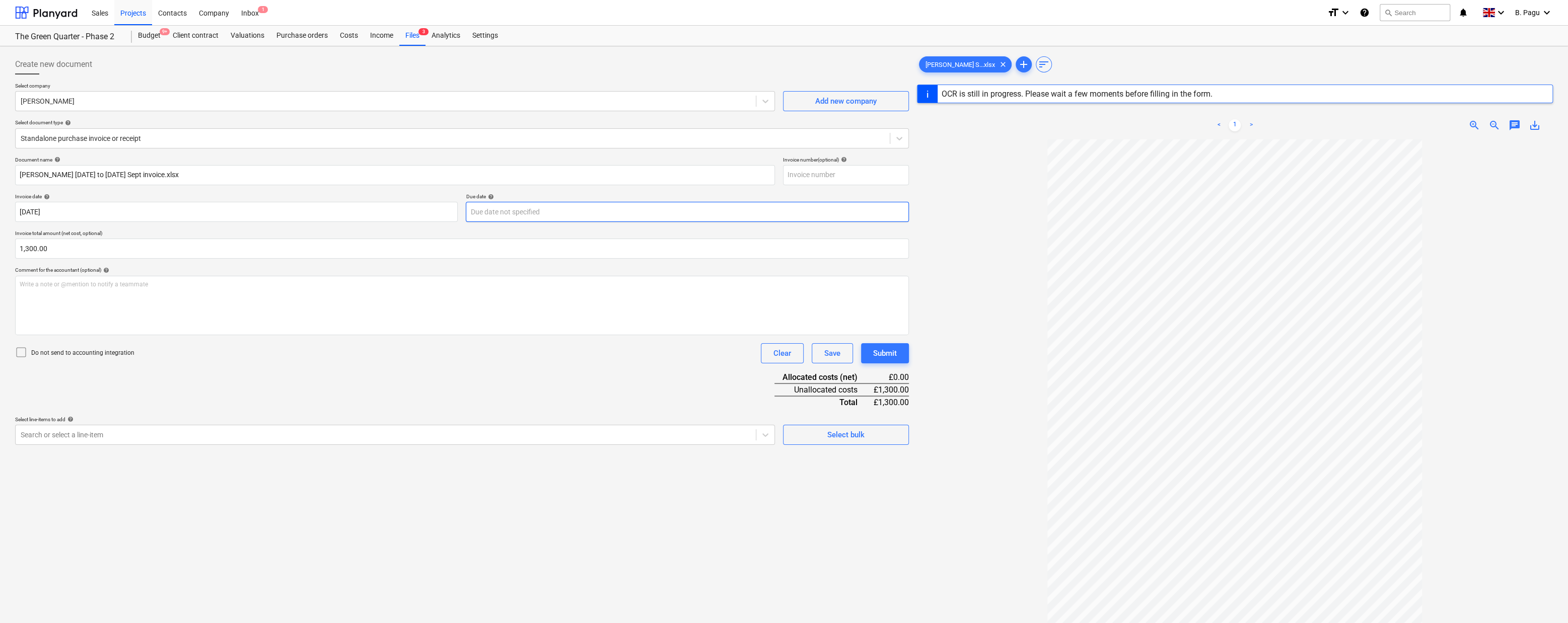
click at [695, 217] on body "Sales Projects Contacts Company Inbox 1 format_size keyboard_arrow_down help se…" at bounding box center [784, 312] width 1568 height 623
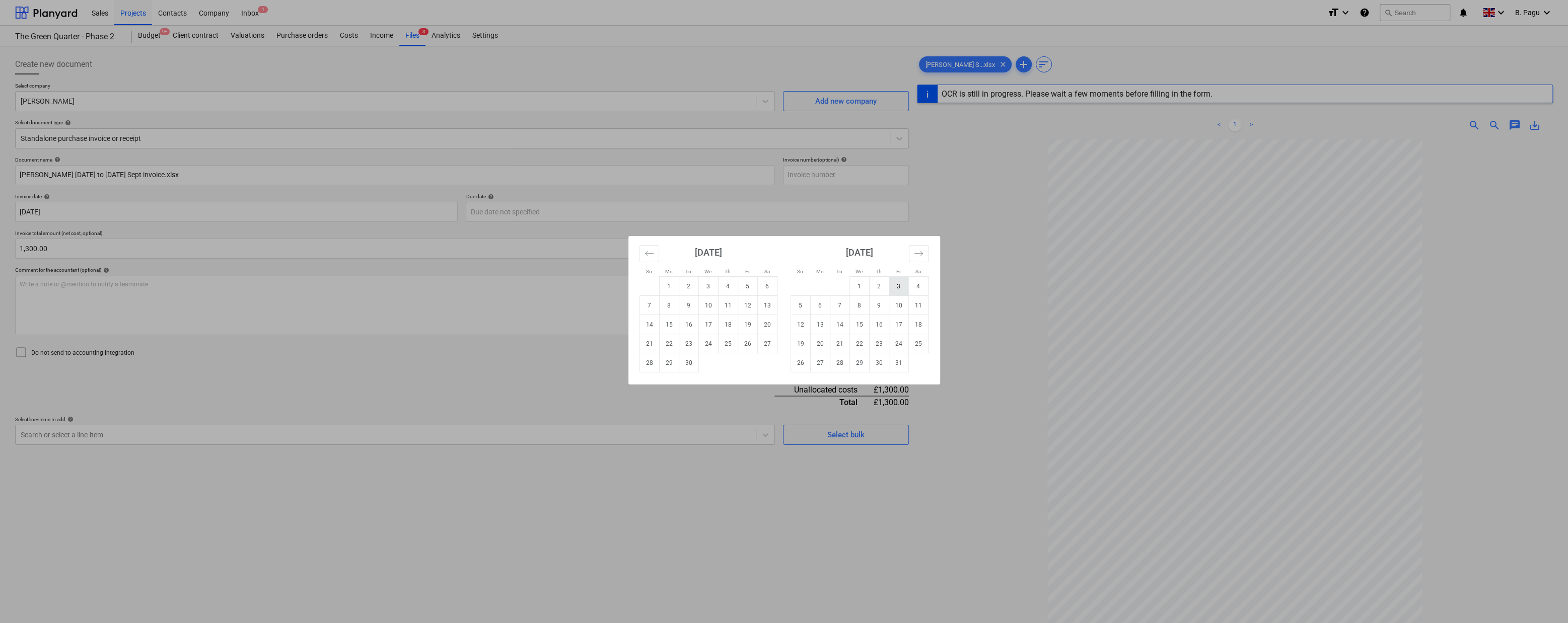
click at [897, 286] on td "3" at bounding box center [899, 286] width 20 height 19
type input "[DATE]"
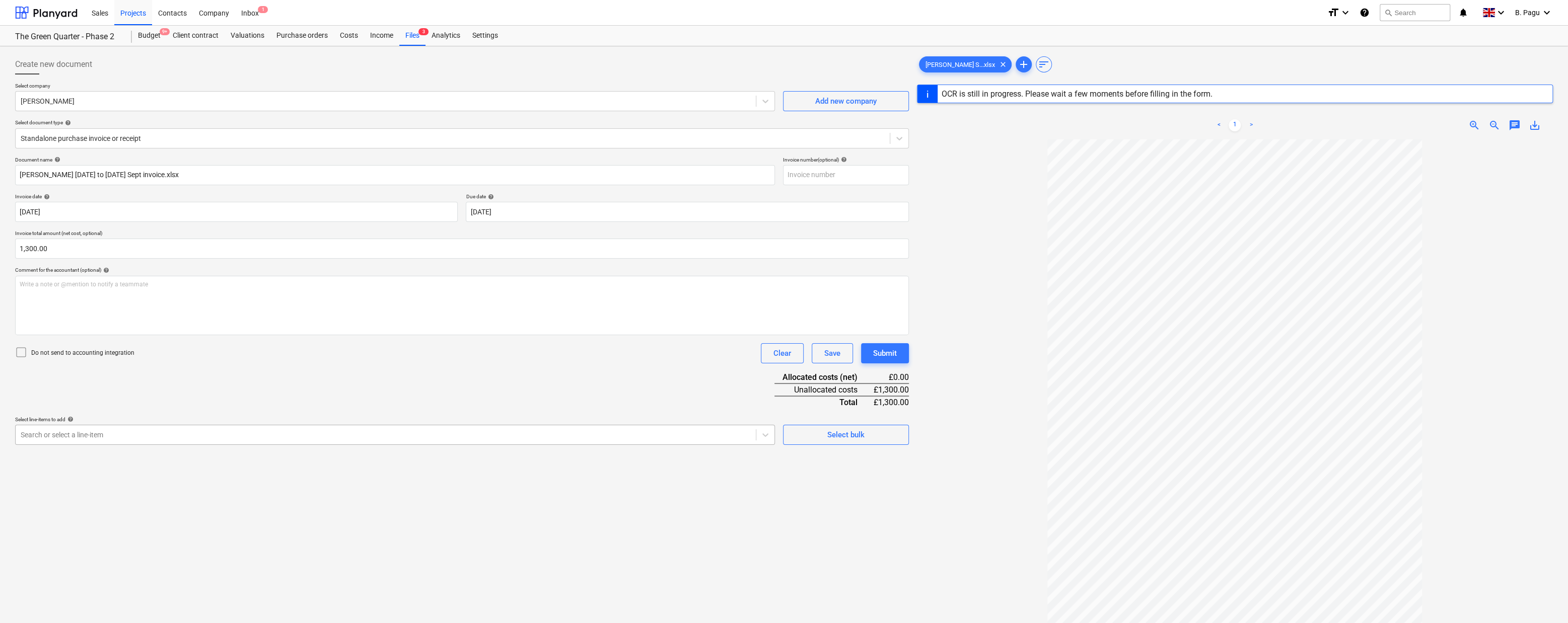
click at [492, 435] on div at bounding box center [385, 435] width 730 height 10
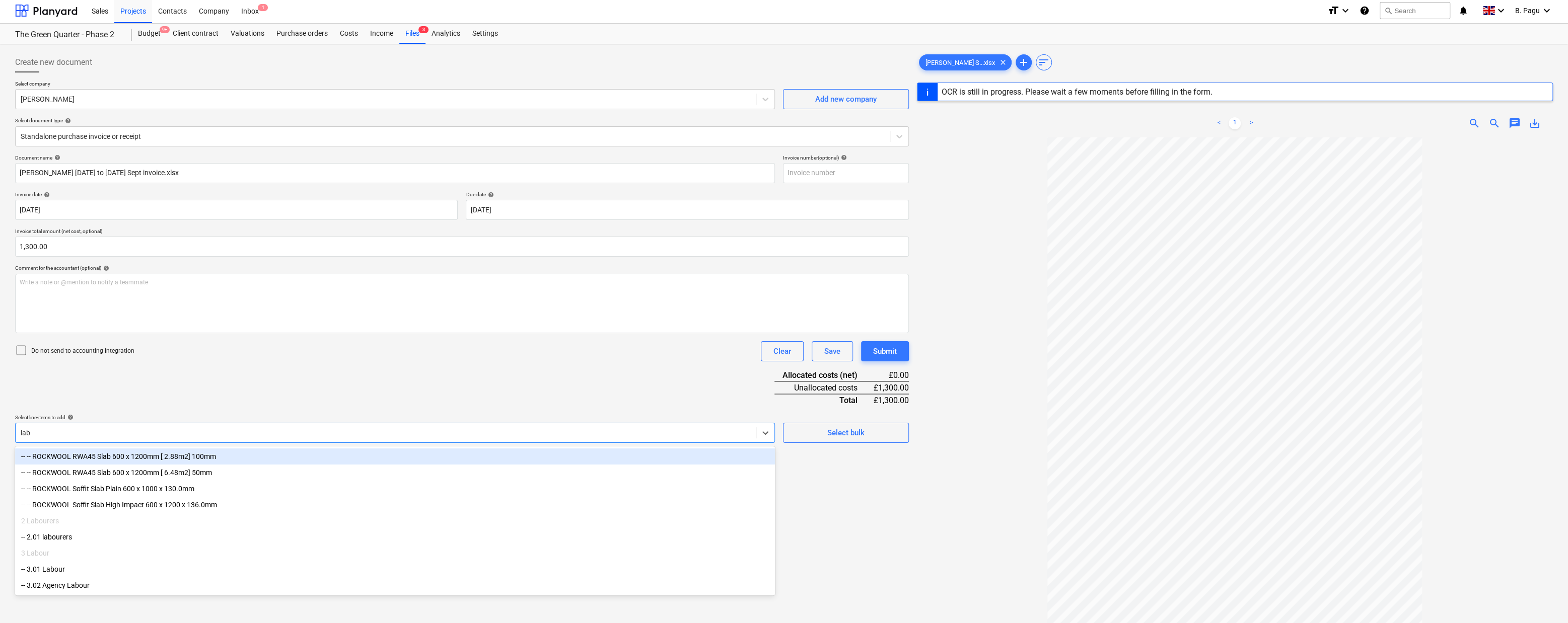
type input "labo"
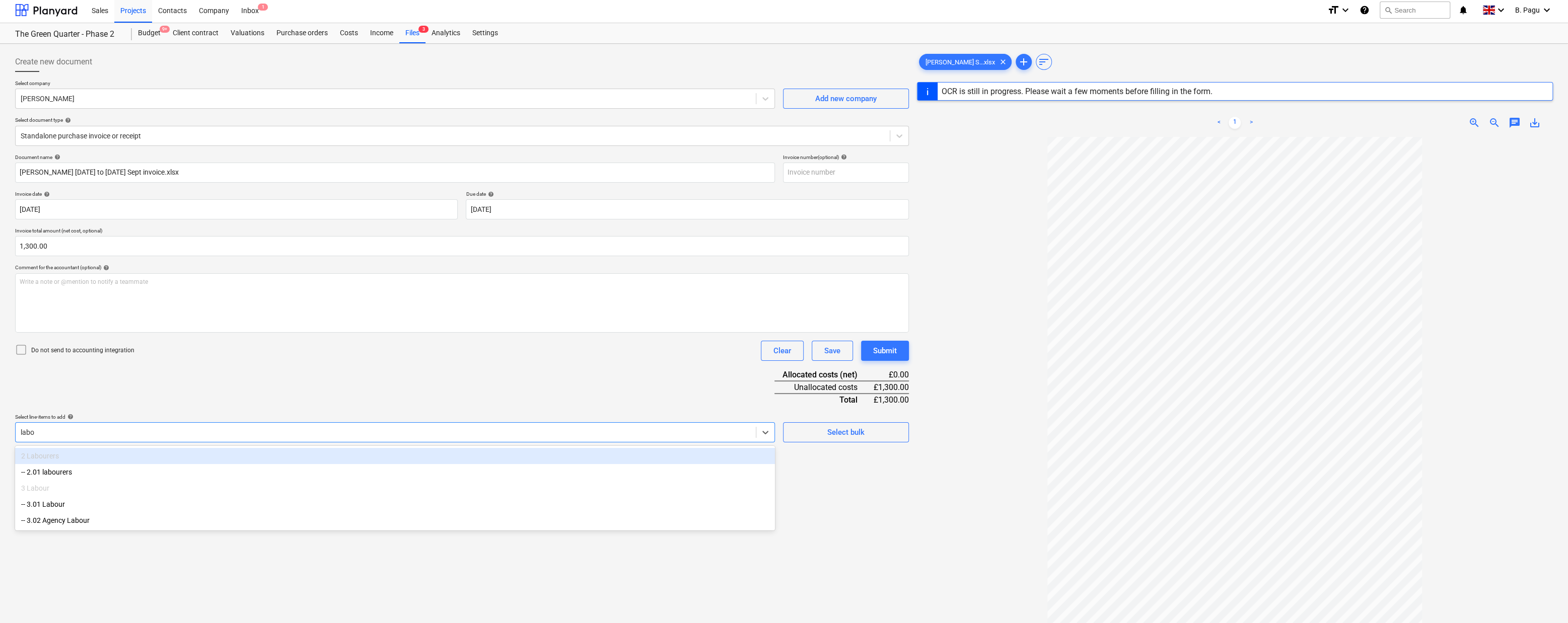
scroll to position [3, 0]
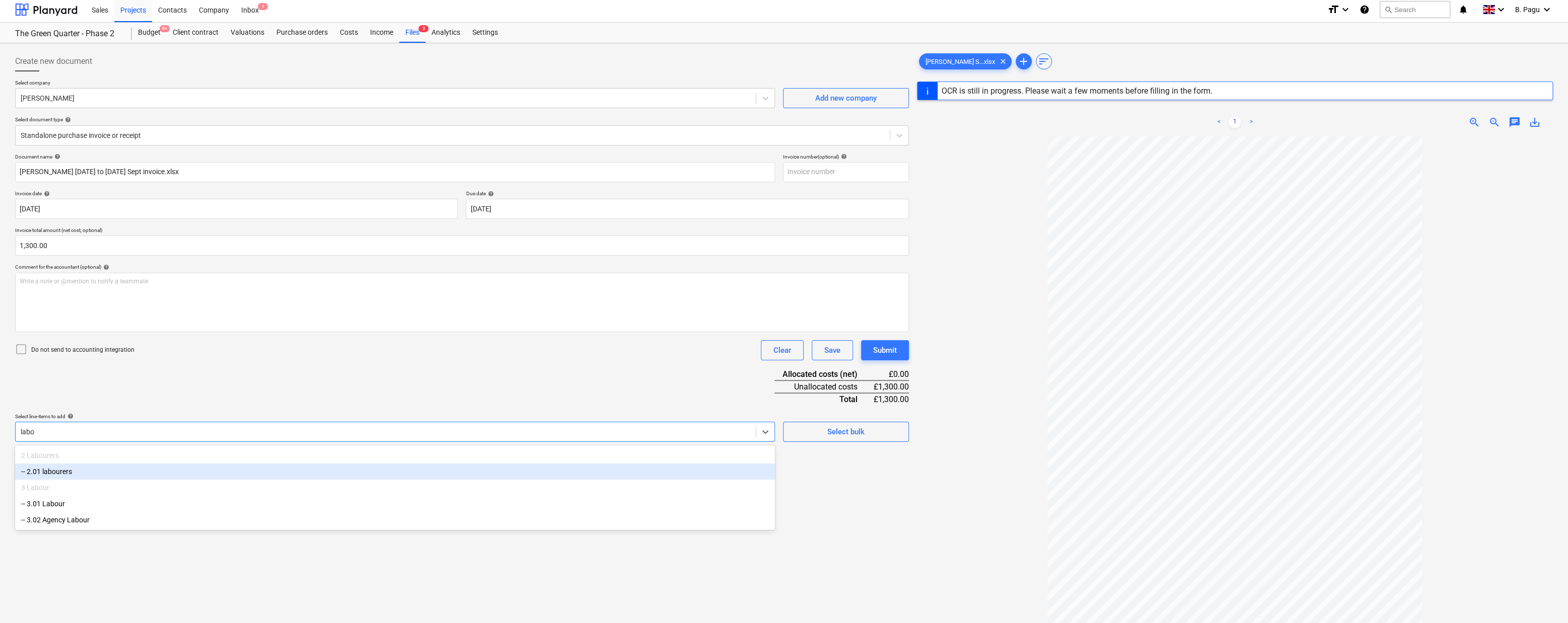
click at [135, 474] on div "-- 2.01 labourers" at bounding box center [395, 472] width 759 height 16
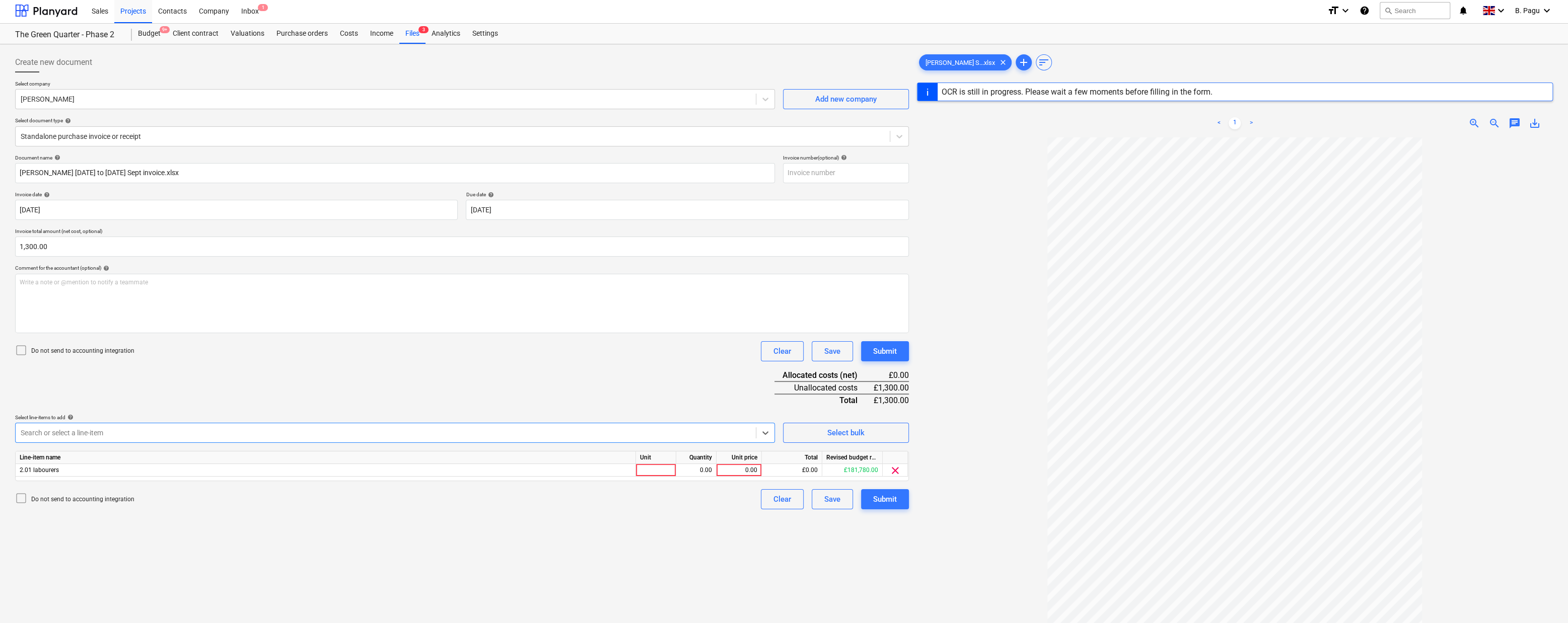
scroll to position [1, 0]
click at [736, 467] on div "0.00" at bounding box center [739, 471] width 37 height 12
type input "1300"
click at [729, 530] on div "Create new document Select company [PERSON_NAME] Add new company Select documen…" at bounding box center [462, 395] width 902 height 688
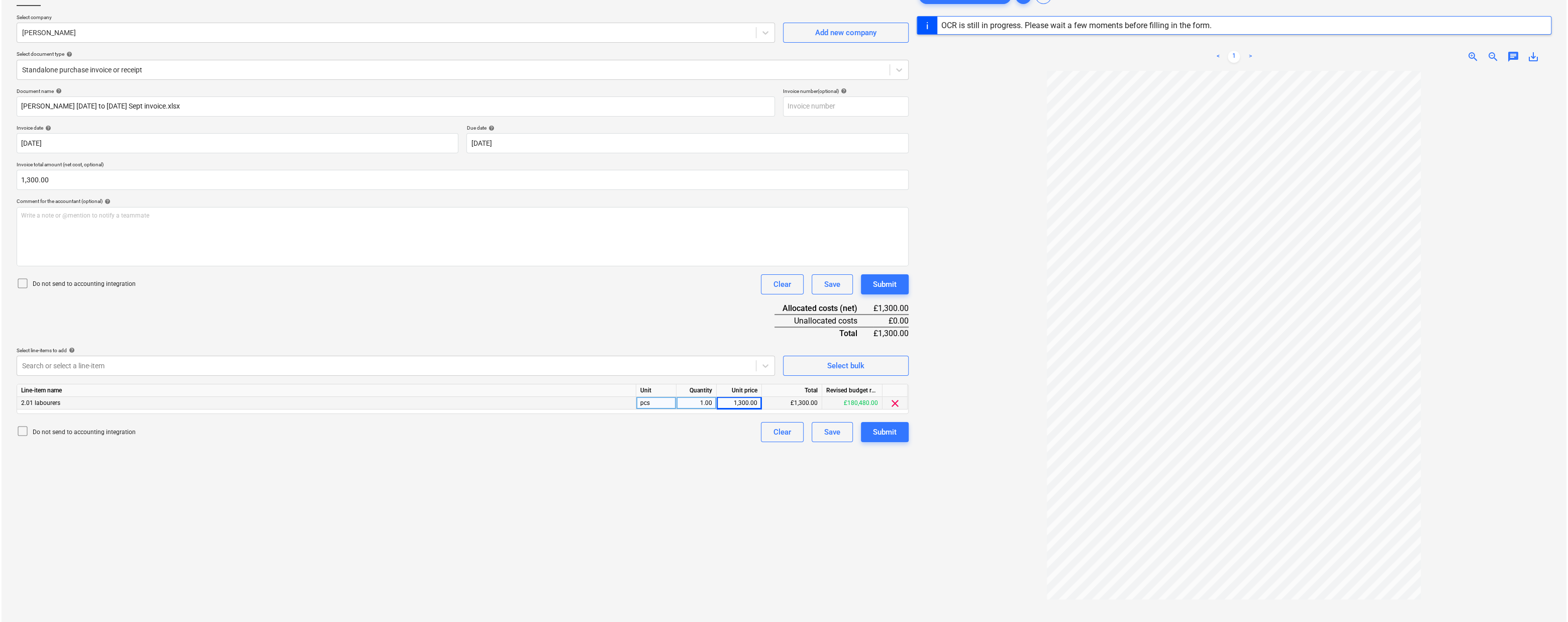
scroll to position [68, 0]
click at [879, 433] on div "Submit" at bounding box center [883, 432] width 24 height 13
